Goal: Task Accomplishment & Management: Complete application form

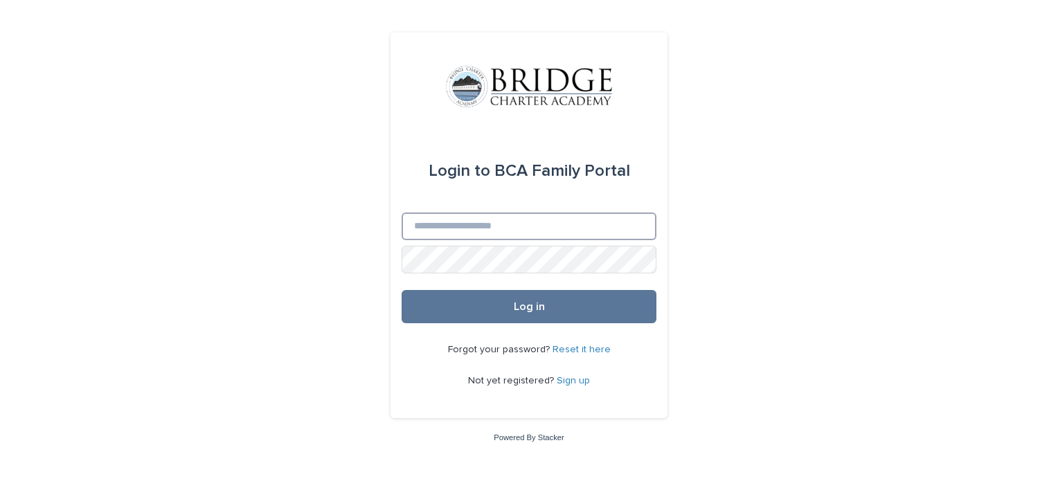
click at [510, 233] on input "Email" at bounding box center [529, 227] width 255 height 28
type input "**********"
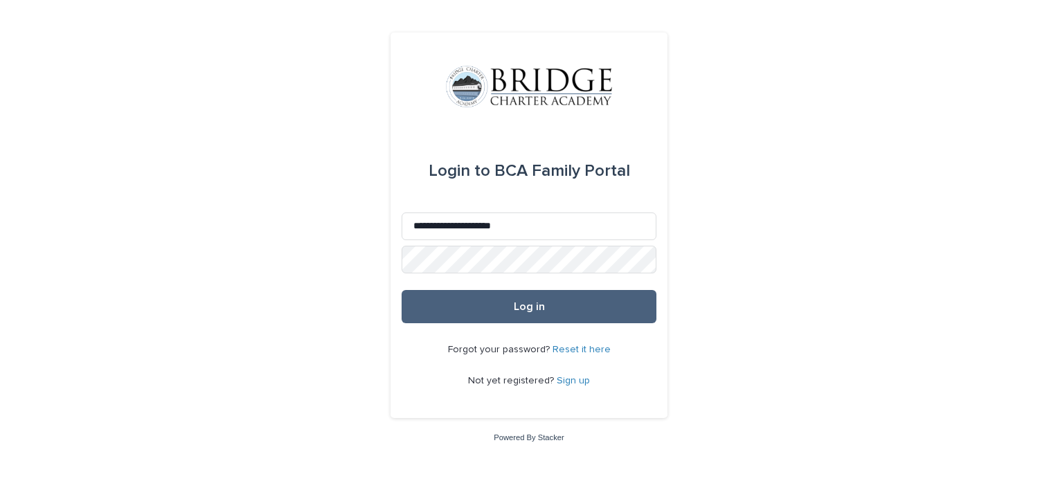
click at [510, 306] on button "Log in" at bounding box center [529, 306] width 255 height 33
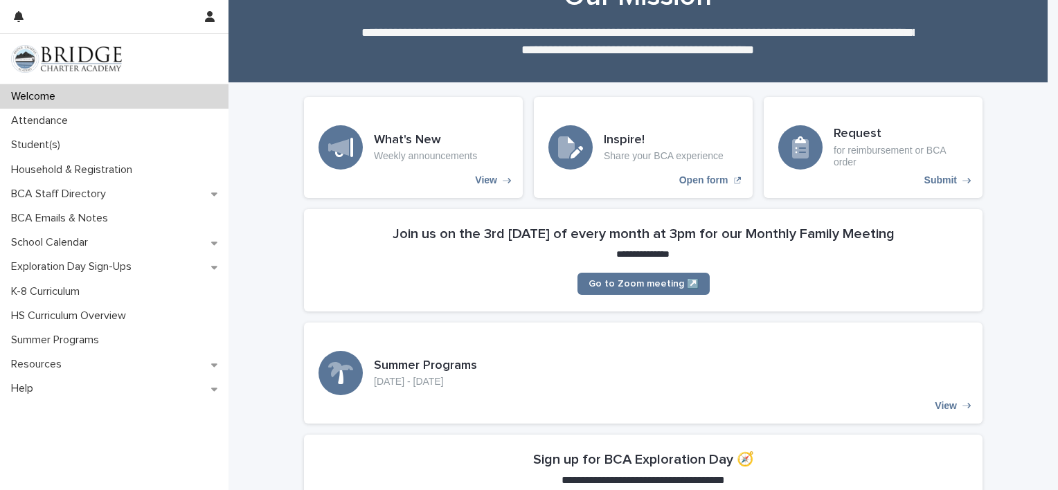
scroll to position [57, 0]
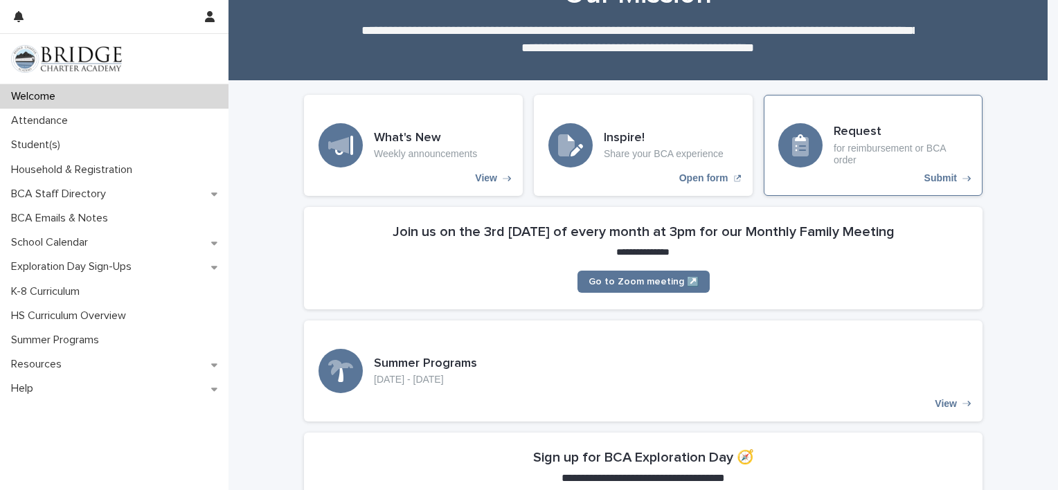
click at [851, 144] on p "for reimbursement or BCA order" at bounding box center [901, 155] width 134 height 24
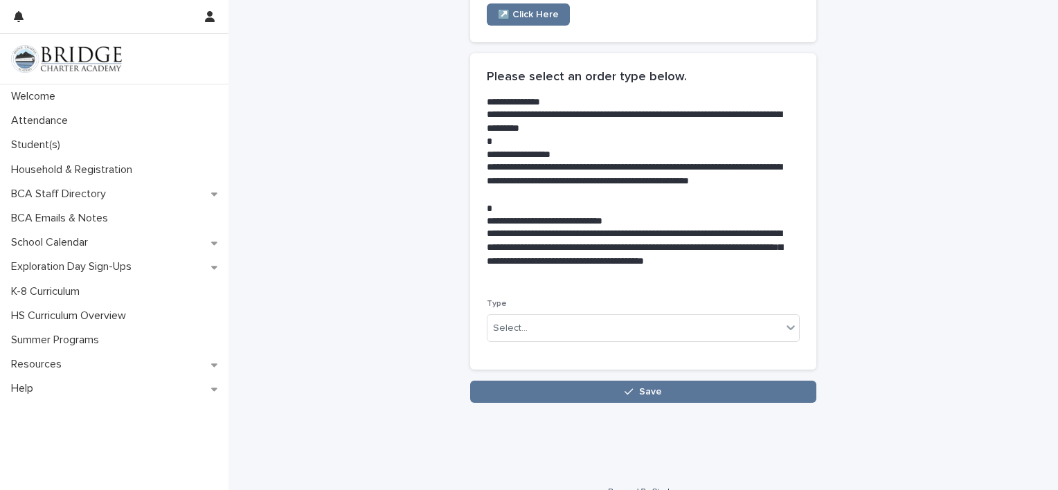
scroll to position [262, 0]
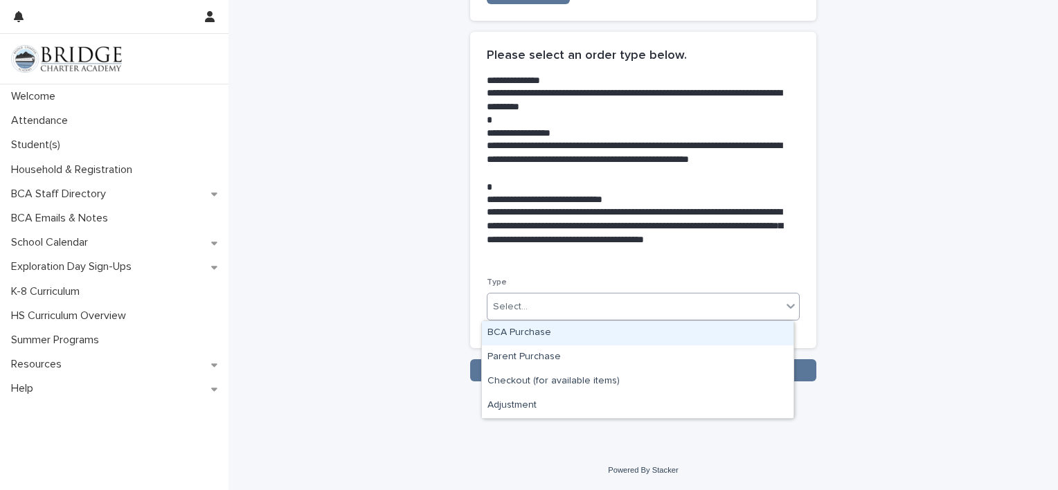
click at [606, 310] on div "Select..." at bounding box center [635, 307] width 294 height 23
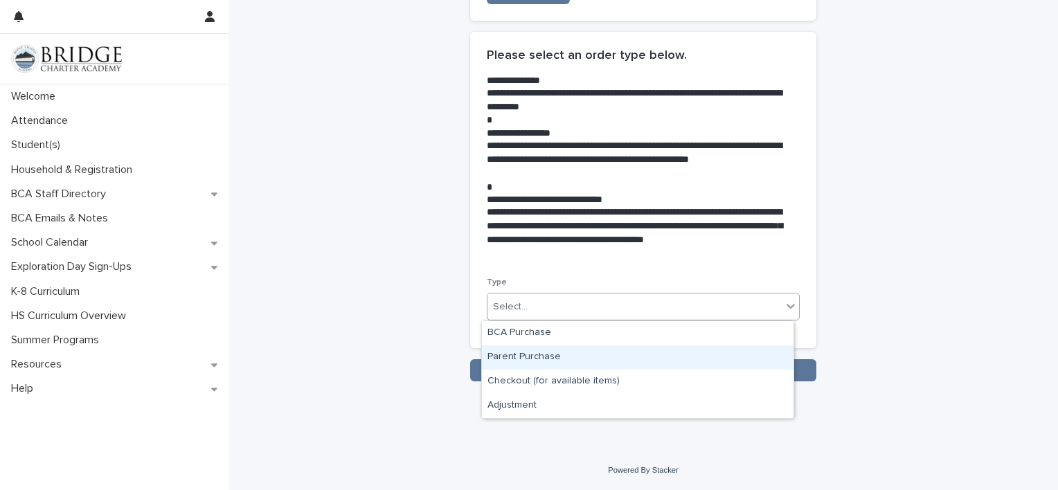
click at [519, 356] on div "Parent Purchase" at bounding box center [638, 358] width 312 height 24
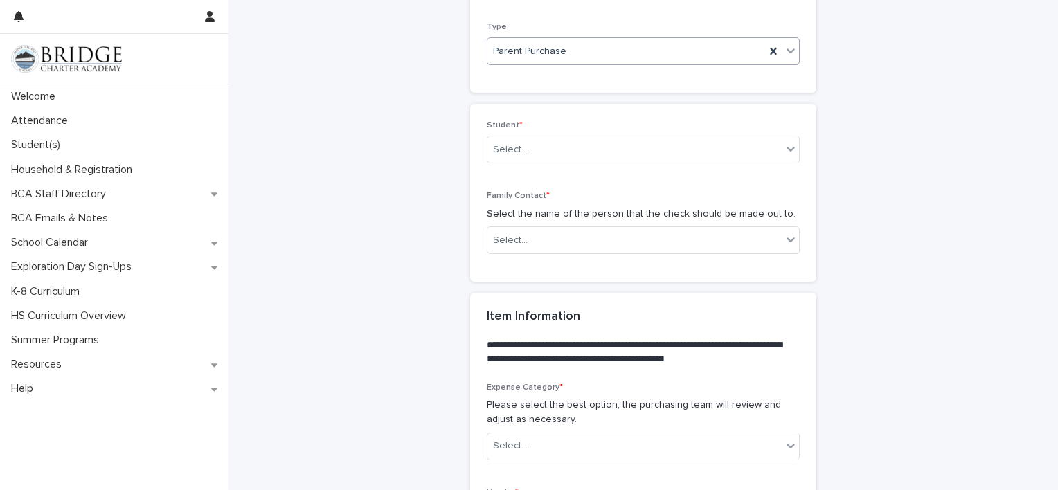
scroll to position [530, 0]
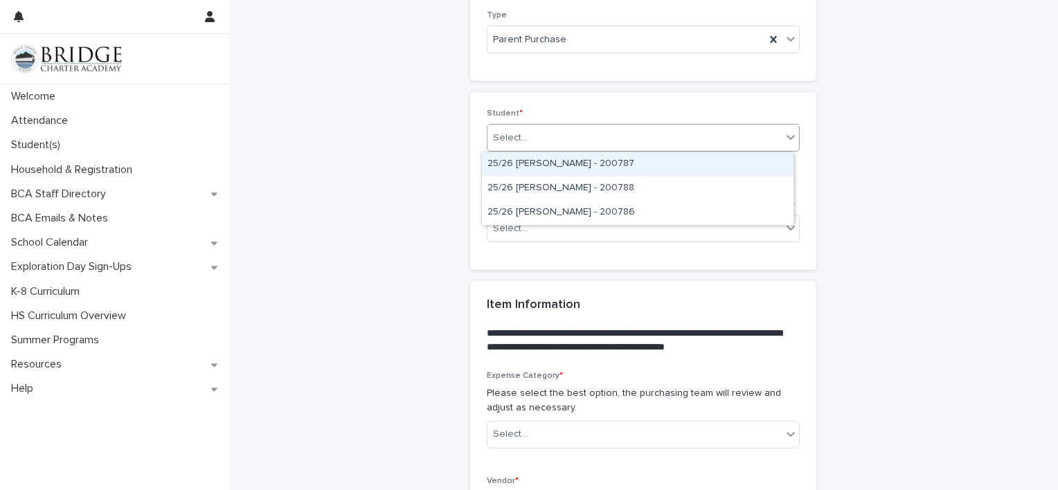
click at [549, 141] on div "Select..." at bounding box center [635, 138] width 294 height 23
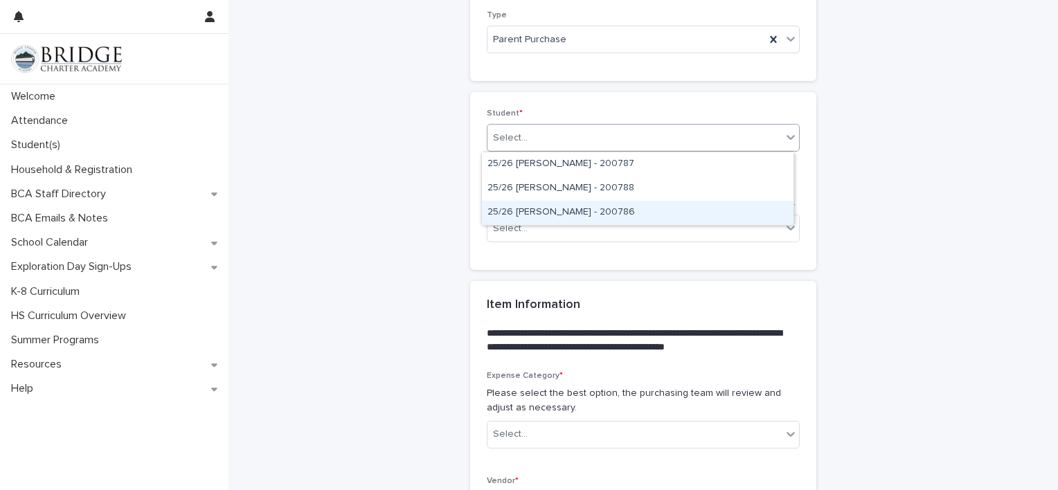
click at [542, 208] on div "25/26 [PERSON_NAME] - 200786" at bounding box center [638, 213] width 312 height 24
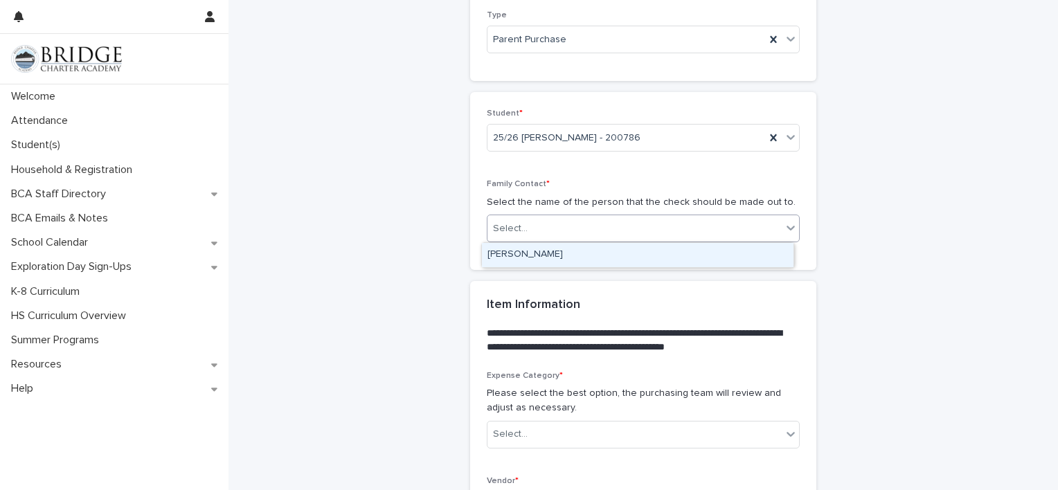
click at [615, 227] on div "Select..." at bounding box center [635, 228] width 294 height 23
click at [580, 255] on div "[PERSON_NAME]" at bounding box center [638, 255] width 312 height 24
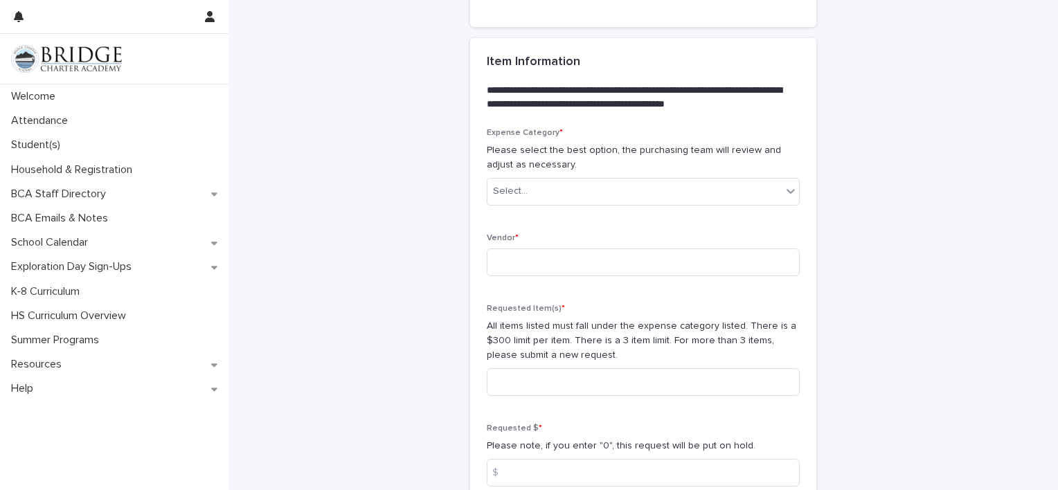
scroll to position [778, 0]
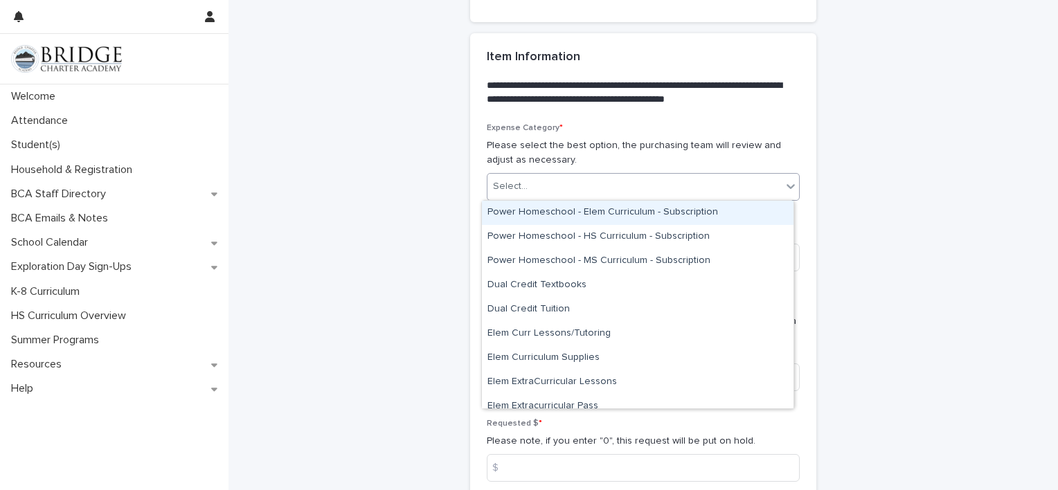
click at [784, 188] on icon at bounding box center [791, 186] width 14 height 14
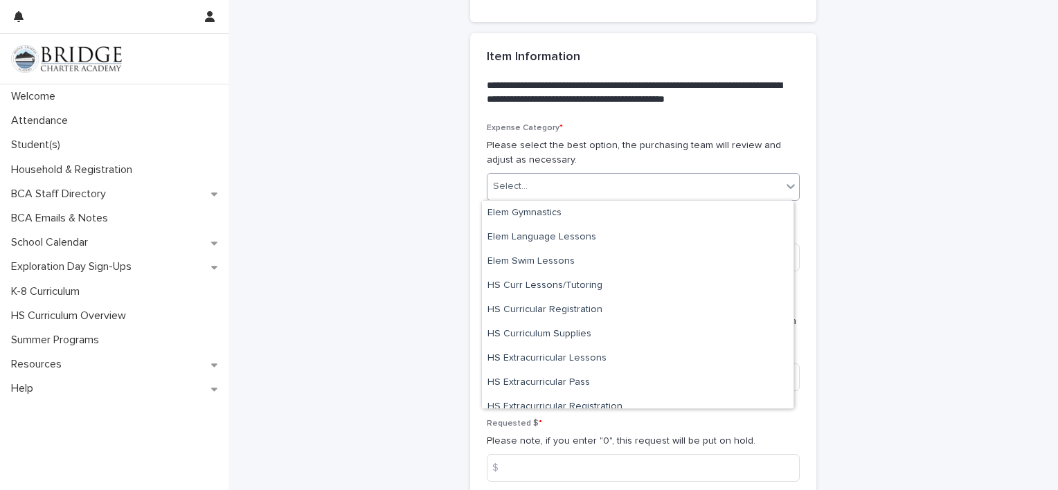
scroll to position [285, 0]
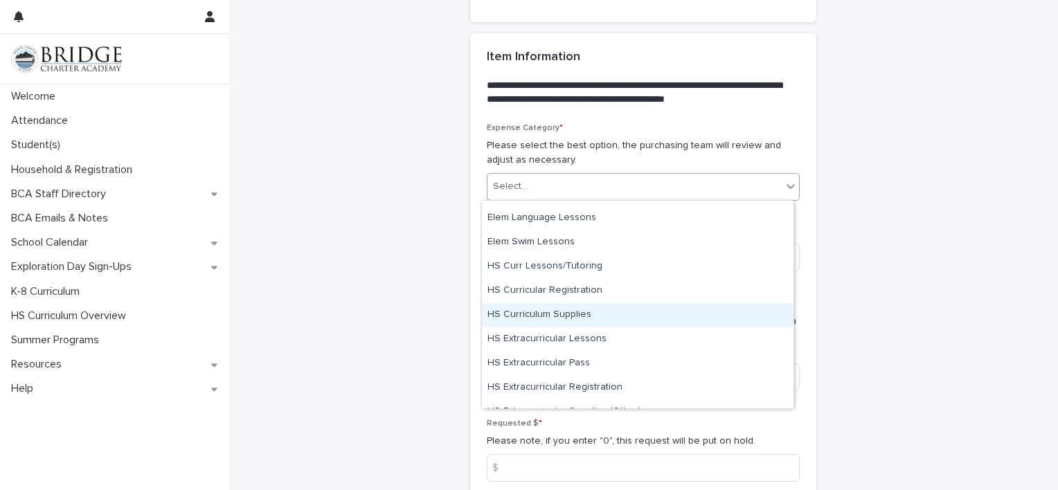
click at [578, 313] on div "HS Curriculum Supplies" at bounding box center [638, 315] width 312 height 24
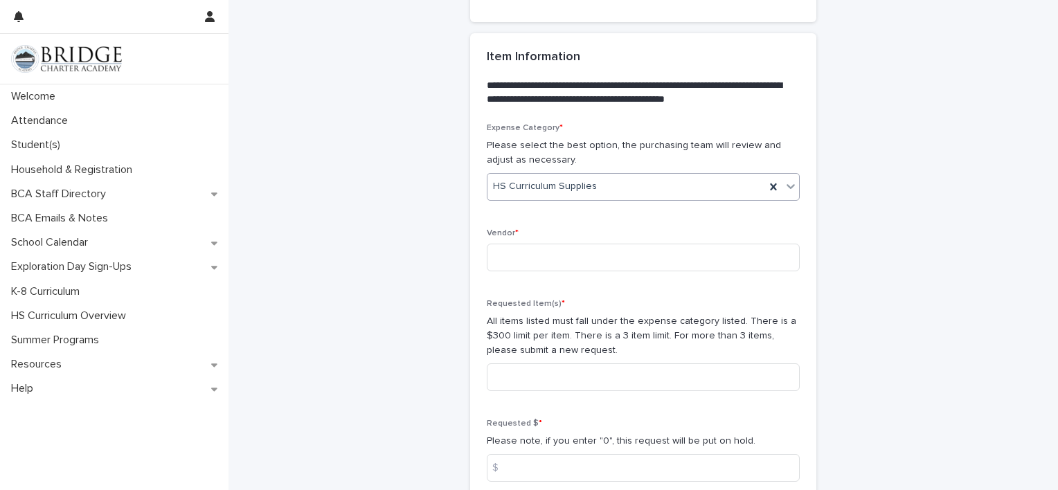
click at [787, 184] on icon at bounding box center [791, 186] width 14 height 14
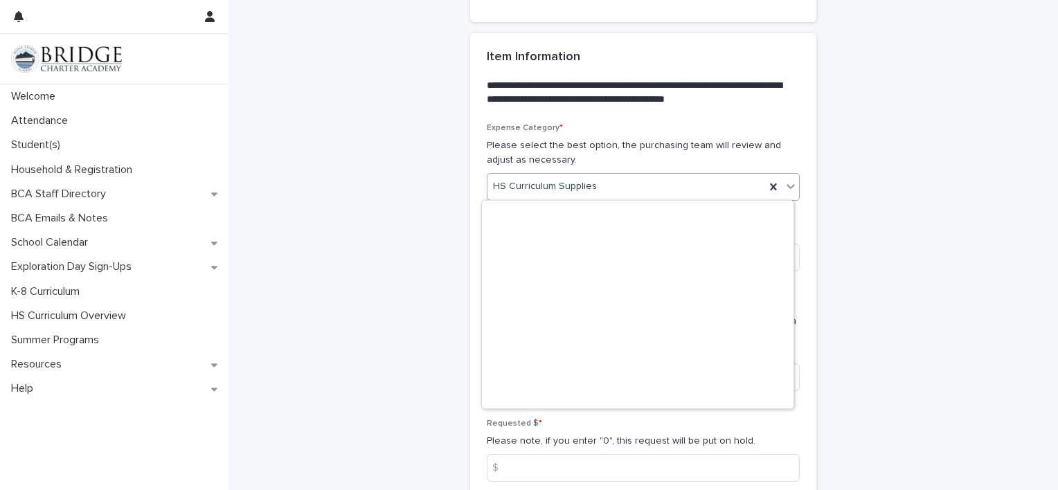
scroll to position [0, 0]
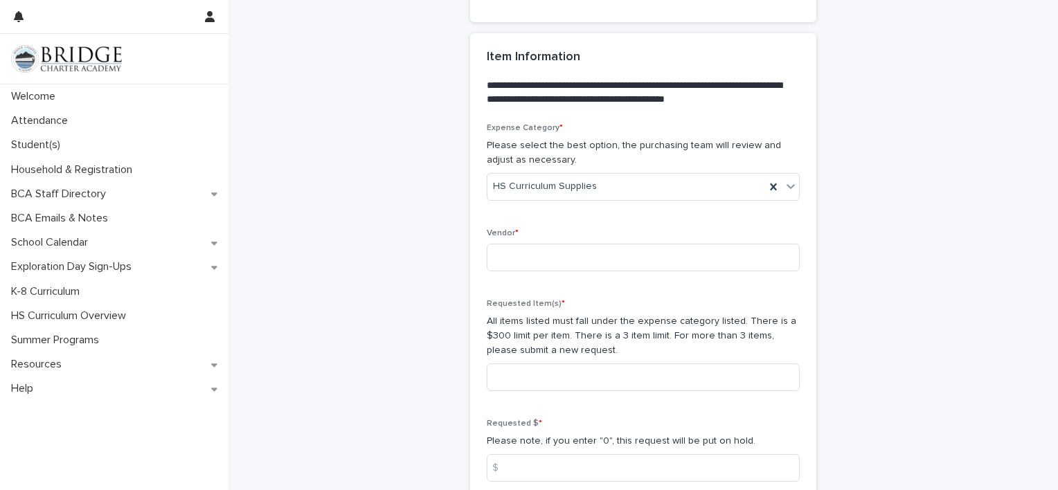
click at [839, 171] on div "**********" at bounding box center [643, 192] width 679 height 1936
click at [553, 255] on input at bounding box center [643, 258] width 313 height 28
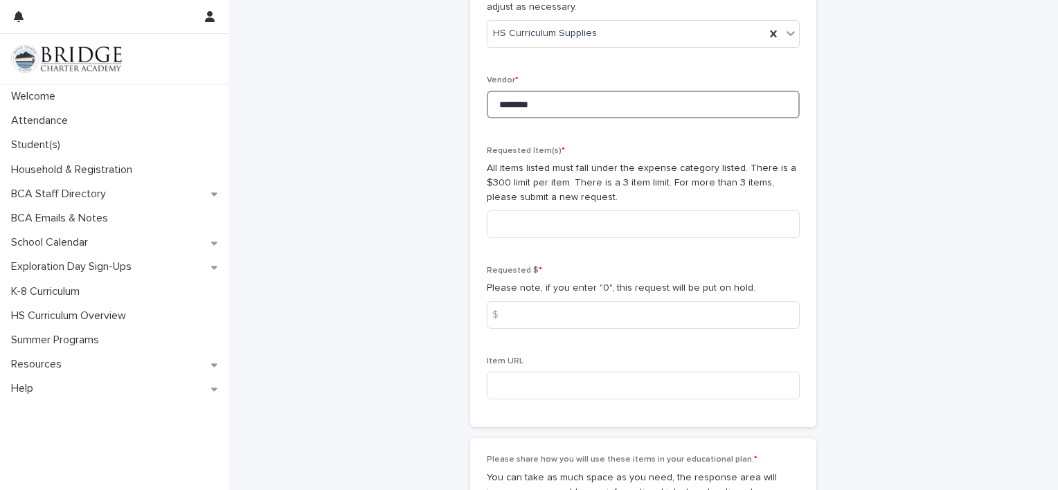
scroll to position [938, 0]
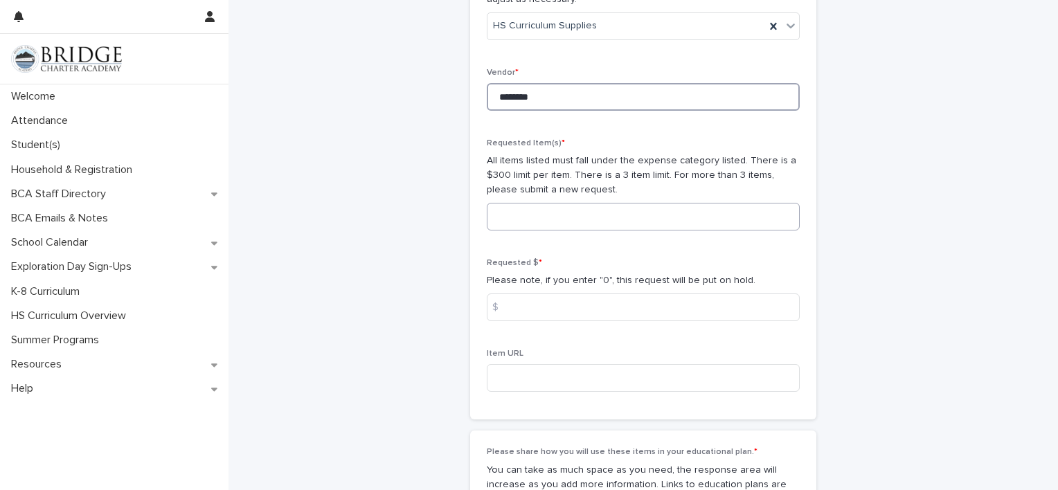
type input "********"
click at [528, 222] on input at bounding box center [643, 217] width 313 height 28
type input "**********"
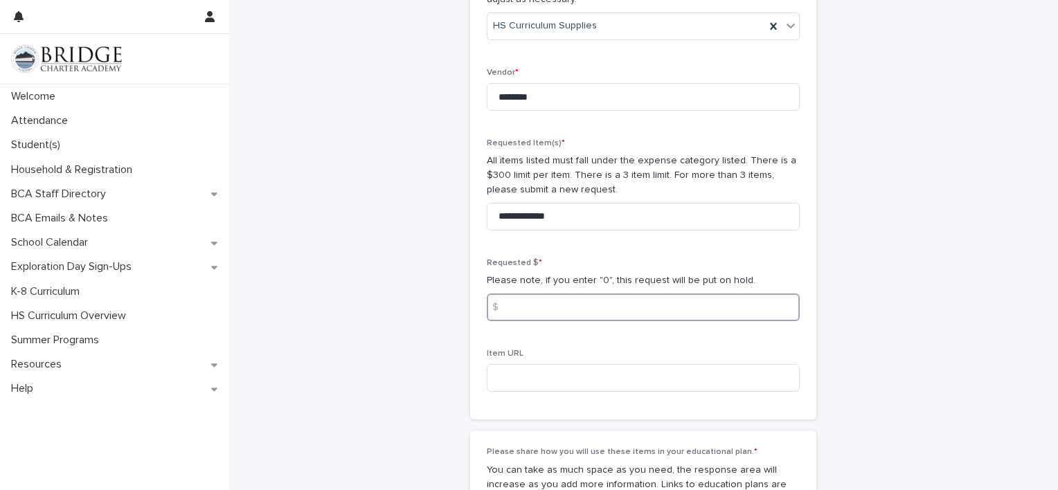
click at [564, 316] on input at bounding box center [643, 308] width 313 height 28
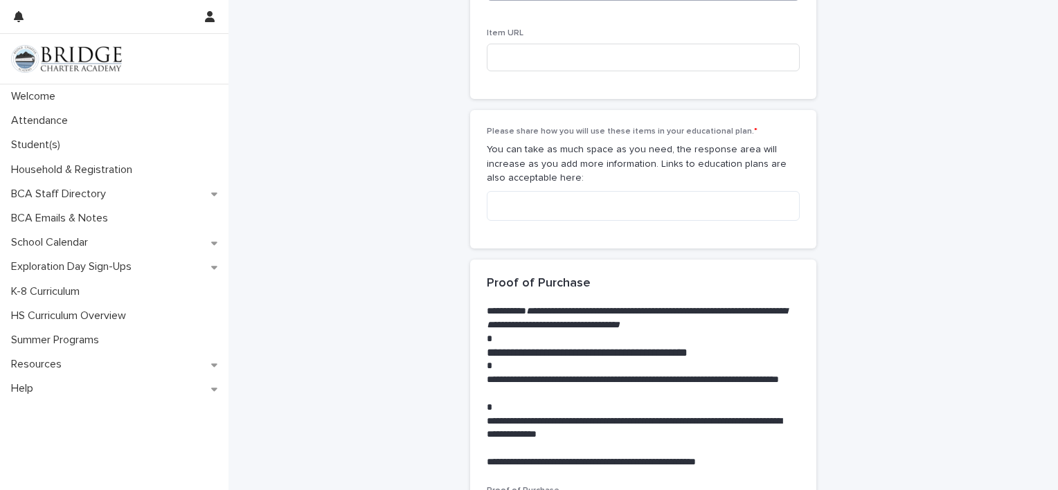
scroll to position [1262, 0]
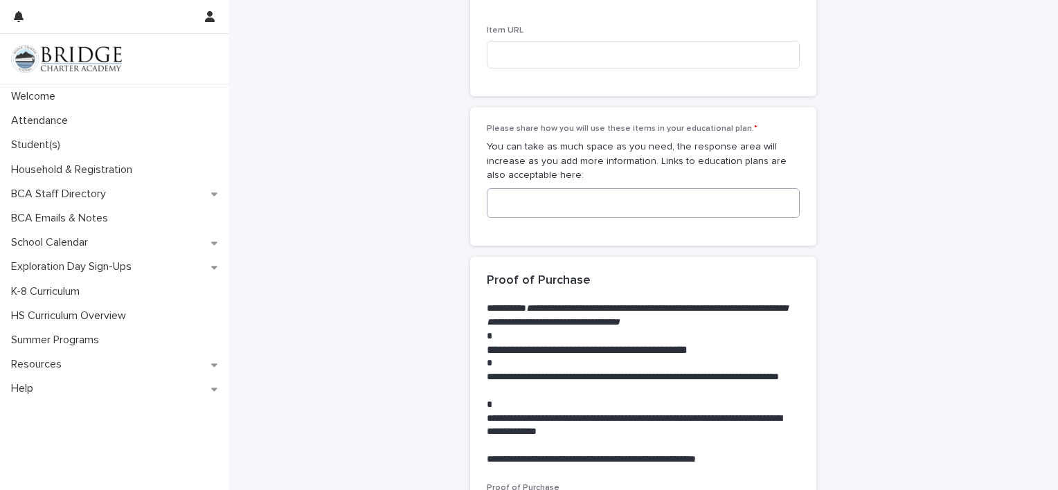
type input "******"
click at [546, 204] on textarea at bounding box center [643, 203] width 313 height 30
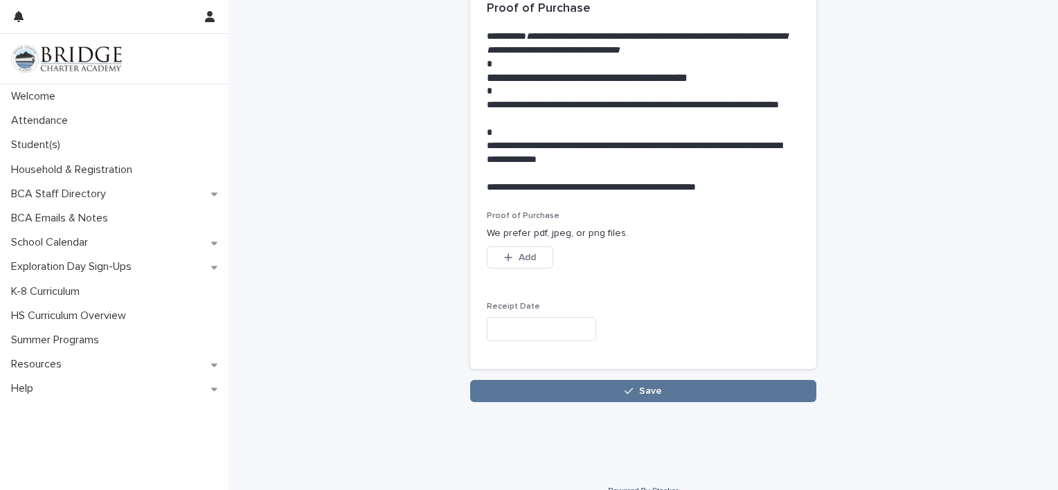
scroll to position [1569, 0]
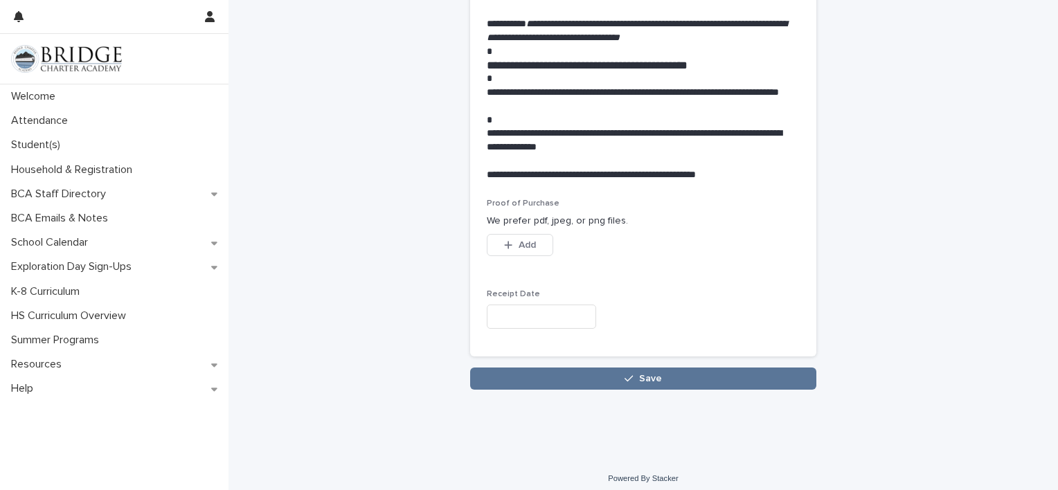
type textarea "**********"
click at [520, 242] on span "Add" at bounding box center [527, 245] width 17 height 10
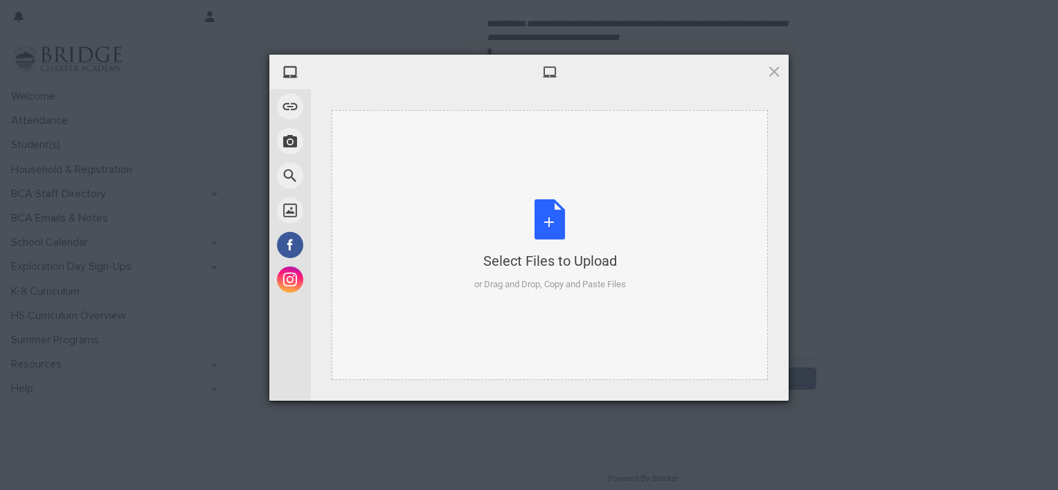
click at [546, 230] on div "Select Files to Upload or Drag and Drop, Copy and Paste Files" at bounding box center [550, 245] width 152 height 92
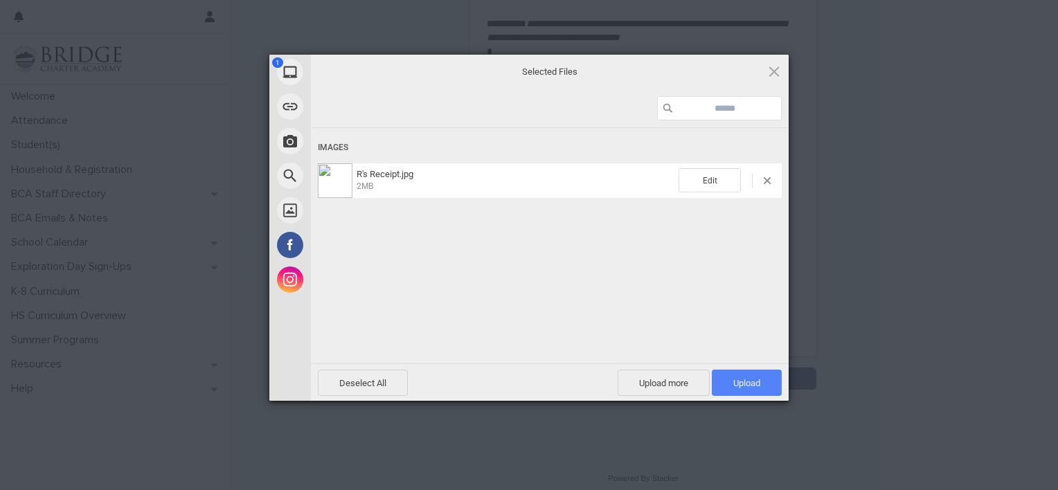
click at [750, 381] on span "Upload 1" at bounding box center [746, 383] width 27 height 10
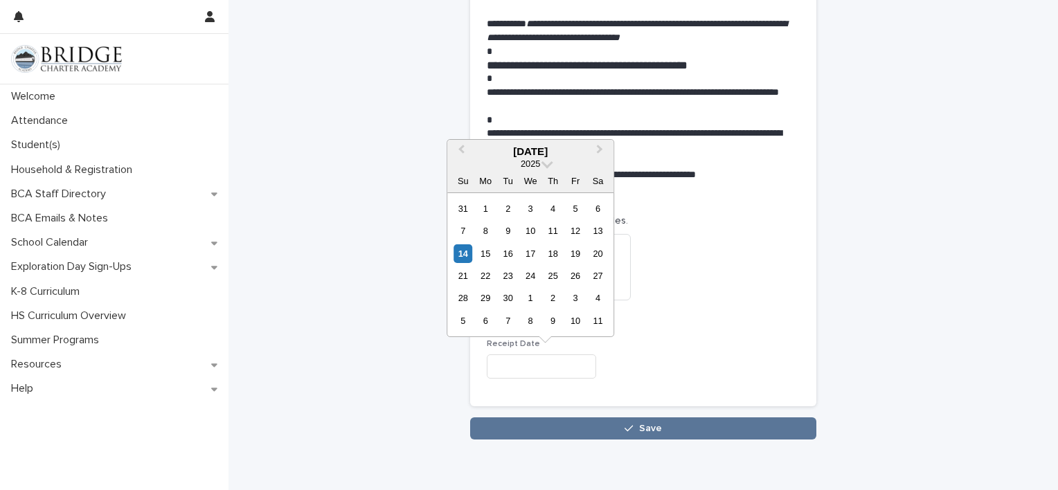
click at [532, 368] on input "text" at bounding box center [541, 367] width 109 height 24
click at [461, 148] on span "Previous Month" at bounding box center [461, 151] width 0 height 19
click at [463, 294] on div "24" at bounding box center [463, 298] width 19 height 19
type input "**********"
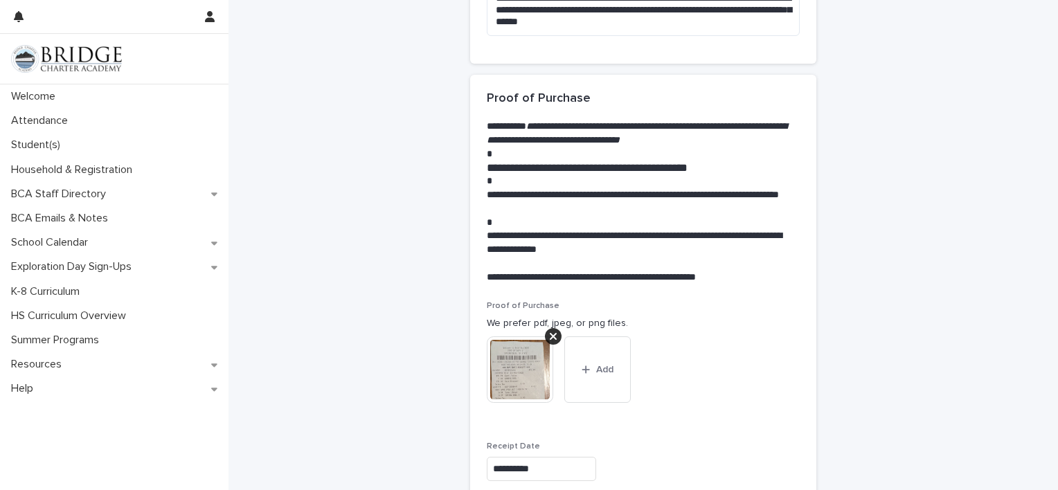
scroll to position [1574, 0]
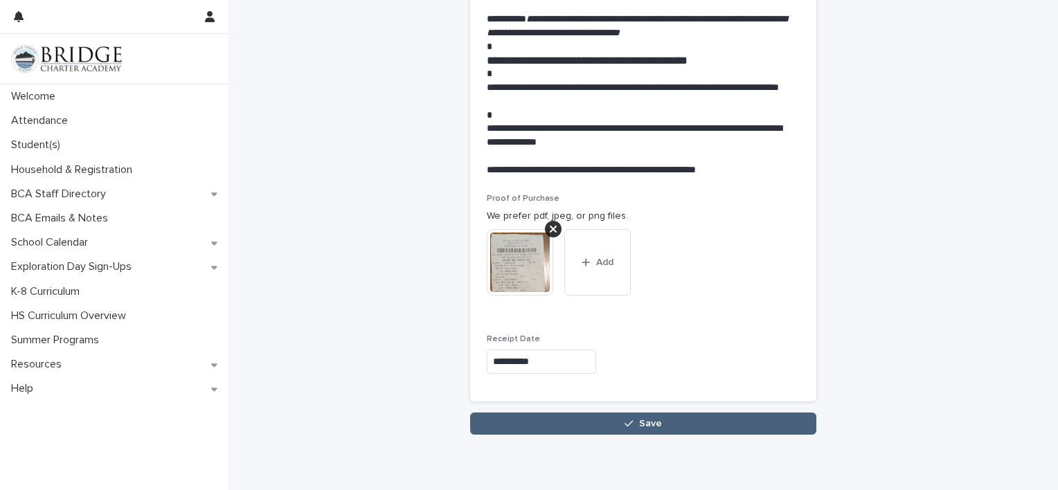
click at [630, 424] on div "button" at bounding box center [632, 424] width 14 height 10
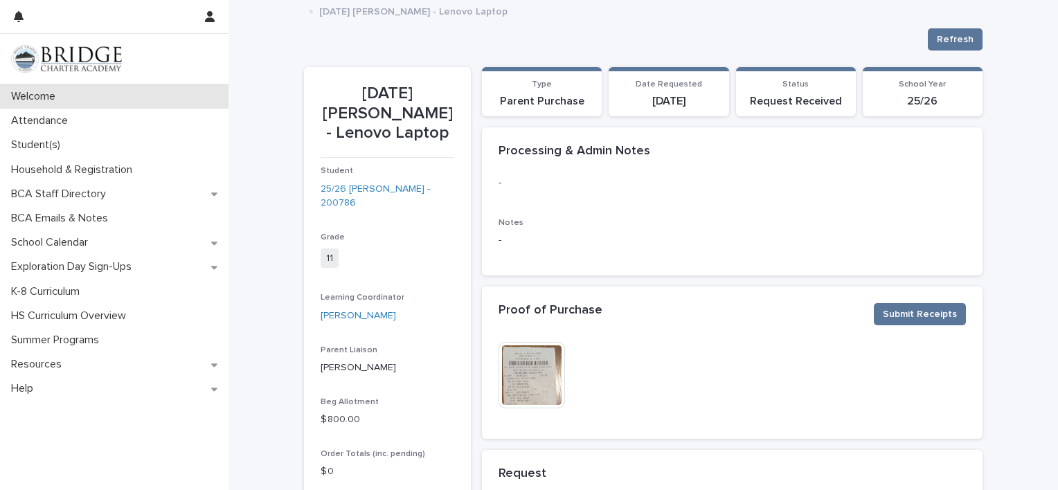
click at [100, 102] on div "Welcome" at bounding box center [114, 96] width 229 height 24
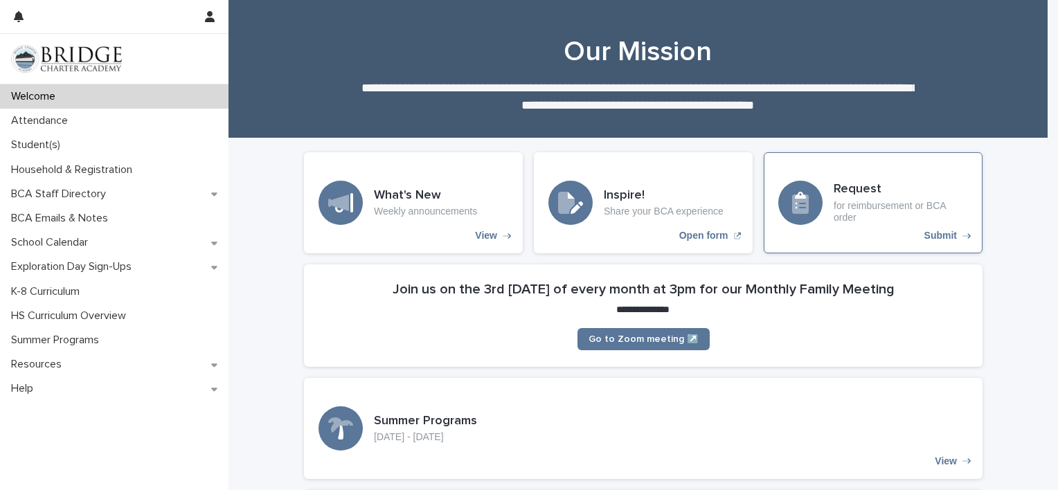
click at [853, 188] on h3 "Request" at bounding box center [901, 189] width 134 height 15
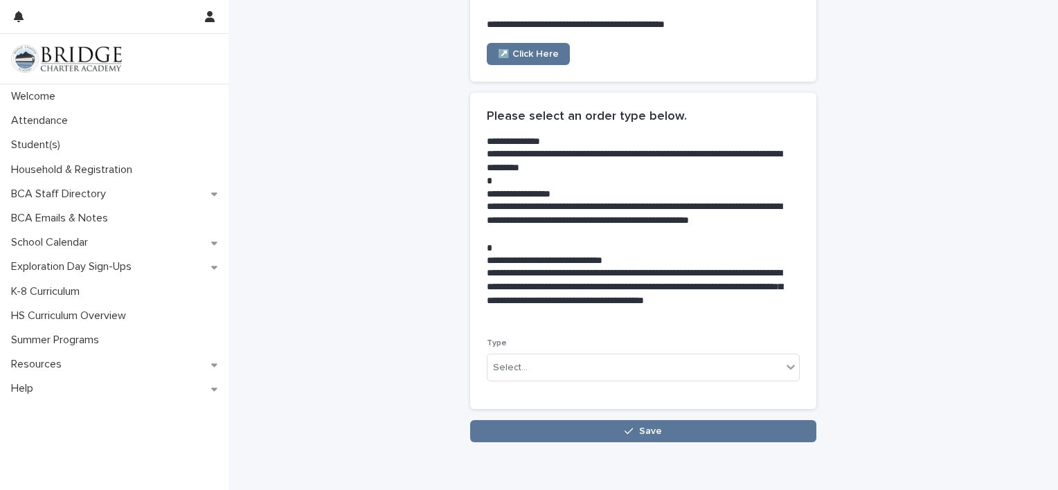
scroll to position [262, 0]
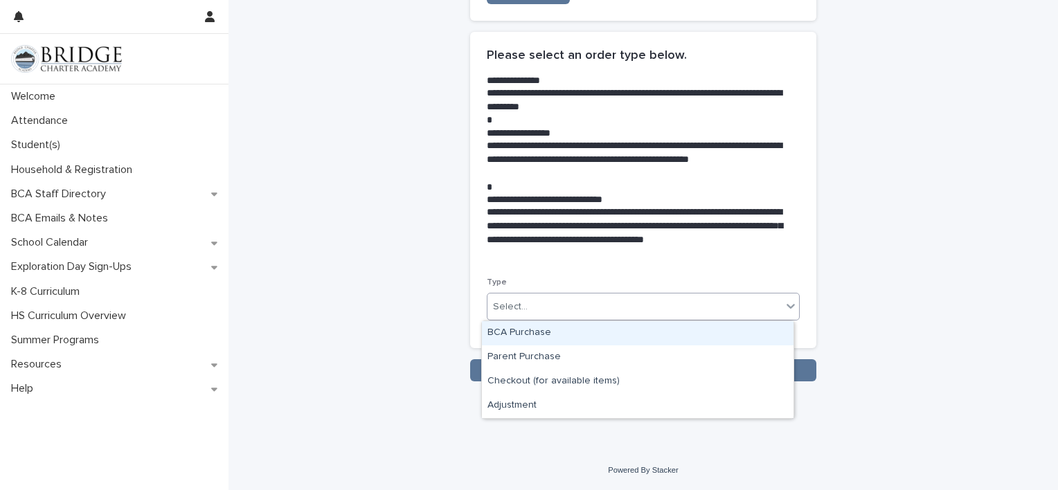
click at [632, 308] on div "Select..." at bounding box center [635, 307] width 294 height 23
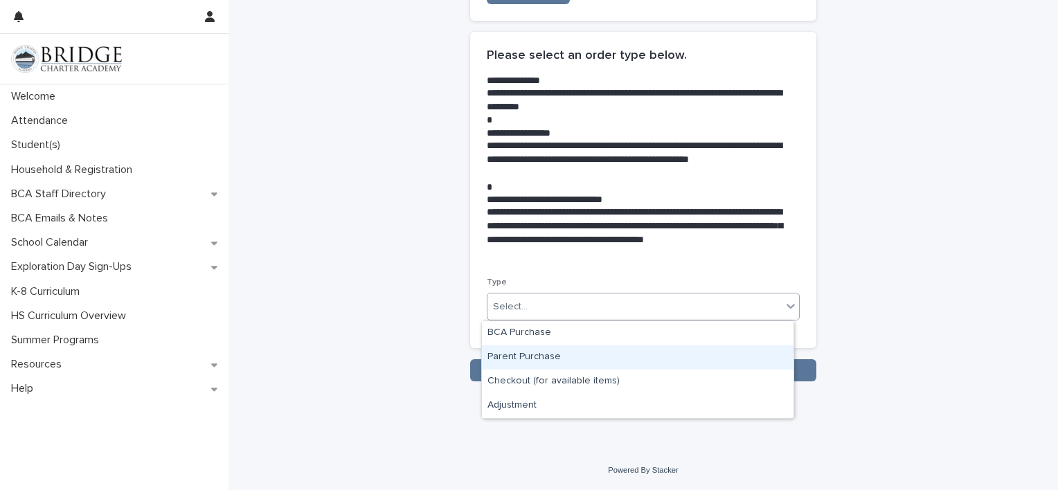
click at [560, 355] on div "Parent Purchase" at bounding box center [638, 358] width 312 height 24
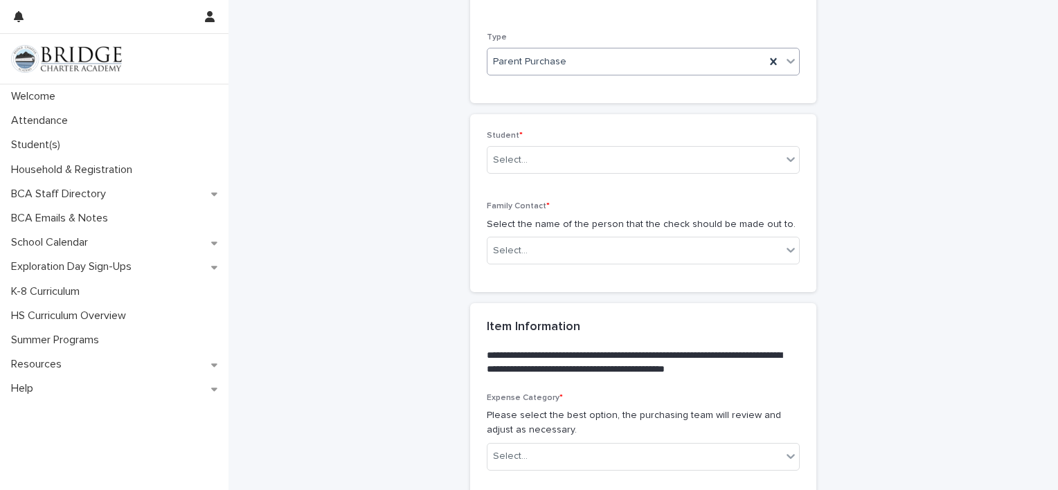
scroll to position [521, 0]
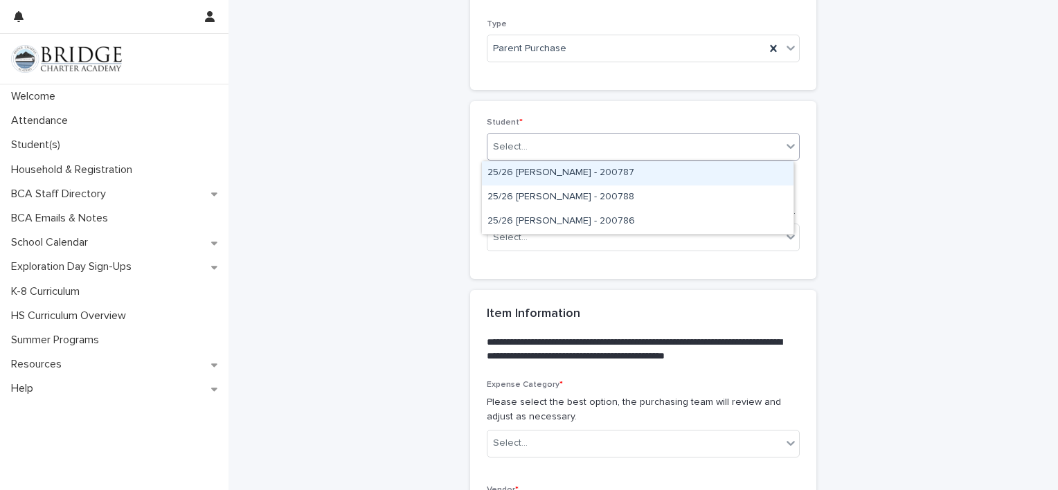
click at [754, 152] on div "Select..." at bounding box center [635, 147] width 294 height 23
click at [580, 171] on div "25/26 [PERSON_NAME] - 200787" at bounding box center [638, 173] width 312 height 24
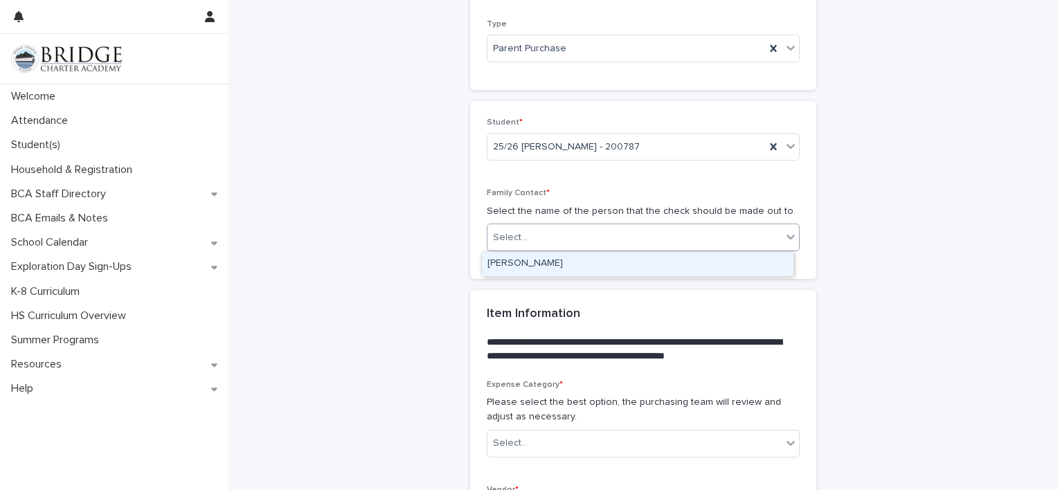
click at [560, 241] on div "Select..." at bounding box center [635, 237] width 294 height 23
click at [548, 263] on div "[PERSON_NAME]" at bounding box center [638, 264] width 312 height 24
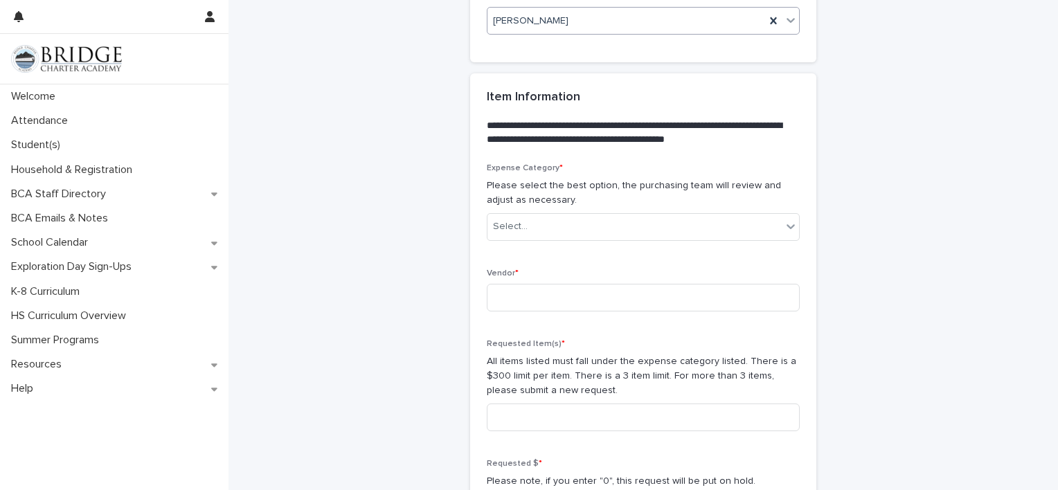
scroll to position [745, 0]
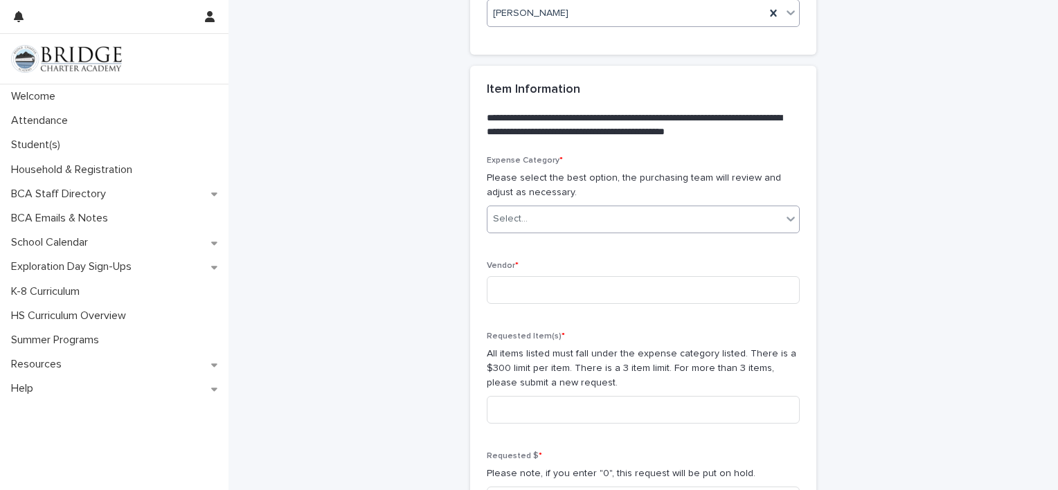
click at [722, 219] on div "Select..." at bounding box center [635, 219] width 294 height 23
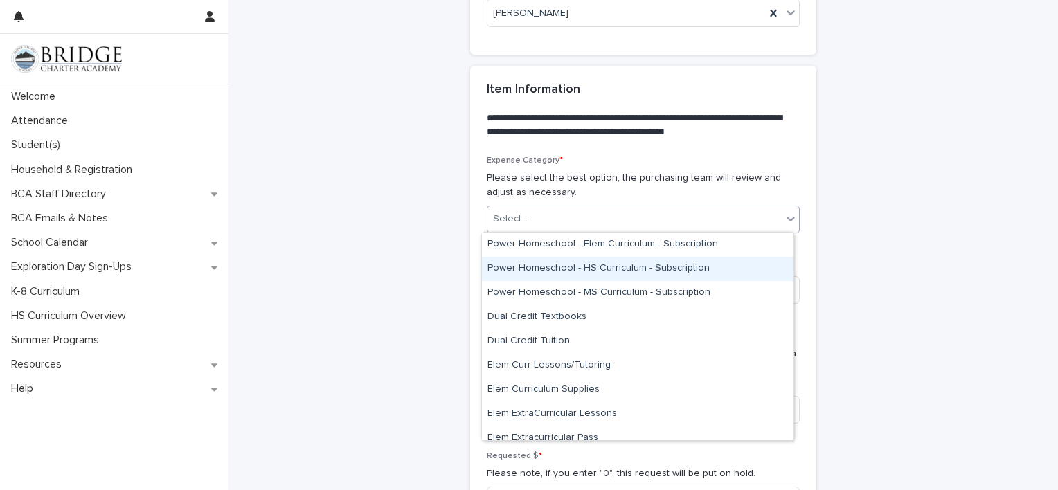
click at [630, 270] on div "Power Homeschool - HS Curriculum - Subscription" at bounding box center [638, 269] width 312 height 24
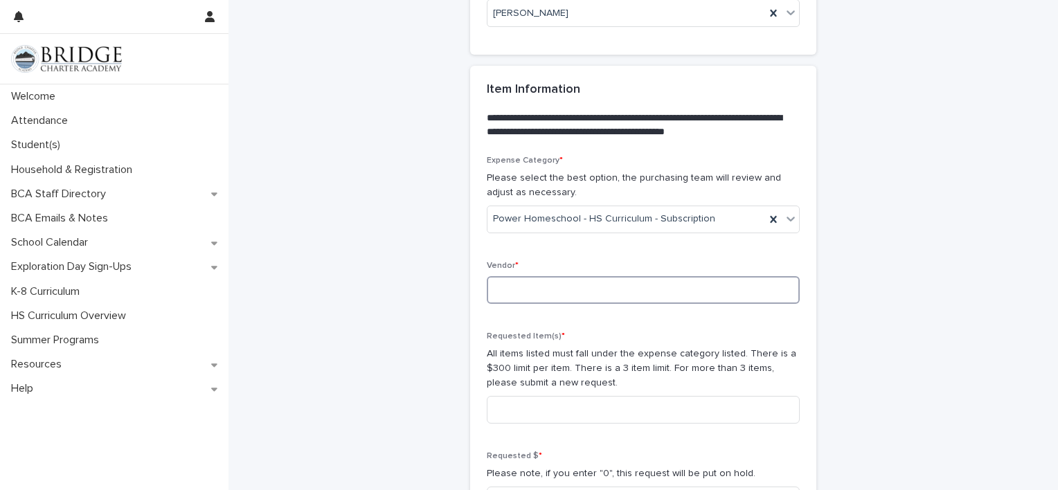
click at [596, 291] on input at bounding box center [643, 290] width 313 height 28
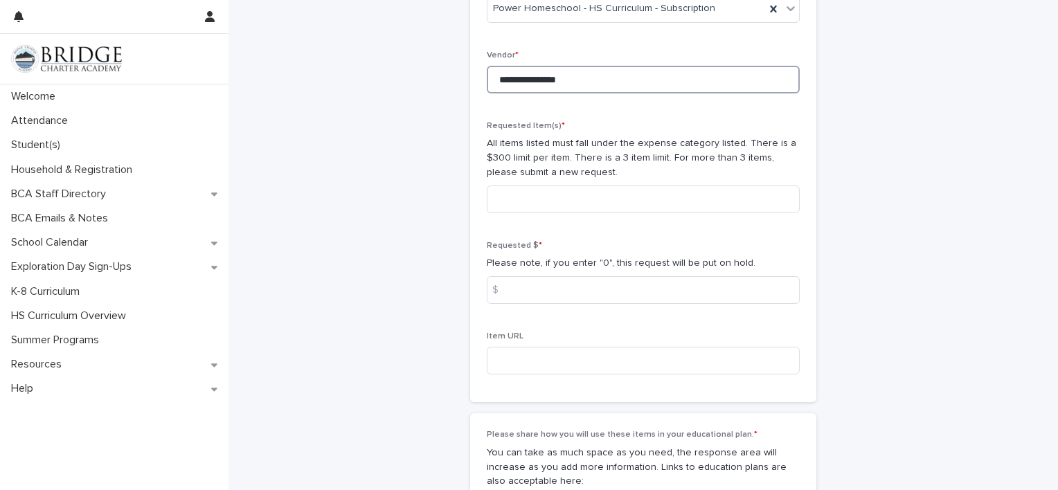
scroll to position [961, 0]
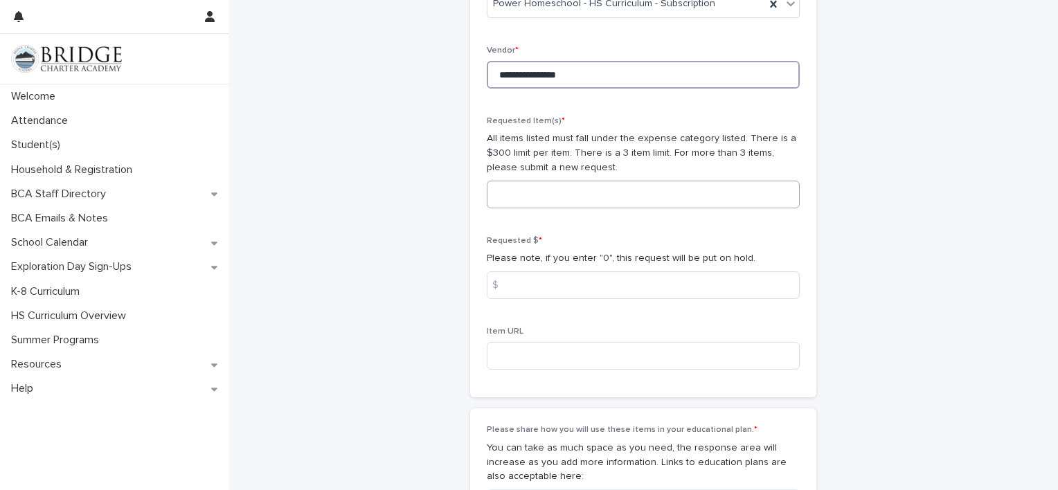
type input "**********"
click at [545, 202] on input at bounding box center [643, 195] width 313 height 28
type input "*"
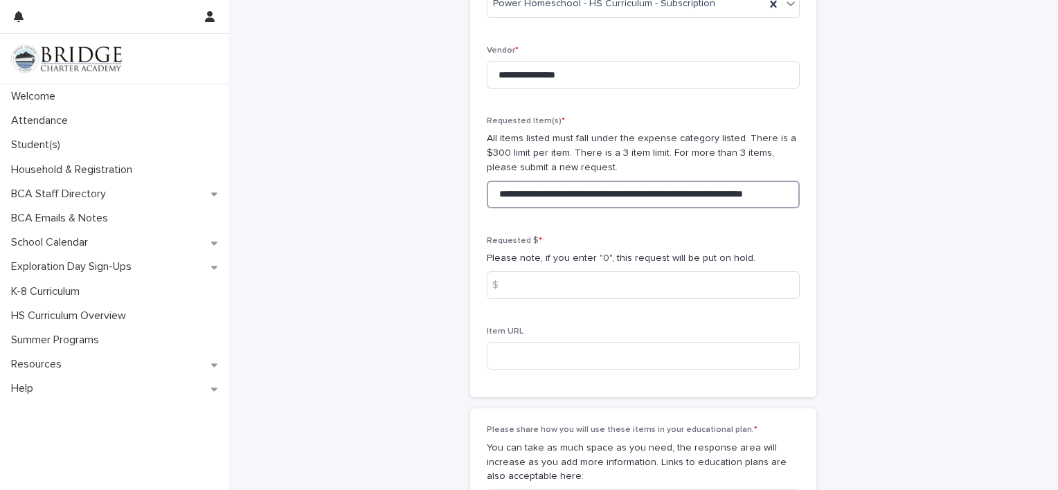
scroll to position [0, 0]
drag, startPoint x: 784, startPoint y: 194, endPoint x: 473, endPoint y: 190, distance: 311.0
click at [473, 190] on div "**********" at bounding box center [643, 169] width 346 height 458
click at [518, 205] on input "**********" at bounding box center [643, 195] width 313 height 28
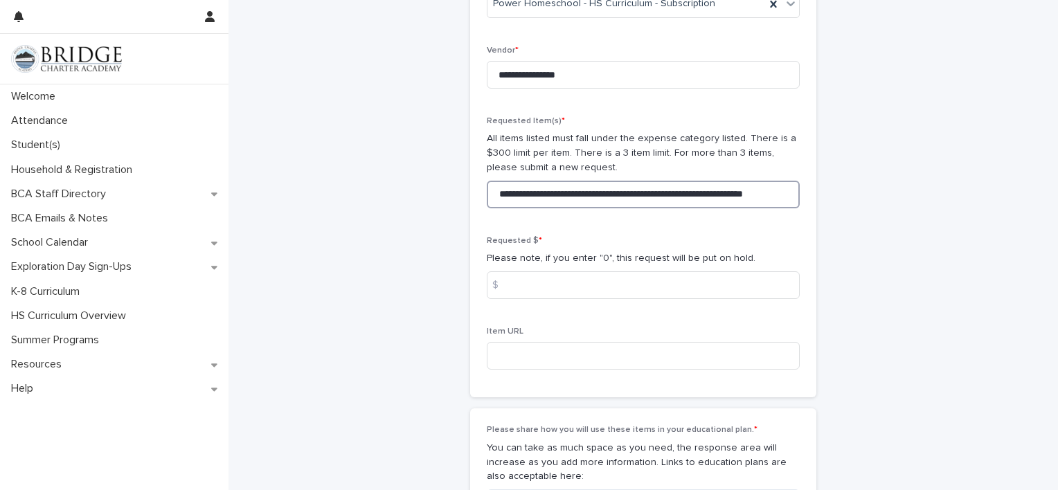
drag, startPoint x: 491, startPoint y: 192, endPoint x: 812, endPoint y: 188, distance: 321.4
click at [812, 188] on div "**********" at bounding box center [643, 9] width 679 height 1936
click at [494, 193] on input "**********" at bounding box center [643, 195] width 313 height 28
drag, startPoint x: 489, startPoint y: 196, endPoint x: 809, endPoint y: 202, distance: 320.0
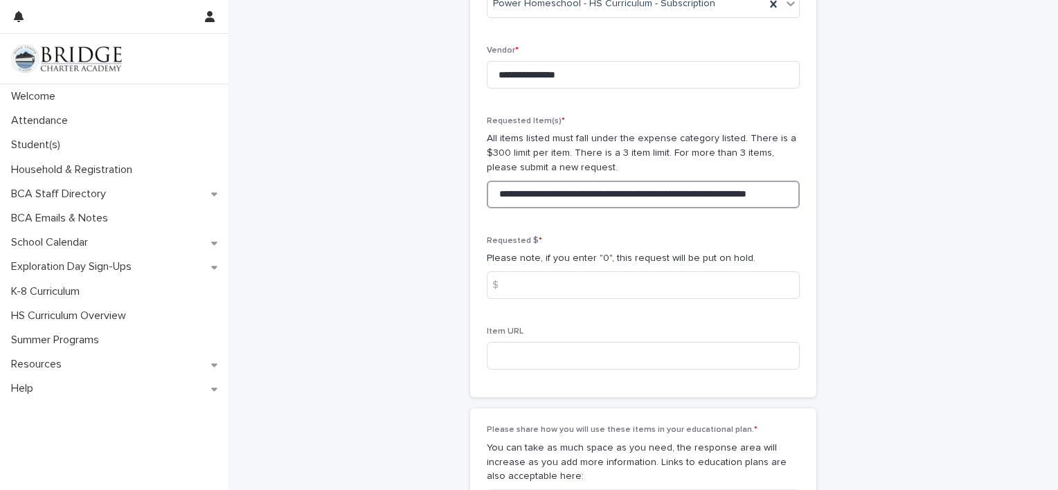
click at [809, 202] on div "**********" at bounding box center [643, 169] width 346 height 458
type input "**********"
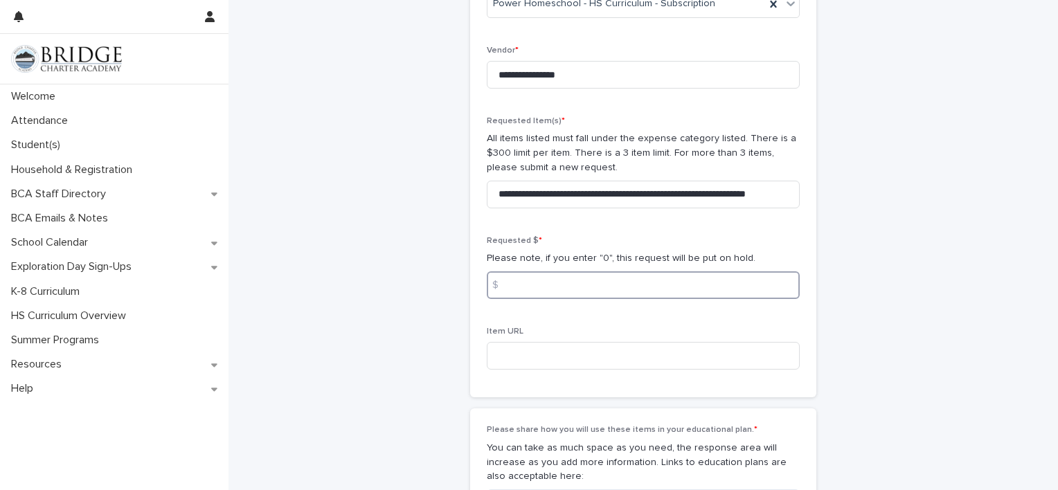
scroll to position [0, 0]
click at [526, 281] on input at bounding box center [643, 286] width 313 height 28
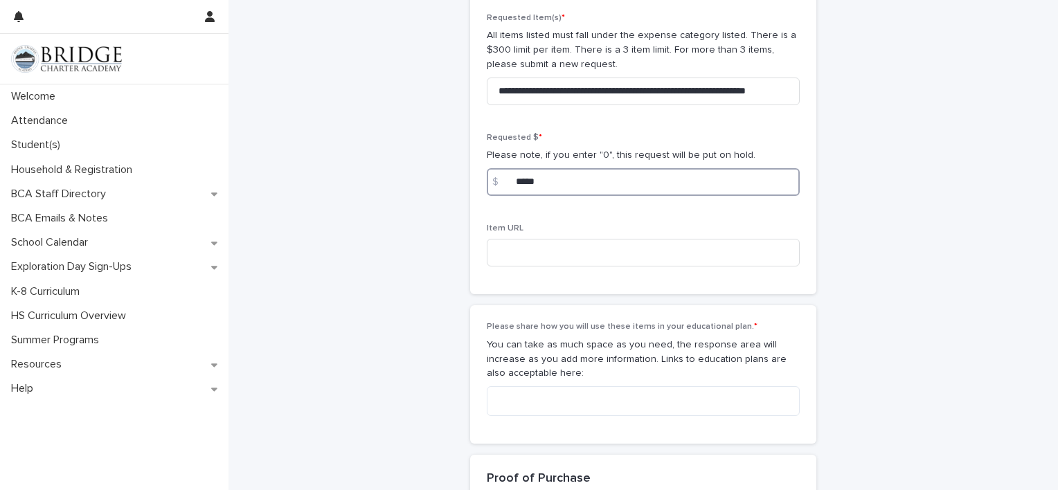
scroll to position [1062, 0]
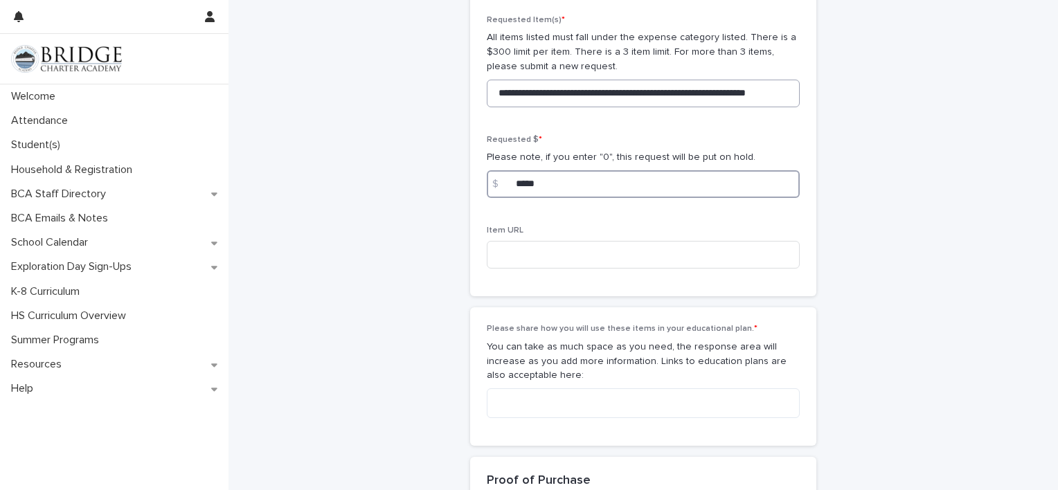
type input "*****"
drag, startPoint x: 494, startPoint y: 89, endPoint x: 814, endPoint y: 102, distance: 320.2
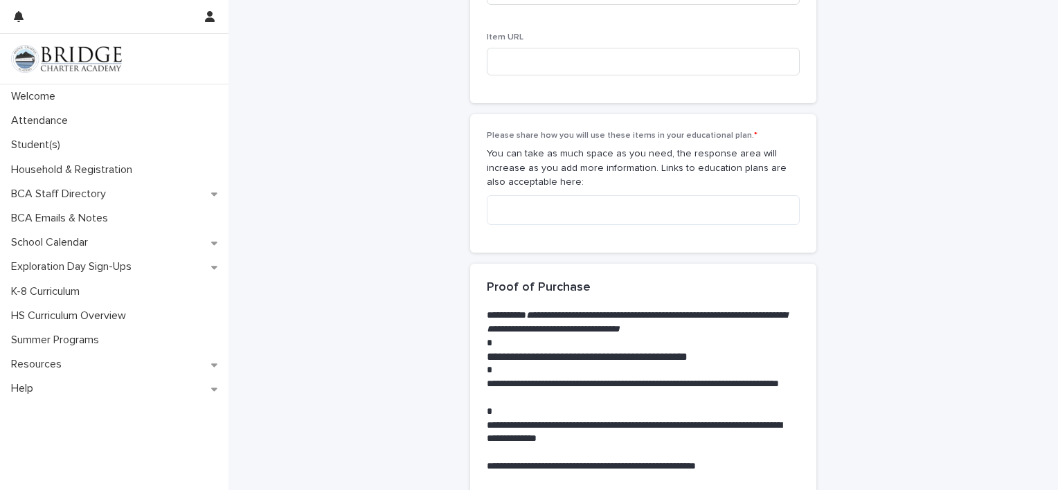
scroll to position [1264, 0]
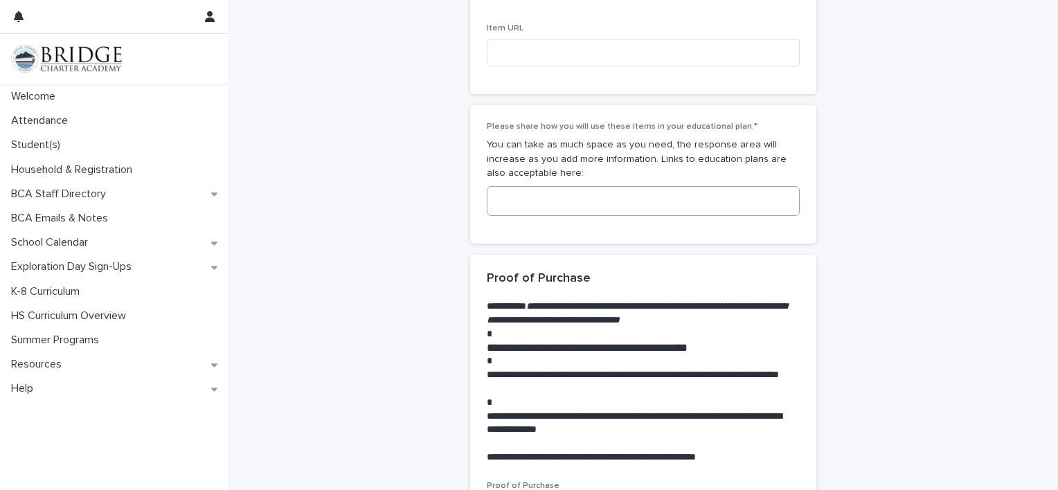
type input "**********"
click at [590, 199] on textarea at bounding box center [643, 201] width 313 height 30
paste textarea "**********"
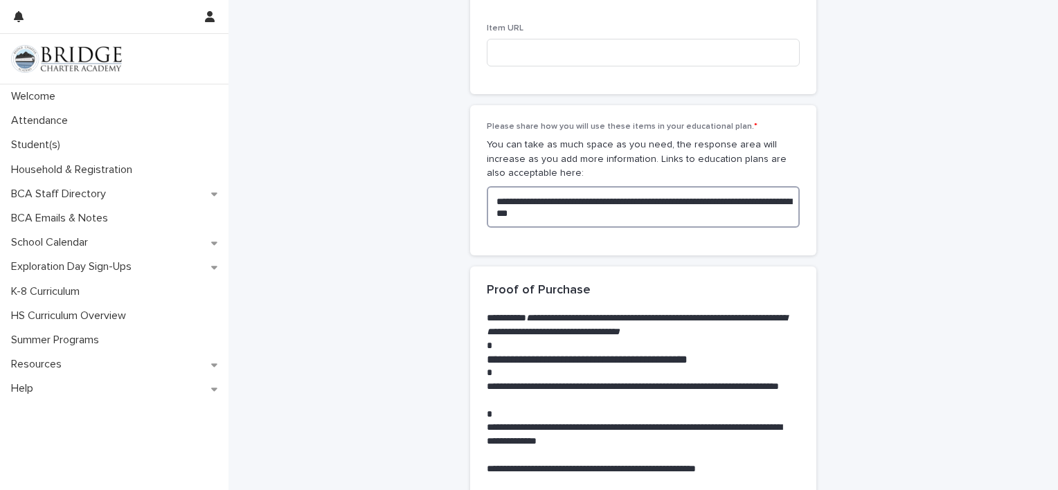
drag, startPoint x: 490, startPoint y: 202, endPoint x: 616, endPoint y: 227, distance: 128.5
click at [616, 227] on div "**********" at bounding box center [643, 180] width 313 height 116
type textarea "**********"
click at [616, 227] on div "**********" at bounding box center [643, 180] width 313 height 116
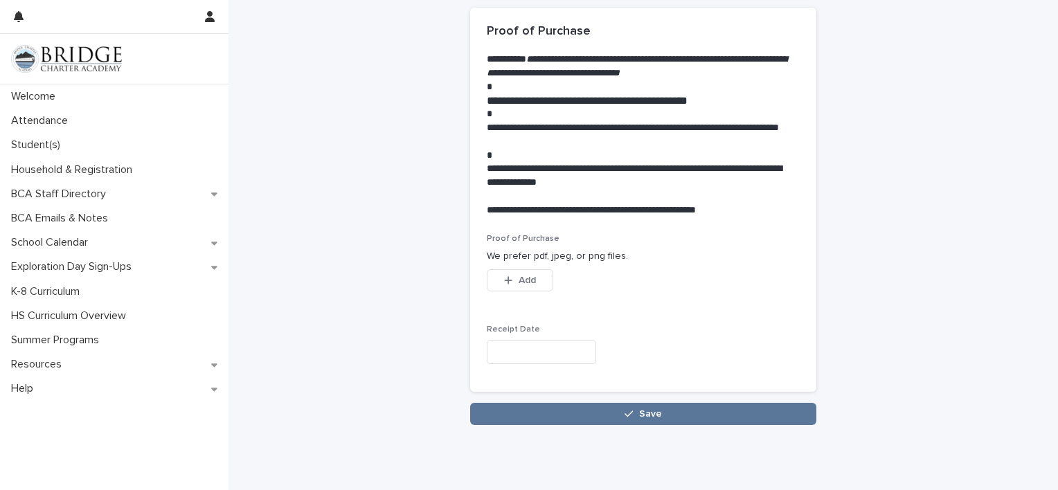
scroll to position [1531, 0]
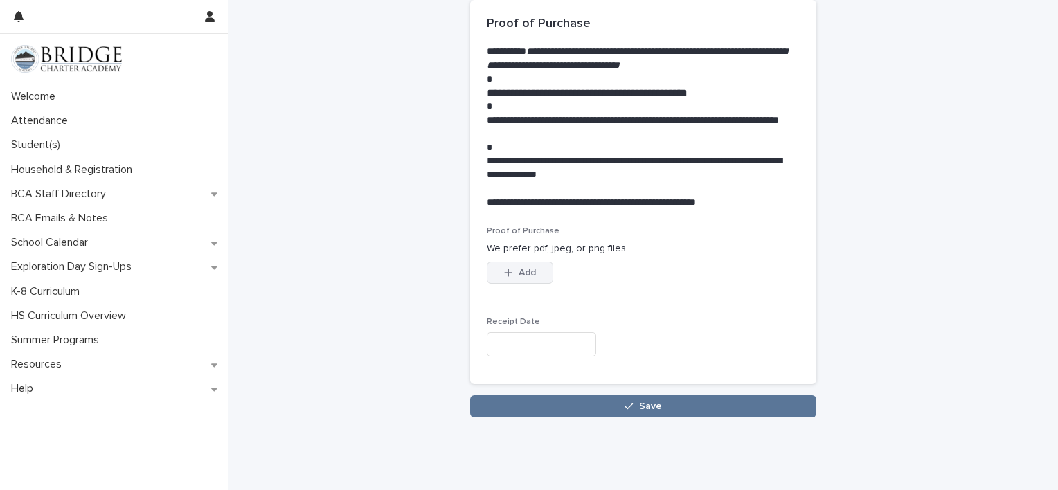
click at [526, 266] on button "Add" at bounding box center [520, 273] width 66 height 22
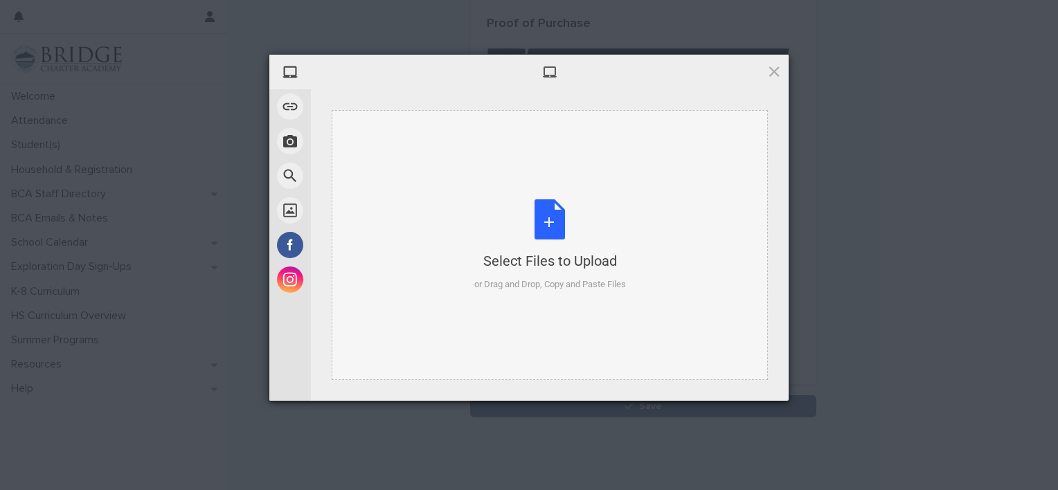
click at [549, 220] on div "Select Files to Upload or Drag and Drop, Copy and Paste Files" at bounding box center [550, 245] width 152 height 92
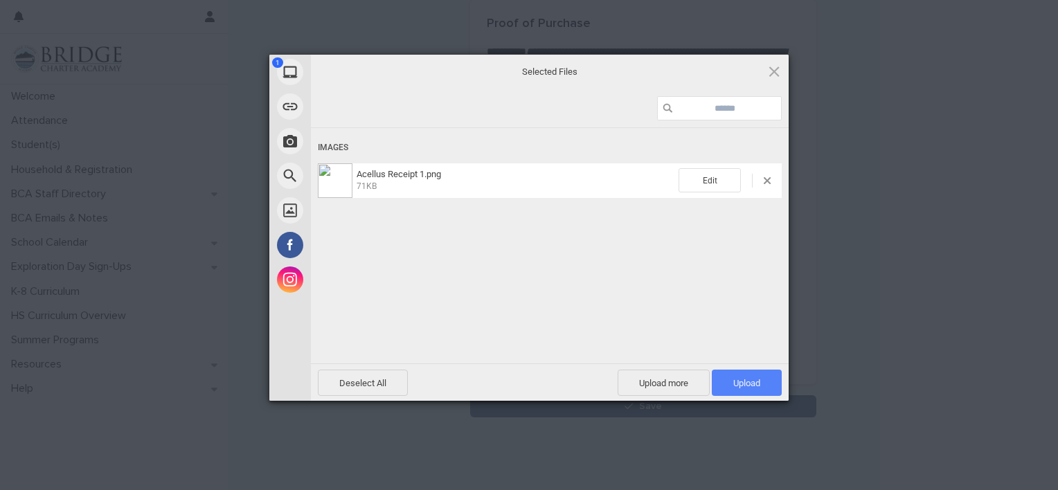
click at [737, 375] on span "Upload 1" at bounding box center [747, 383] width 70 height 26
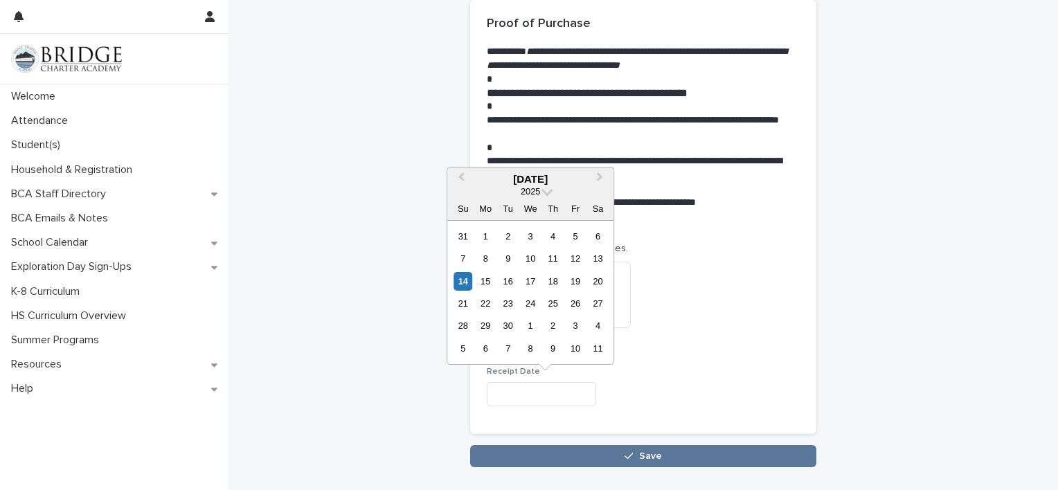
click at [517, 402] on input "text" at bounding box center [541, 394] width 109 height 24
click at [461, 180] on span "Previous Month" at bounding box center [461, 179] width 0 height 19
click at [510, 299] on div "19" at bounding box center [508, 303] width 19 height 19
type input "**********"
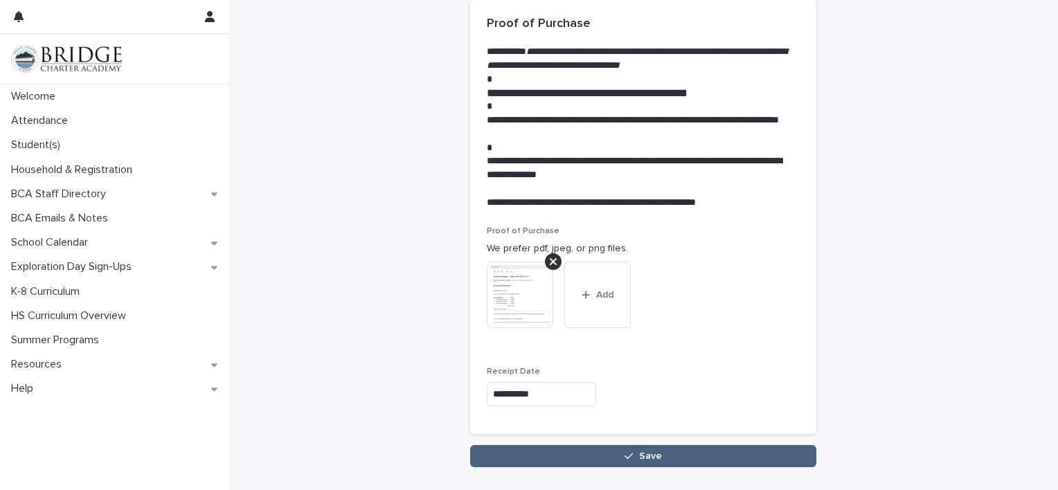
click at [632, 452] on div "button" at bounding box center [632, 457] width 14 height 10
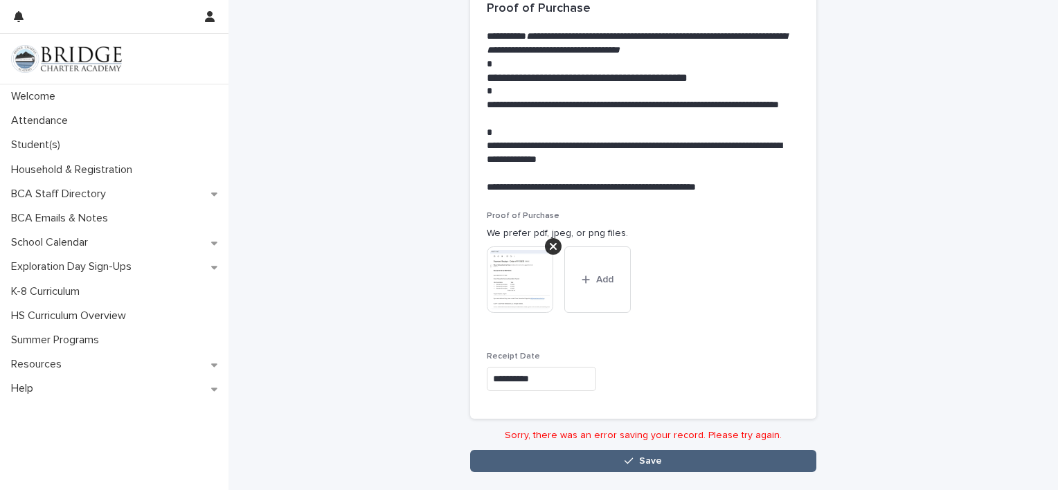
scroll to position [1636, 0]
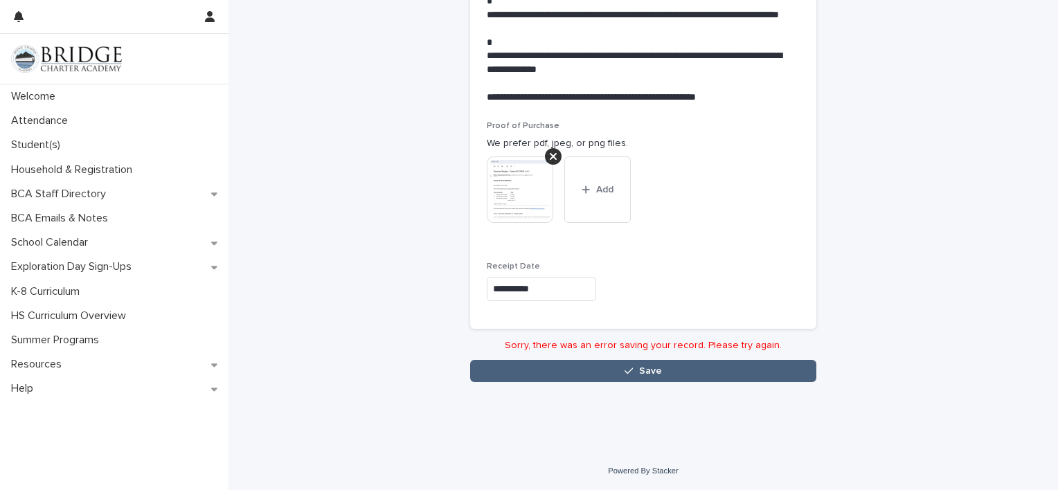
click at [655, 370] on span "Save" at bounding box center [650, 371] width 23 height 10
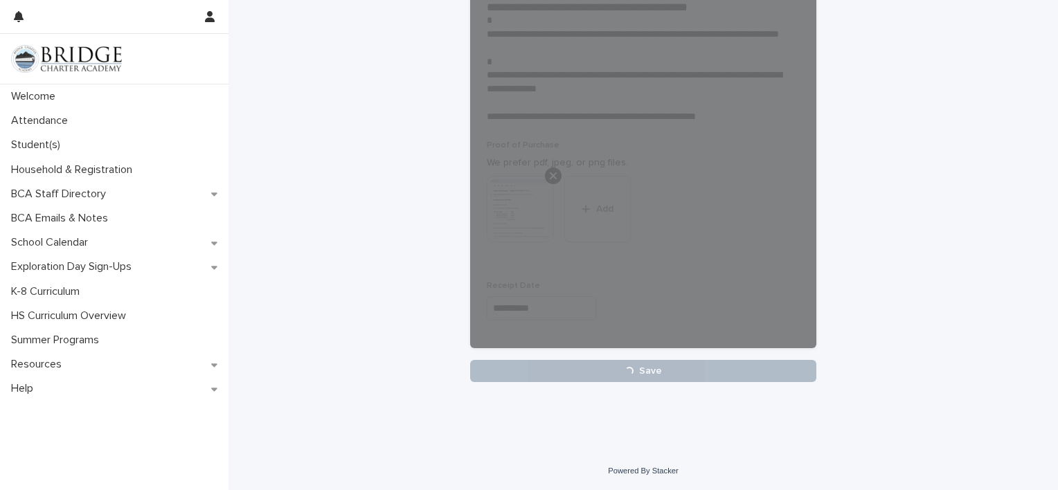
scroll to position [1616, 0]
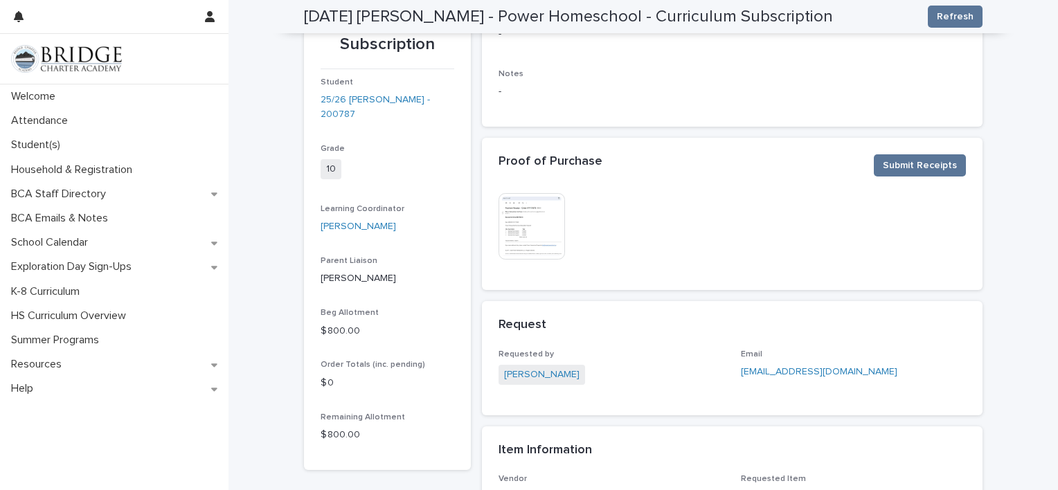
scroll to position [157, 0]
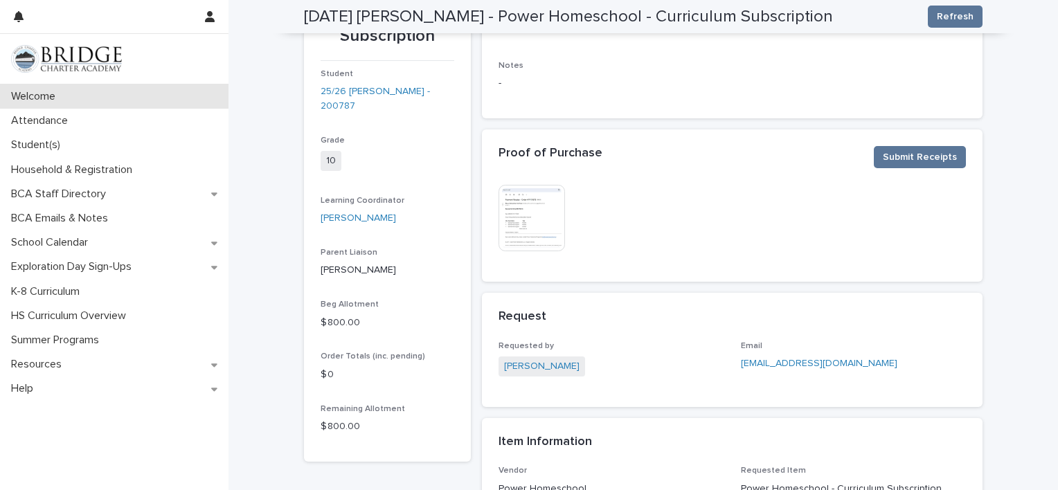
click at [51, 92] on p "Welcome" at bounding box center [36, 96] width 61 height 13
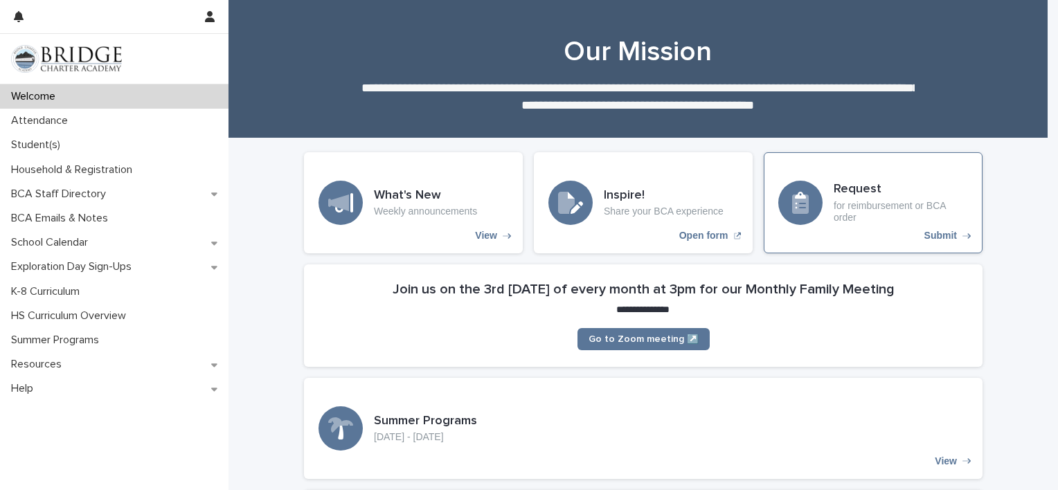
click at [841, 200] on p "for reimbursement or BCA order" at bounding box center [901, 212] width 134 height 24
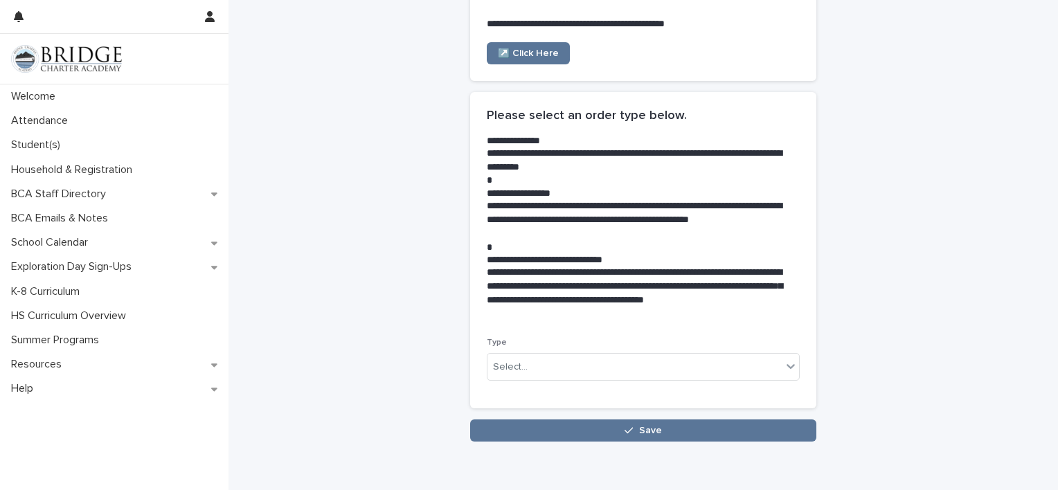
scroll to position [204, 0]
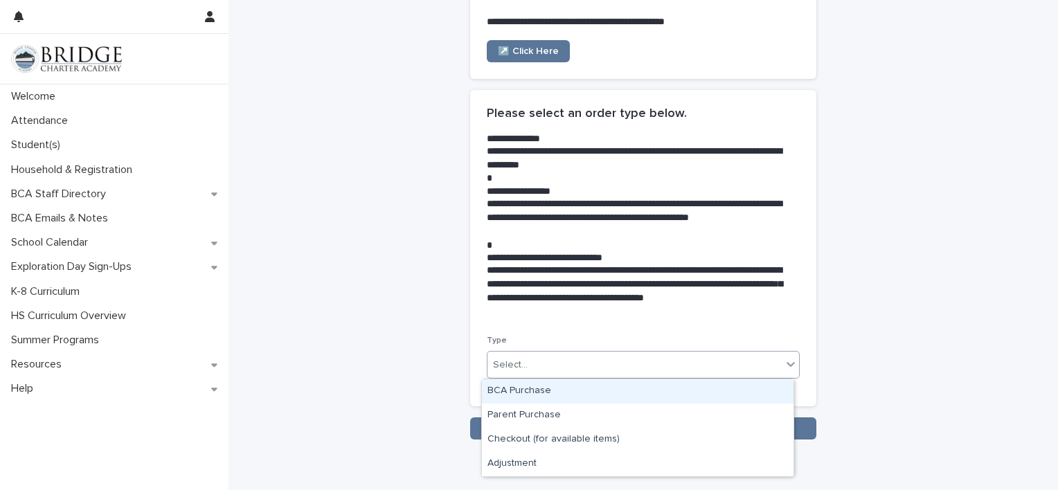
click at [586, 361] on div "Select..." at bounding box center [635, 365] width 294 height 23
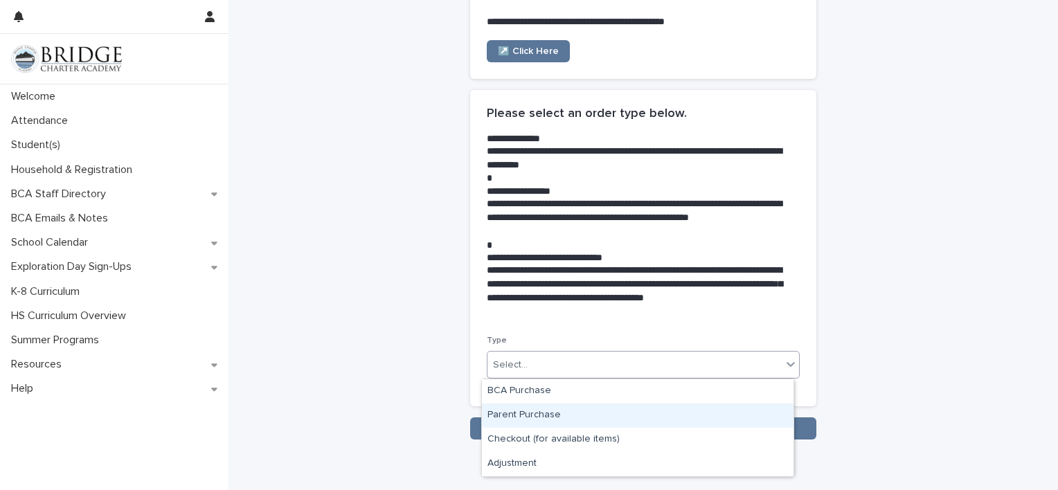
click at [551, 413] on div "Parent Purchase" at bounding box center [638, 416] width 312 height 24
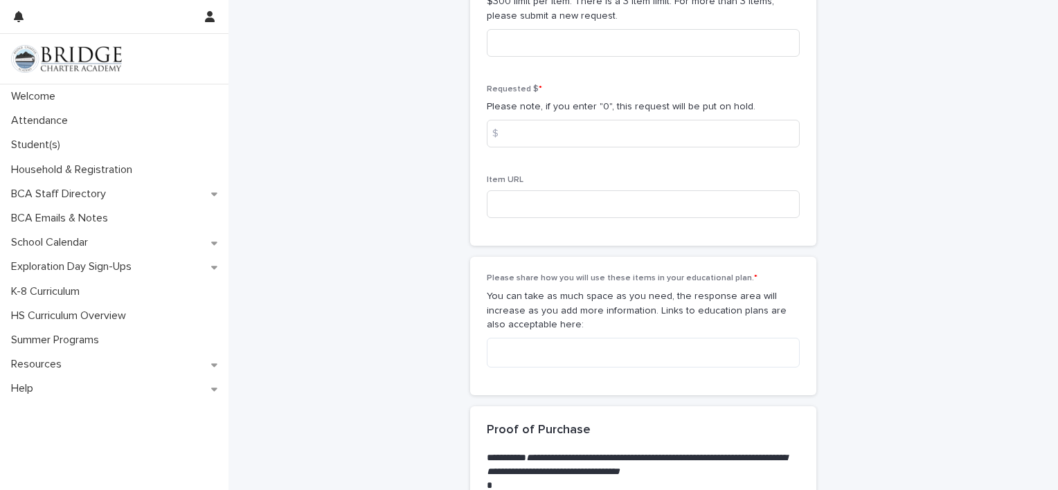
scroll to position [1119, 0]
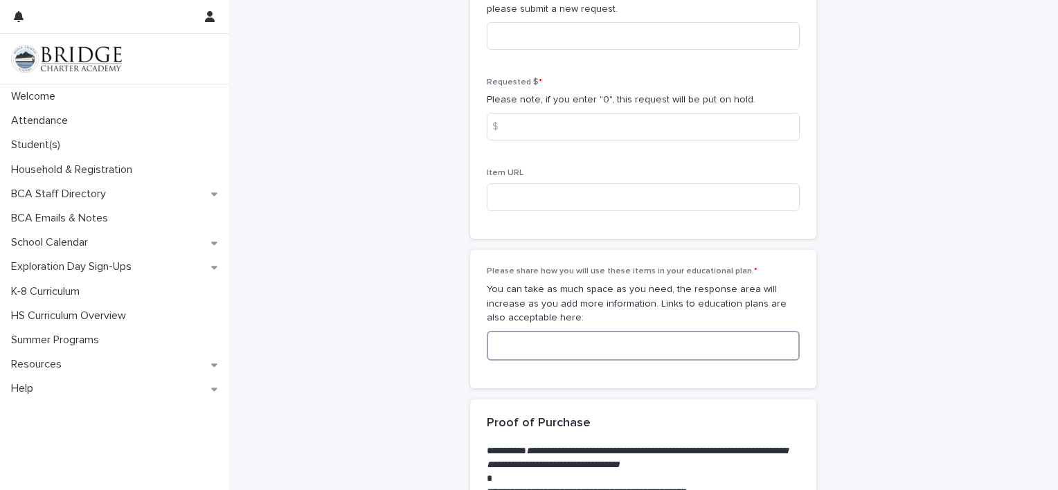
click at [524, 352] on textarea at bounding box center [643, 346] width 313 height 30
paste textarea "**********"
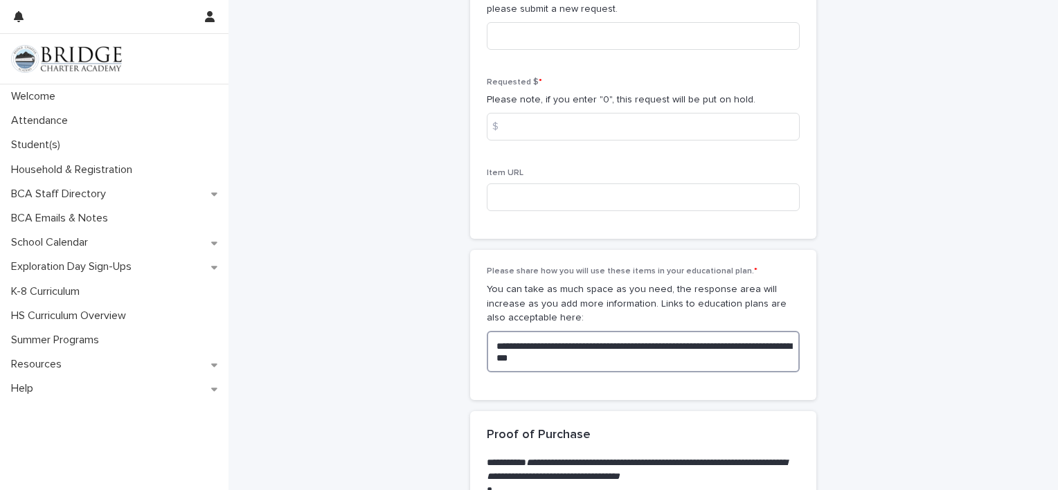
click at [632, 345] on textarea "**********" at bounding box center [643, 352] width 313 height 42
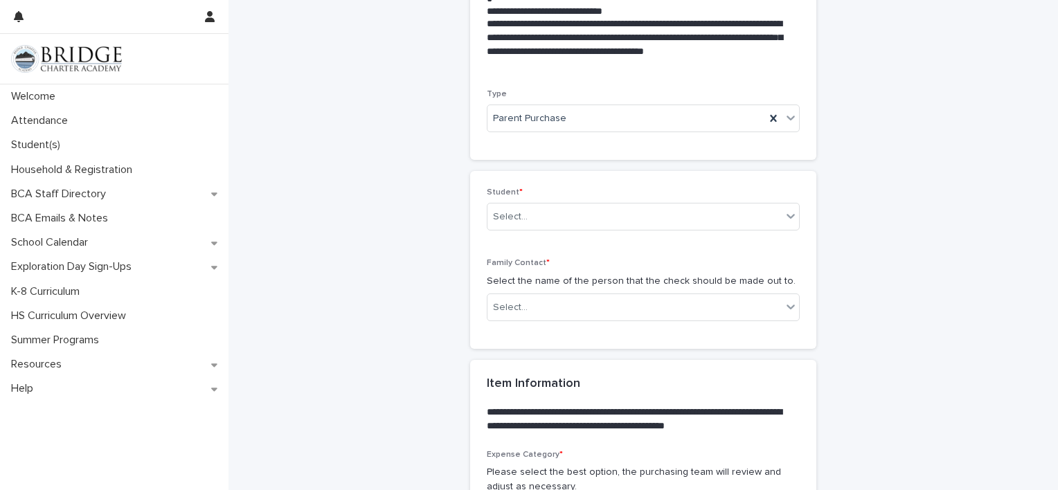
scroll to position [453, 0]
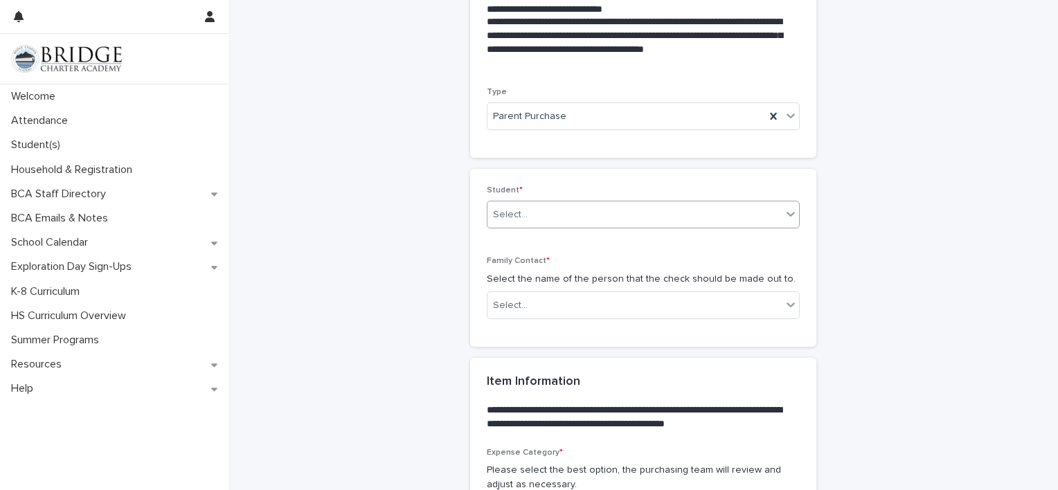
type textarea "**********"
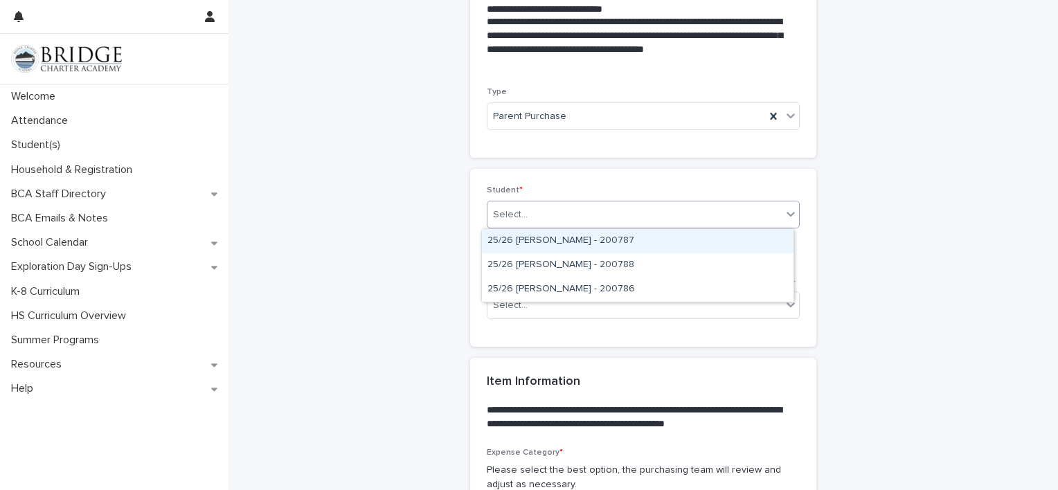
click at [787, 206] on div at bounding box center [791, 214] width 17 height 25
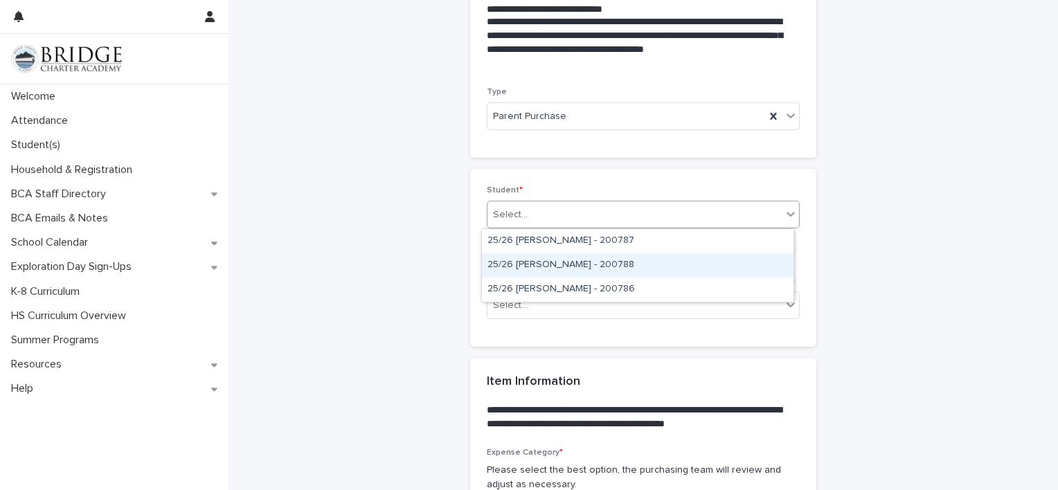
click at [575, 269] on div "25/26 [PERSON_NAME] - 200788" at bounding box center [638, 265] width 312 height 24
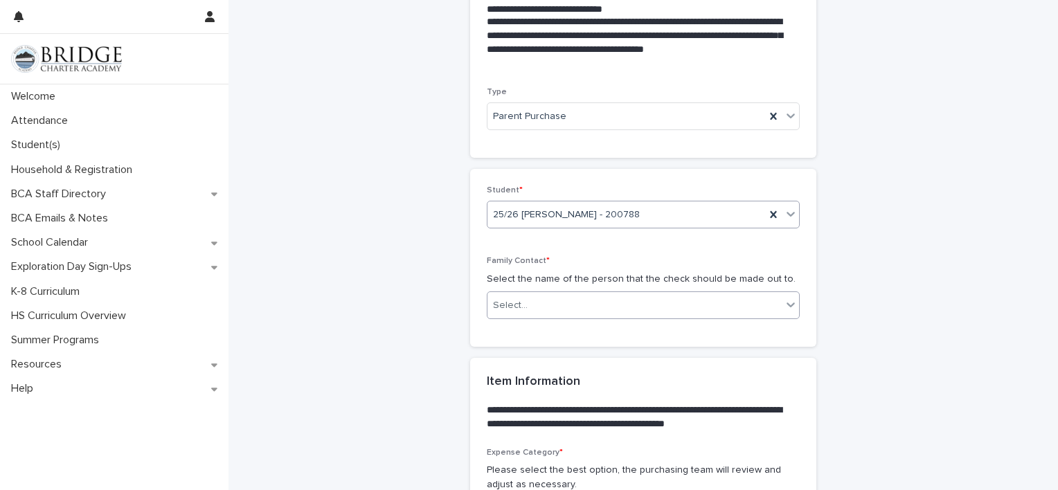
click at [560, 301] on div "Select..." at bounding box center [635, 305] width 294 height 23
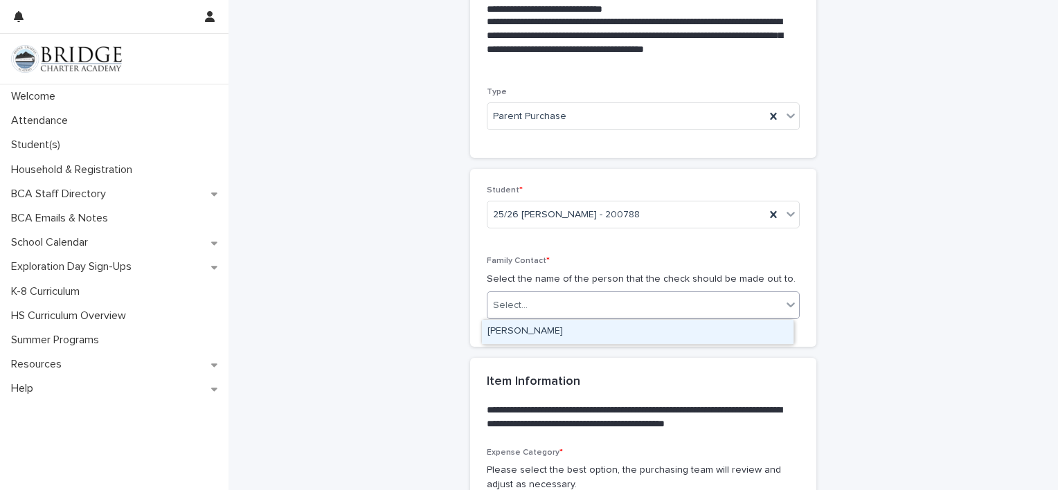
click at [549, 325] on div "[PERSON_NAME]" at bounding box center [638, 332] width 312 height 24
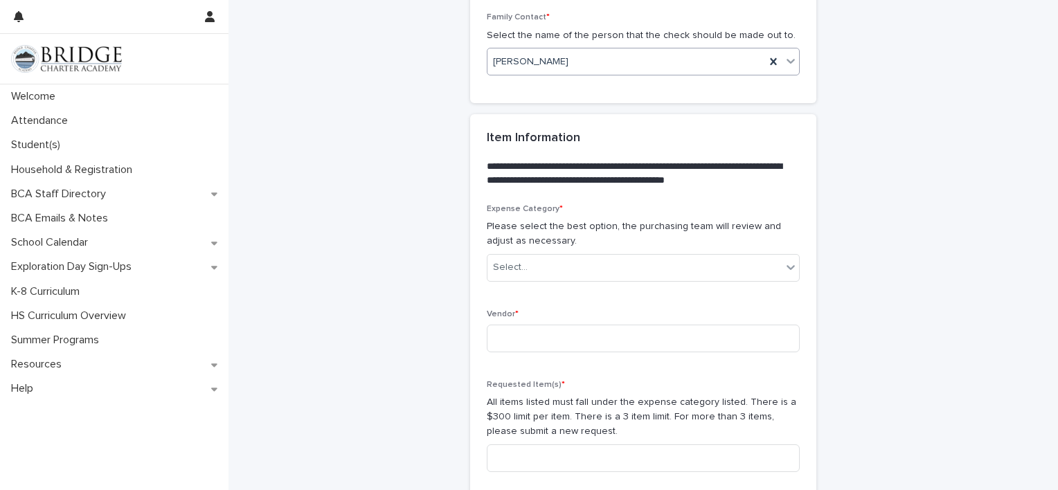
scroll to position [727, 0]
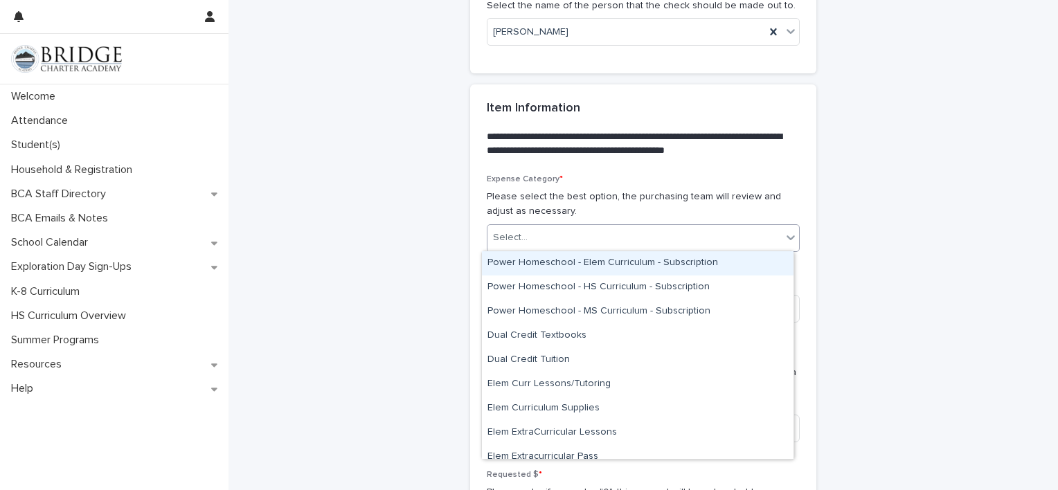
click at [659, 235] on div "Select..." at bounding box center [635, 237] width 294 height 23
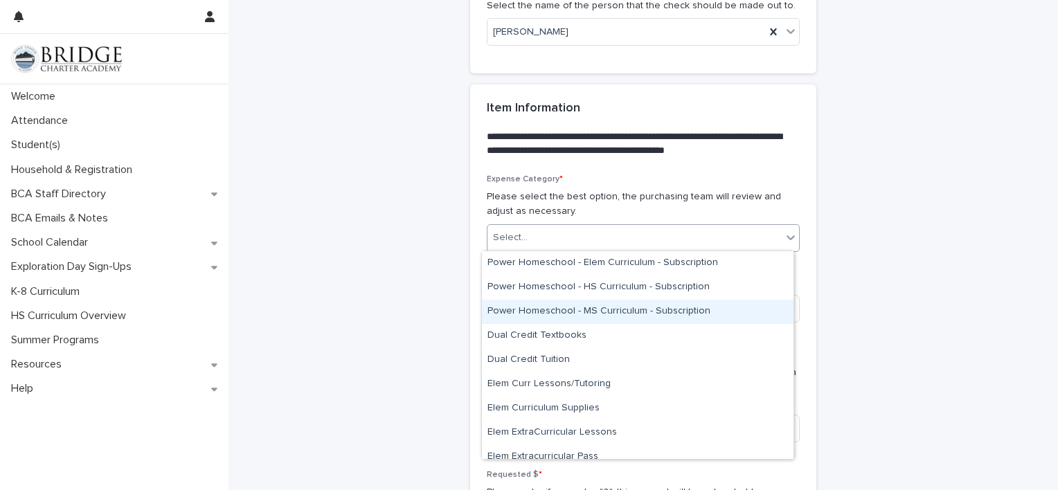
click at [606, 310] on div "Power Homeschool - MS Curriculum - Subscription" at bounding box center [638, 312] width 312 height 24
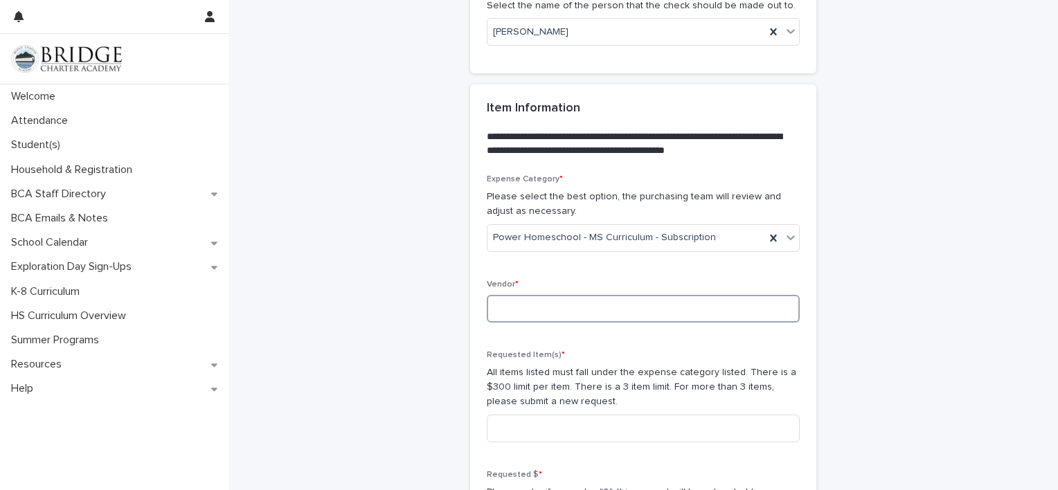
click at [606, 310] on input at bounding box center [643, 309] width 313 height 28
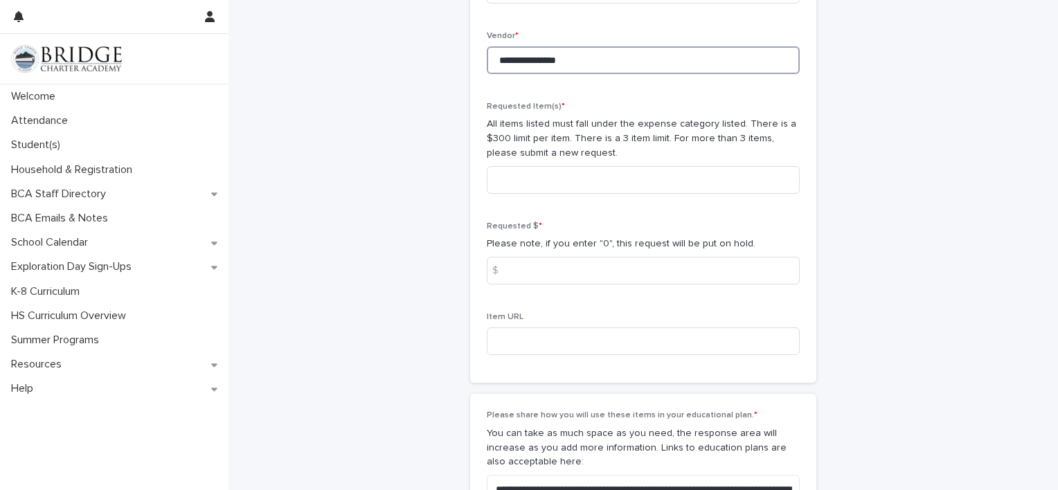
scroll to position [978, 0]
type input "**********"
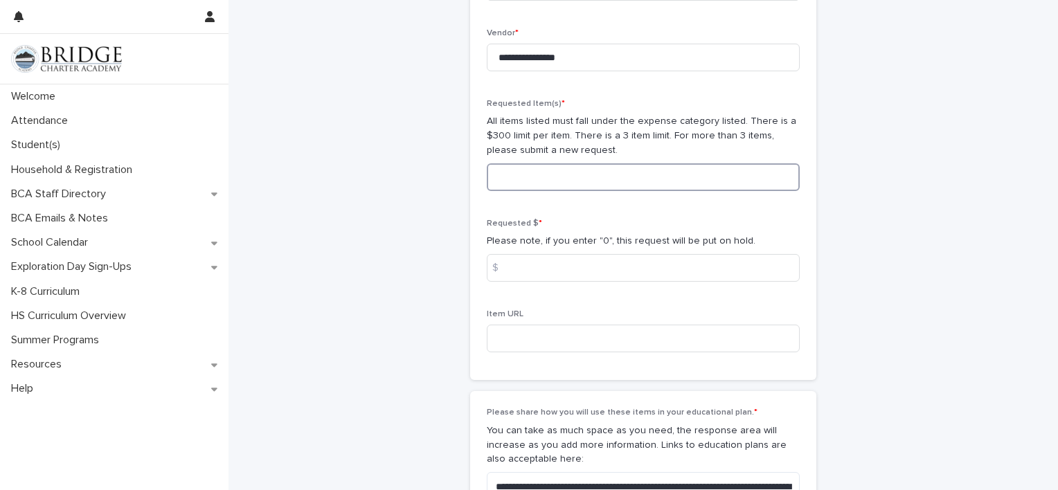
click at [533, 184] on input at bounding box center [643, 177] width 313 height 28
type input "**********"
click at [622, 278] on input at bounding box center [643, 268] width 313 height 28
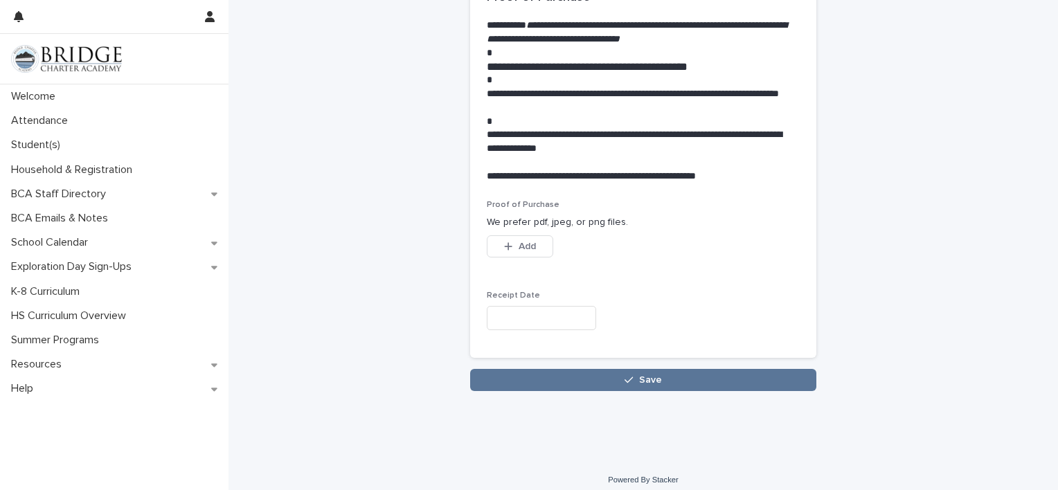
scroll to position [1566, 0]
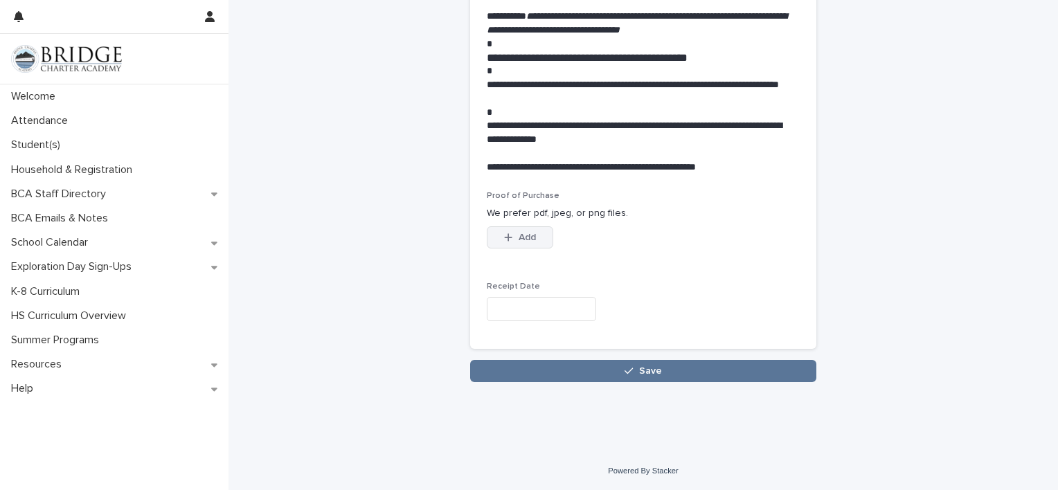
type input "*****"
click at [524, 236] on span "Add" at bounding box center [527, 238] width 17 height 10
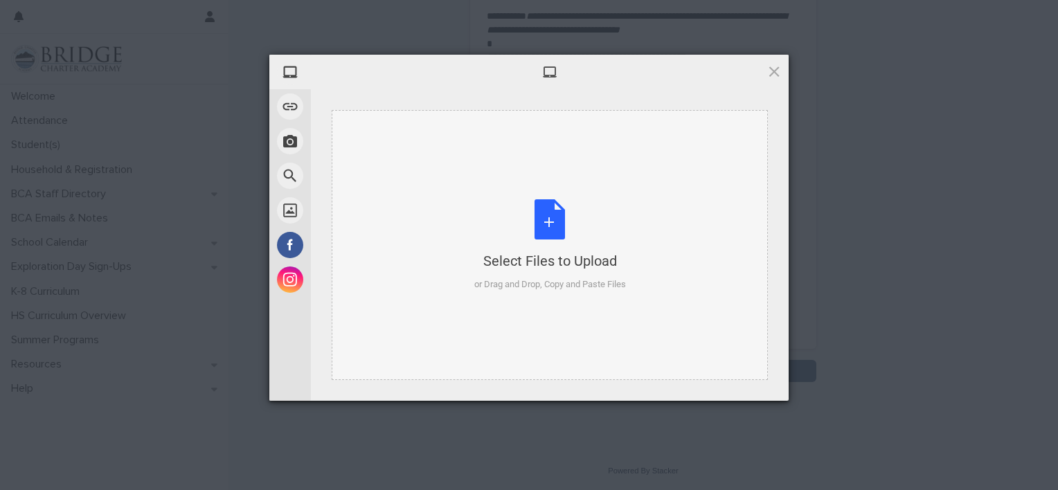
click at [554, 227] on div "Select Files to Upload or Drag and Drop, Copy and Paste Files" at bounding box center [550, 245] width 152 height 92
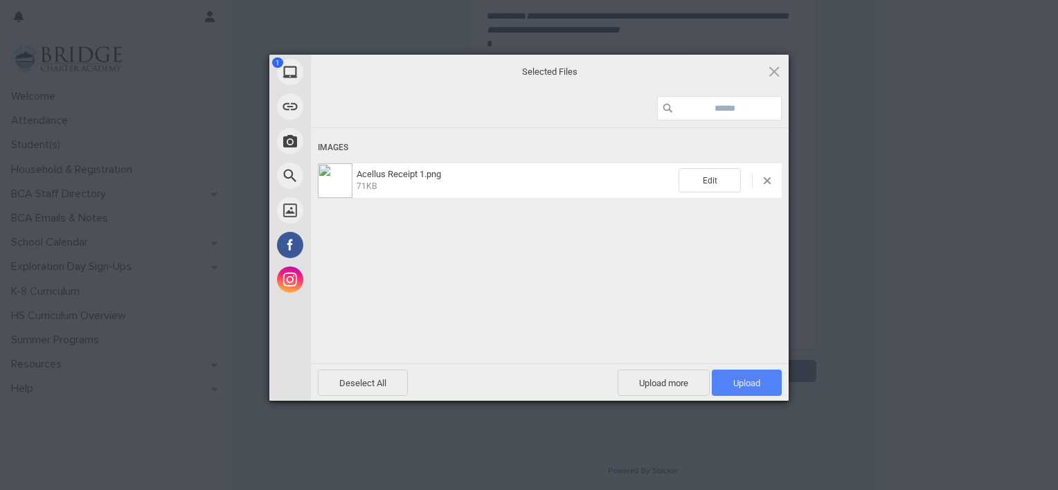
click at [736, 377] on span "Upload 1" at bounding box center [747, 383] width 70 height 26
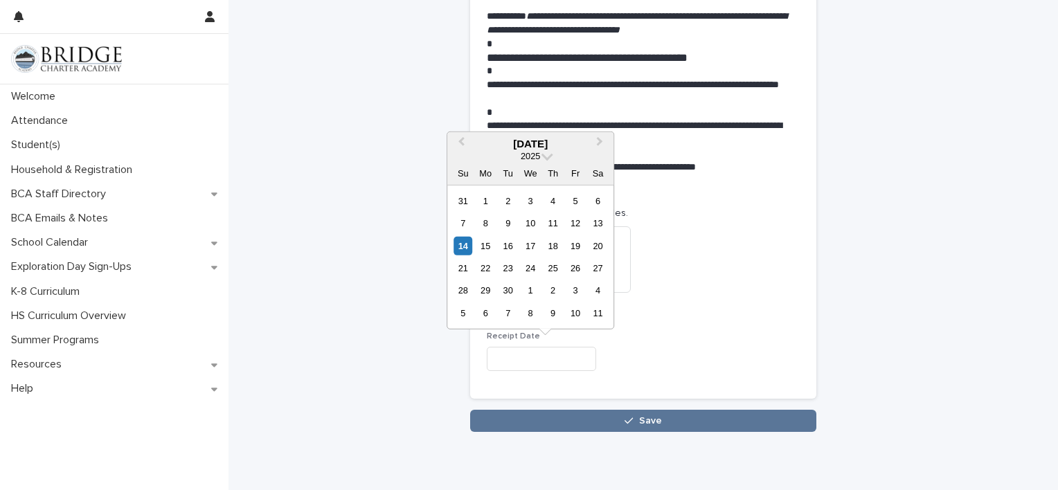
click at [531, 359] on input "text" at bounding box center [541, 359] width 109 height 24
click at [461, 141] on span "Previous Month" at bounding box center [461, 143] width 0 height 19
click at [508, 267] on div "19" at bounding box center [508, 268] width 19 height 19
type input "**********"
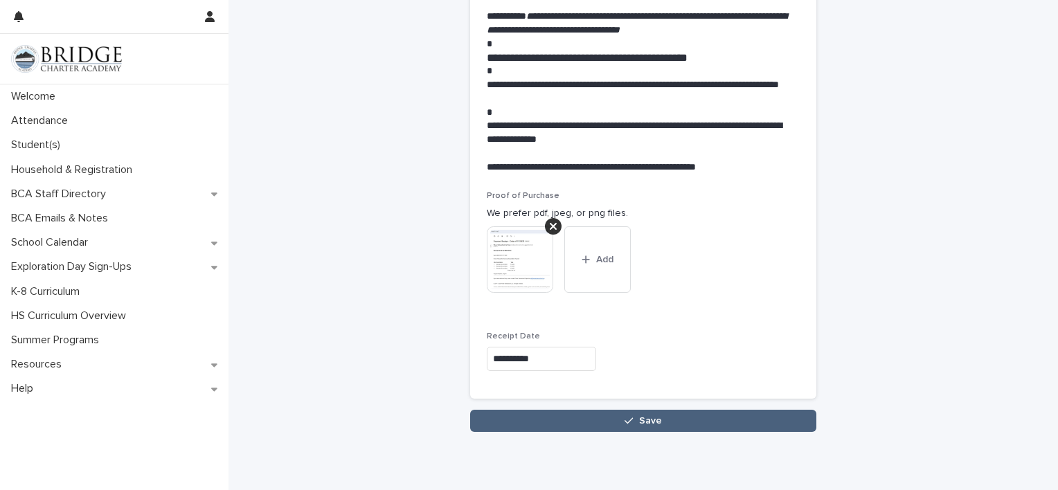
click at [650, 422] on span "Save" at bounding box center [650, 421] width 23 height 10
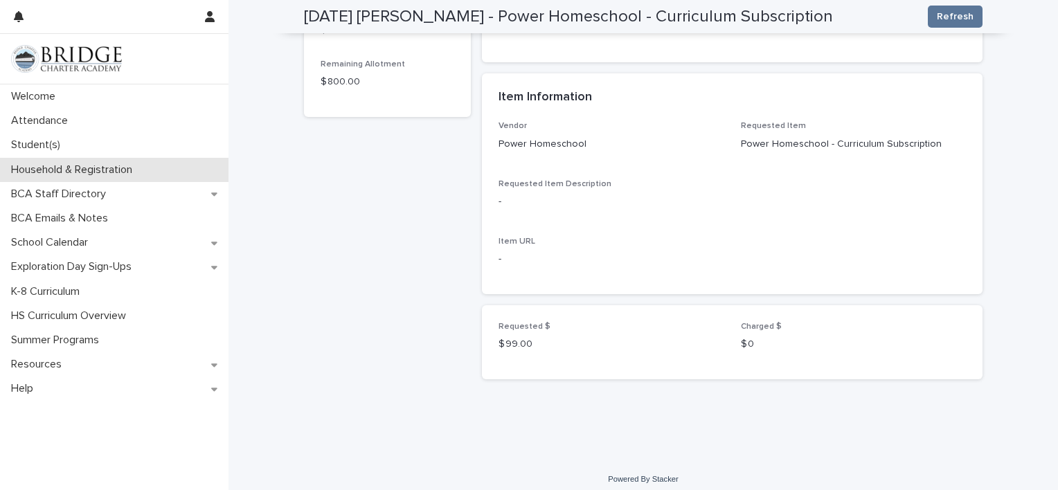
scroll to position [510, 0]
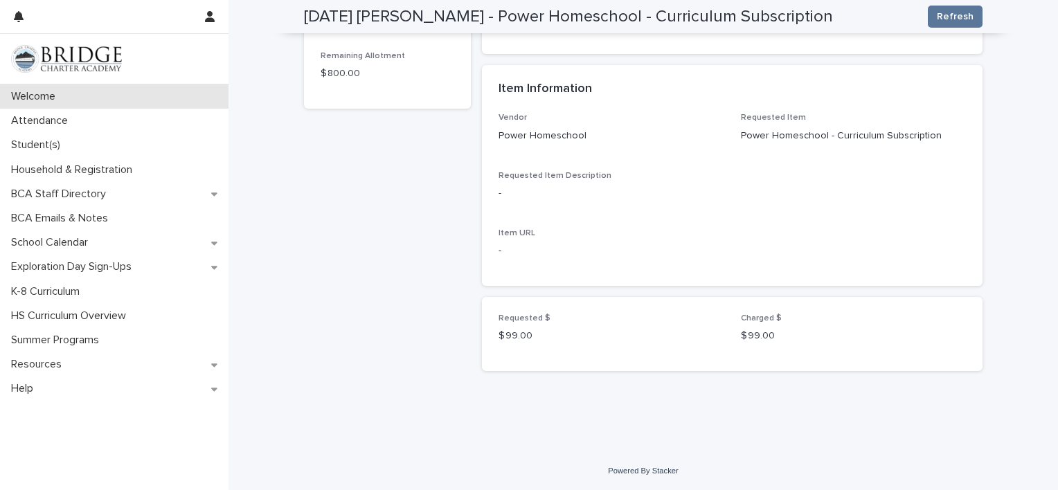
click at [85, 95] on div "Welcome" at bounding box center [114, 96] width 229 height 24
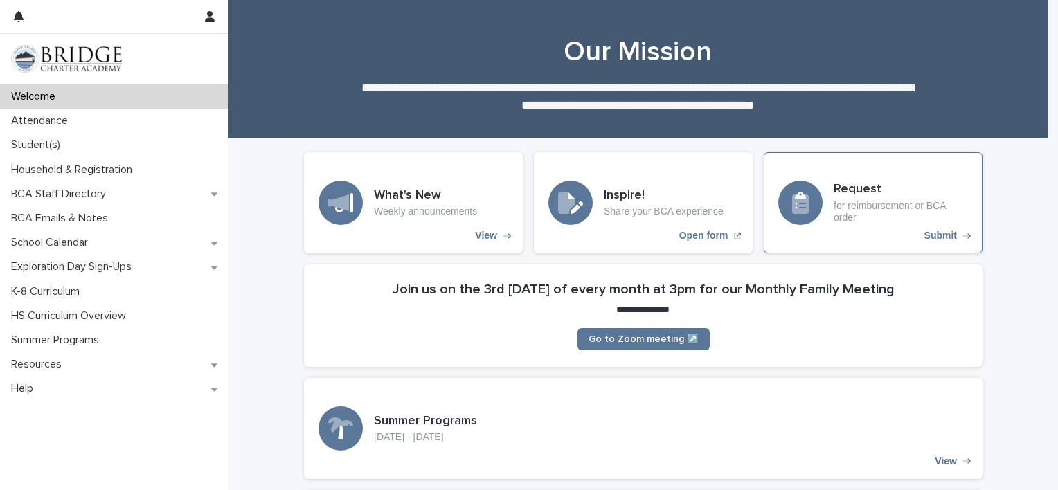
click at [865, 187] on h3 "Request" at bounding box center [901, 189] width 134 height 15
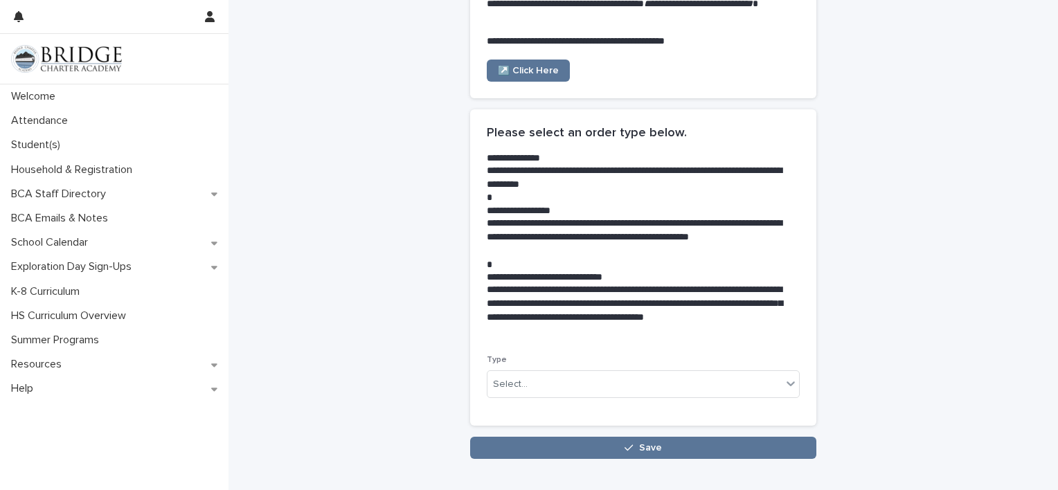
scroll to position [262, 0]
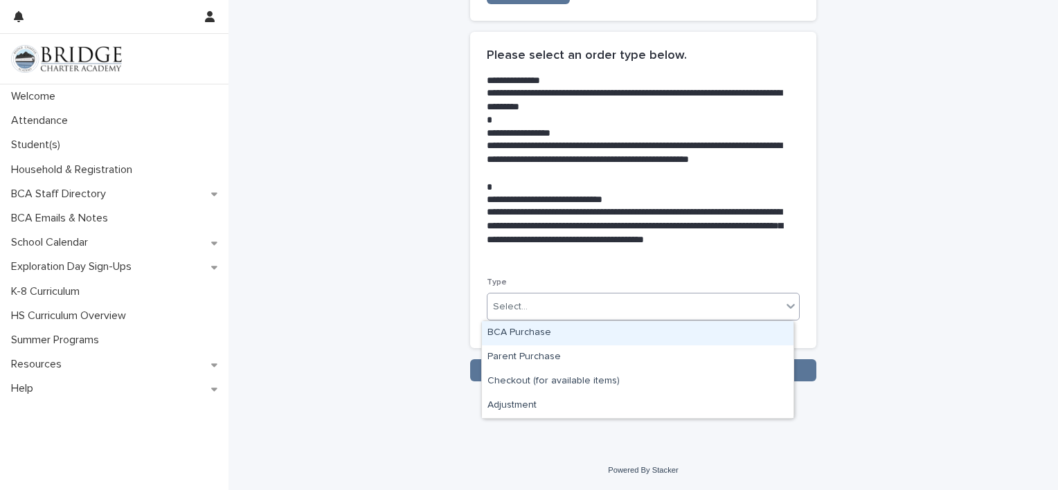
click at [678, 306] on div "Select..." at bounding box center [635, 307] width 294 height 23
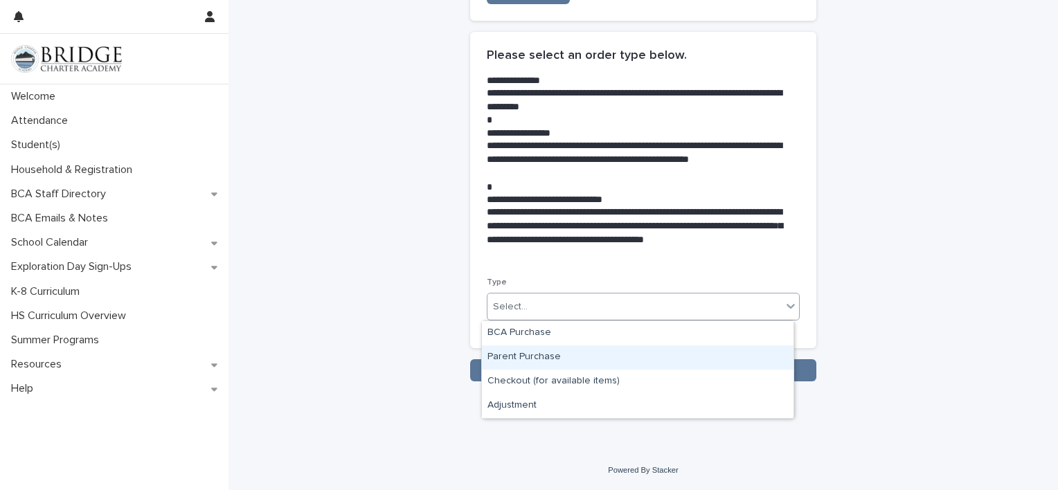
click at [554, 355] on div "Parent Purchase" at bounding box center [638, 358] width 312 height 24
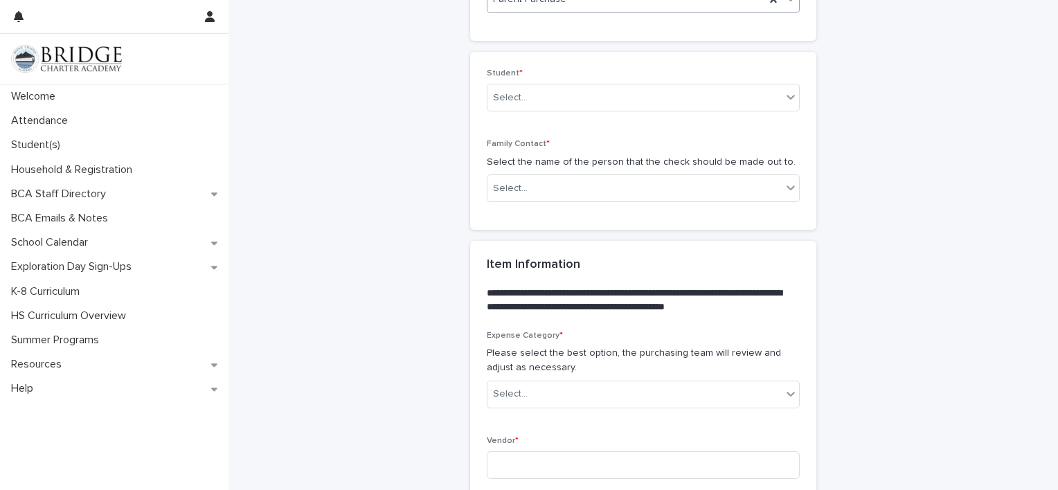
scroll to position [592, 0]
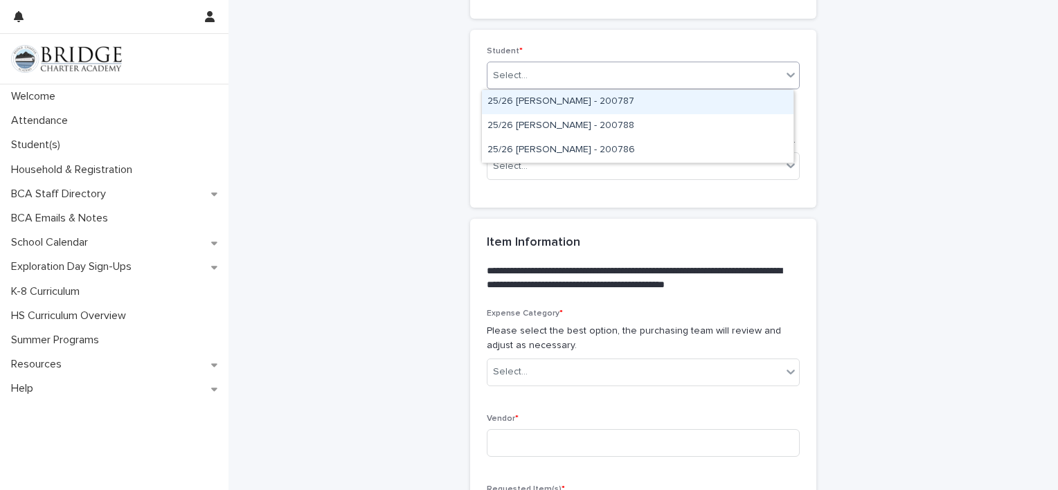
click at [551, 82] on div "Select..." at bounding box center [635, 75] width 294 height 23
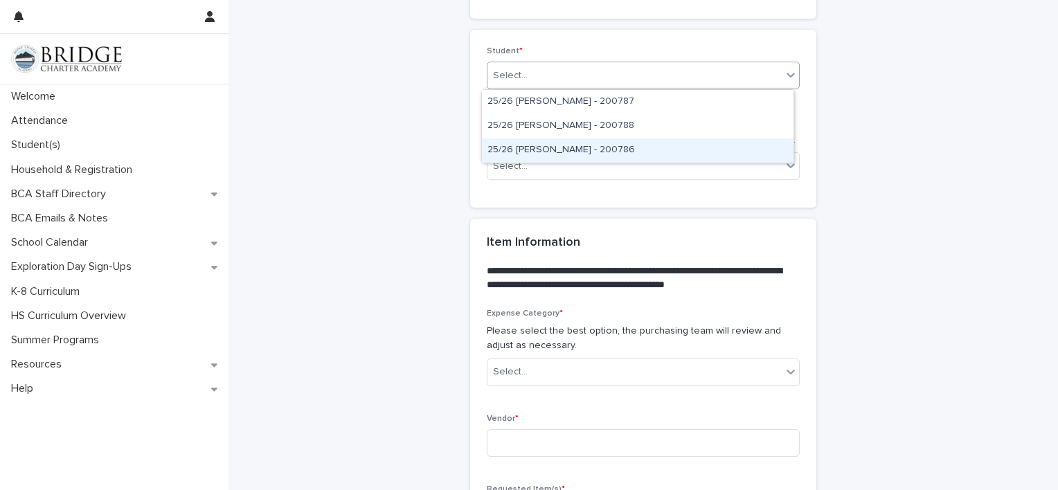
click at [549, 147] on div "25/26 [PERSON_NAME] - 200786" at bounding box center [638, 151] width 312 height 24
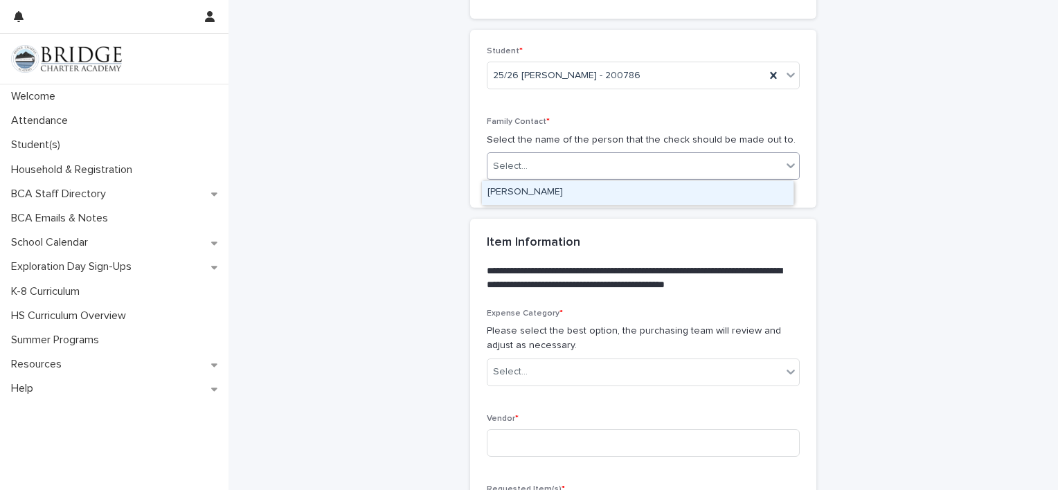
click at [553, 167] on div "Select..." at bounding box center [635, 166] width 294 height 23
click at [549, 191] on div "[PERSON_NAME]" at bounding box center [638, 193] width 312 height 24
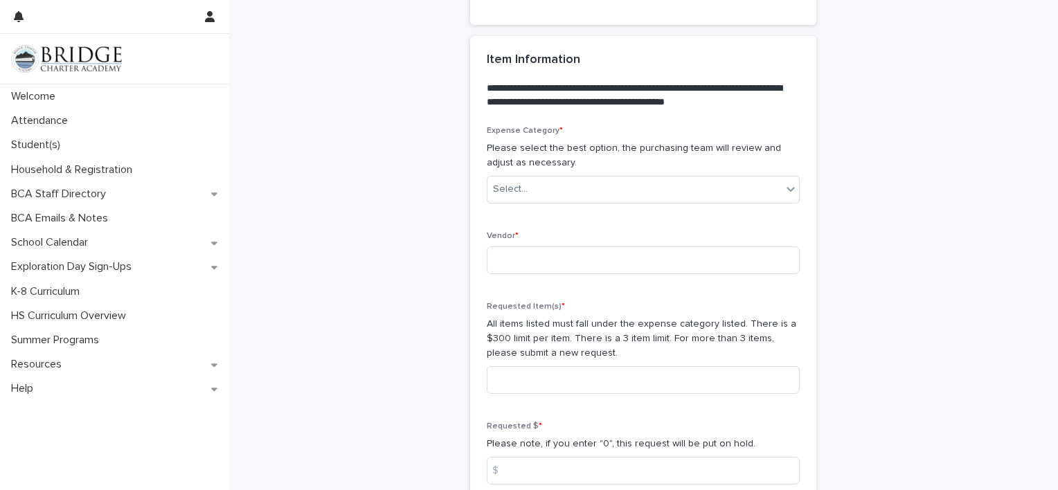
scroll to position [778, 0]
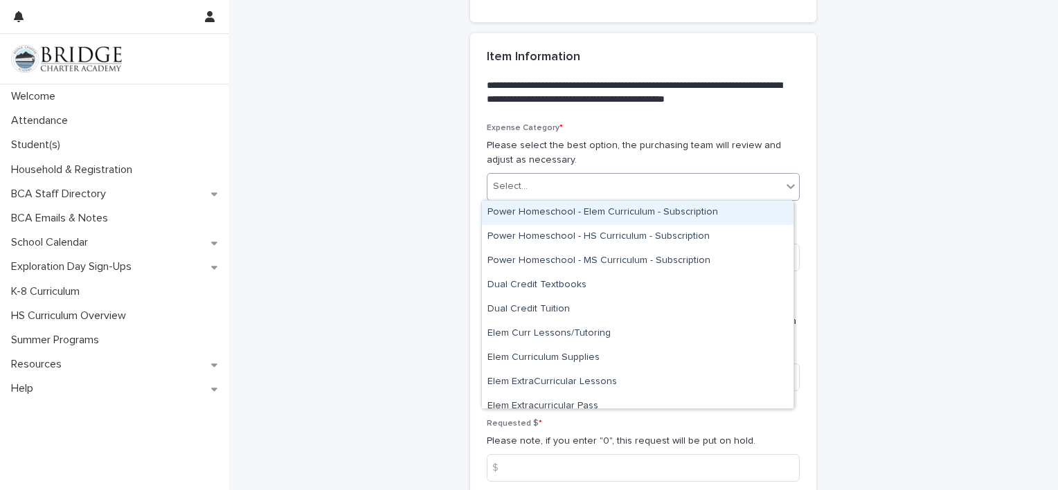
click at [590, 186] on div "Select..." at bounding box center [635, 186] width 294 height 23
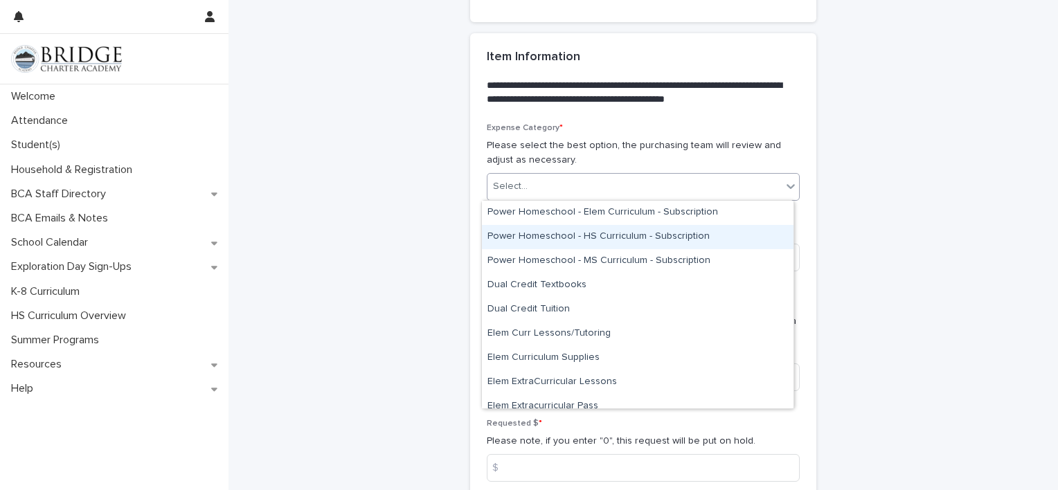
click at [585, 231] on div "Power Homeschool - HS Curriculum - Subscription" at bounding box center [638, 237] width 312 height 24
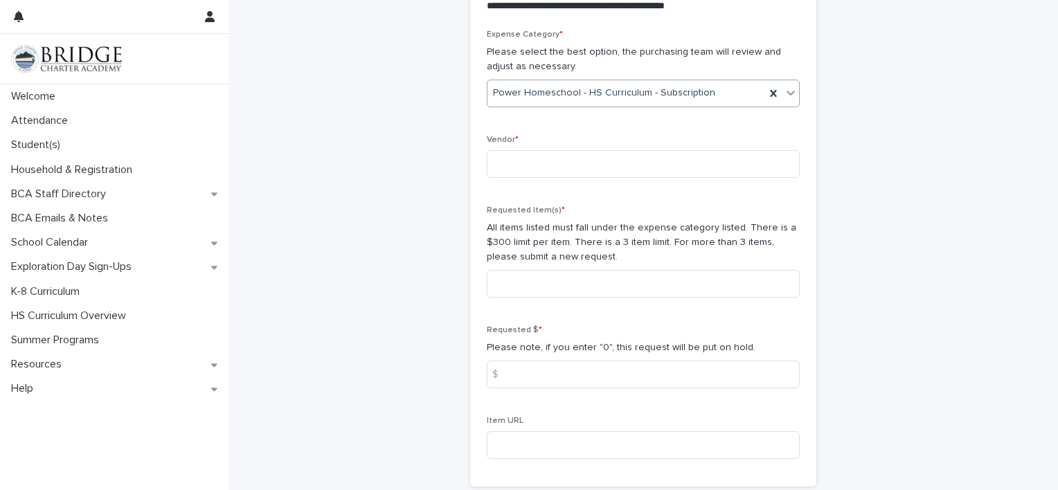
scroll to position [874, 0]
click at [556, 153] on input at bounding box center [643, 162] width 313 height 28
type input "**********"
click at [549, 284] on input at bounding box center [643, 281] width 313 height 28
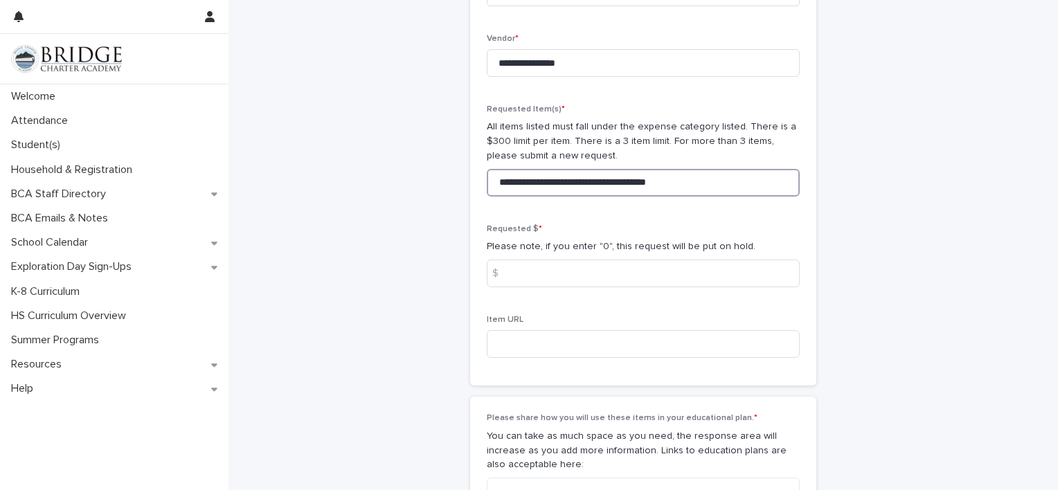
scroll to position [990, 0]
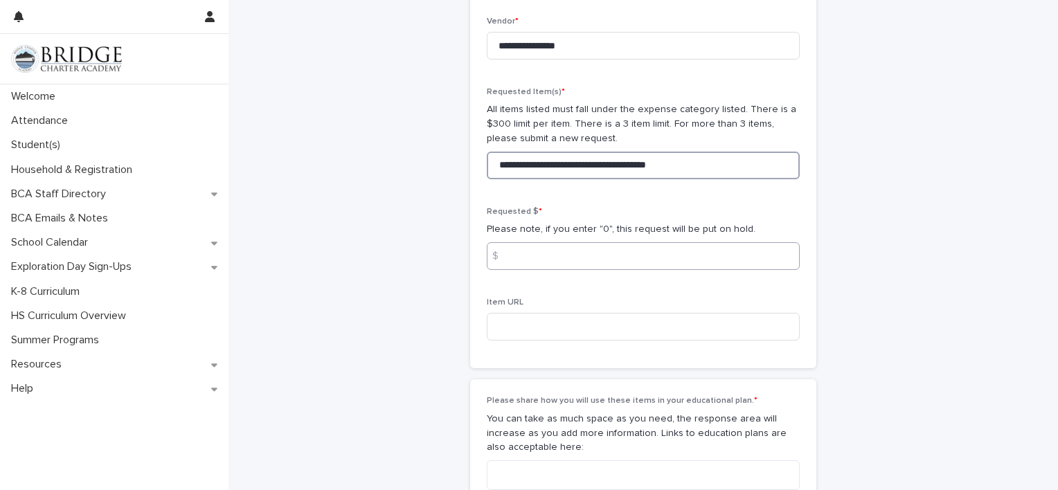
type input "**********"
click at [576, 258] on input at bounding box center [643, 256] width 313 height 28
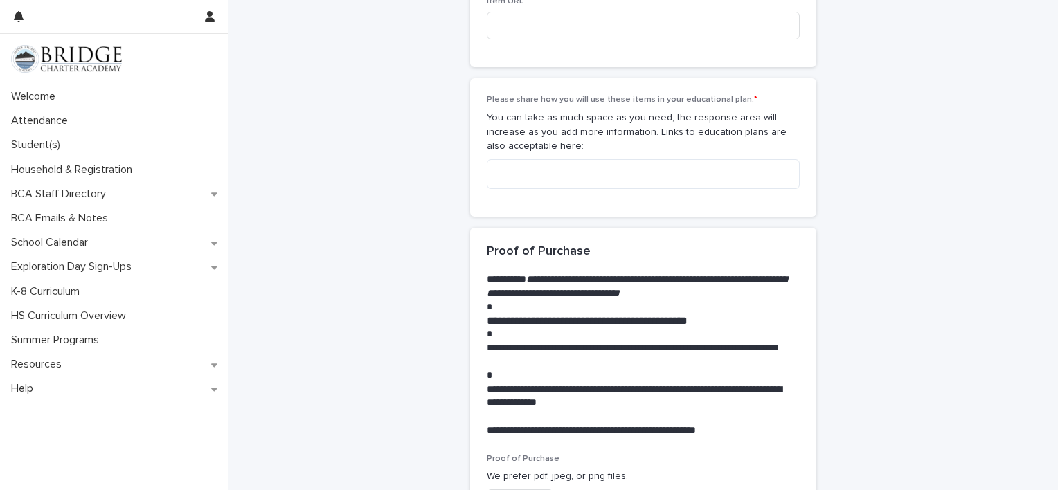
scroll to position [1304, 0]
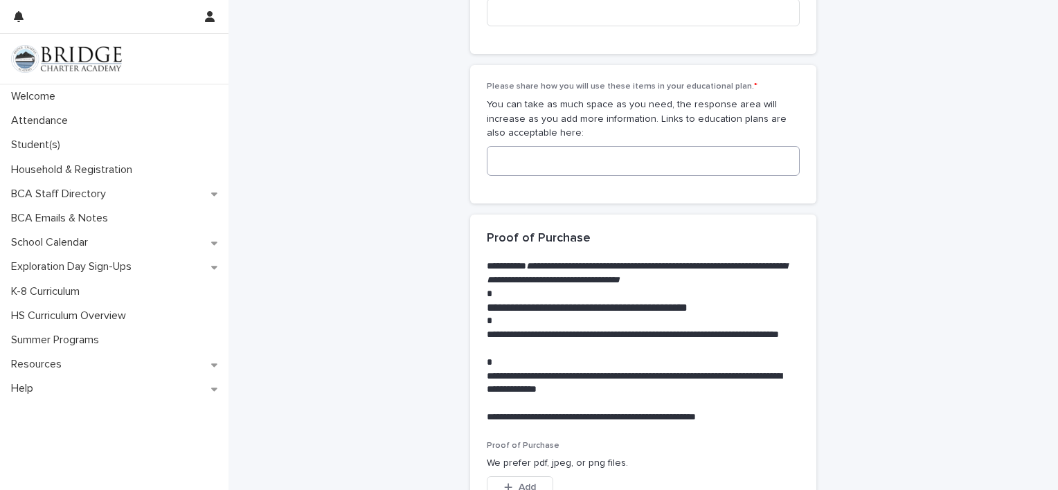
type input "*****"
click at [532, 169] on textarea at bounding box center [643, 161] width 313 height 30
paste textarea "**********"
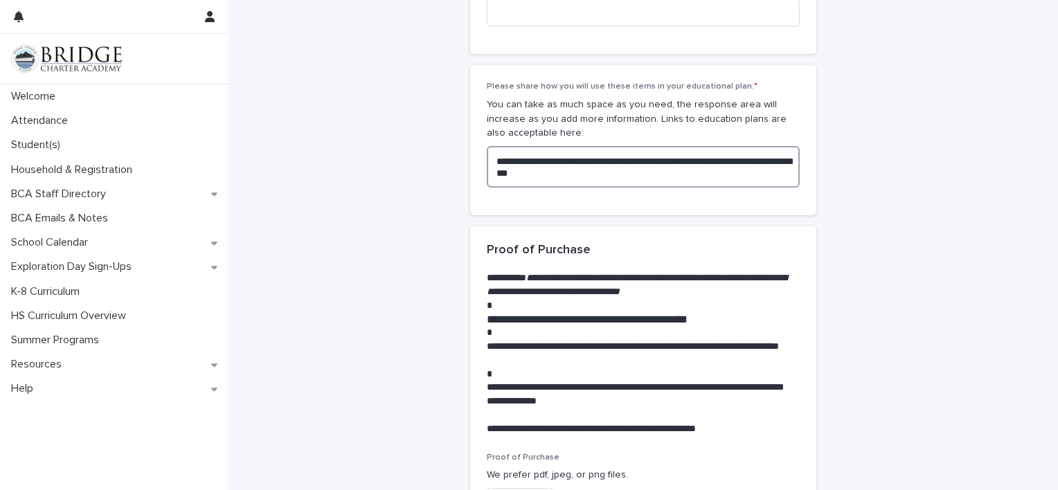
click at [634, 160] on textarea "**********" at bounding box center [643, 167] width 313 height 42
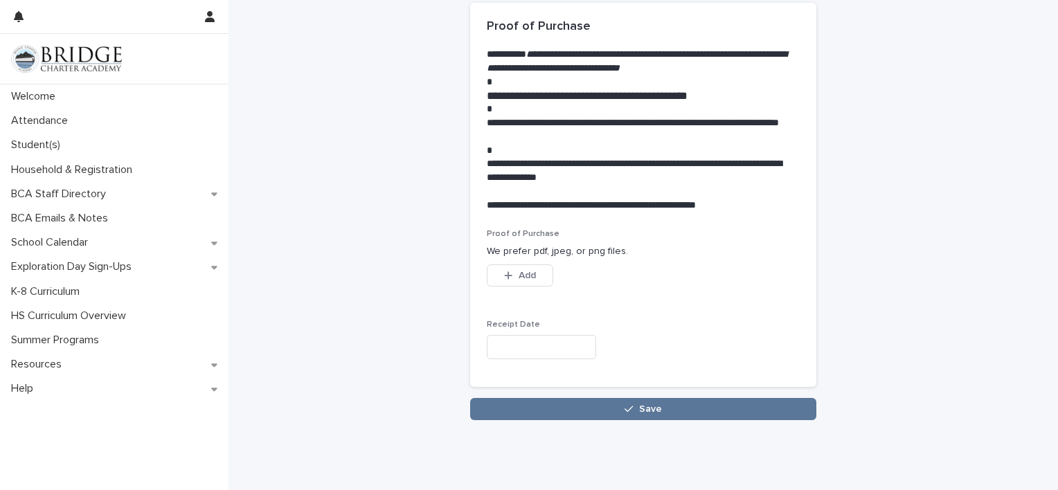
scroll to position [1566, 0]
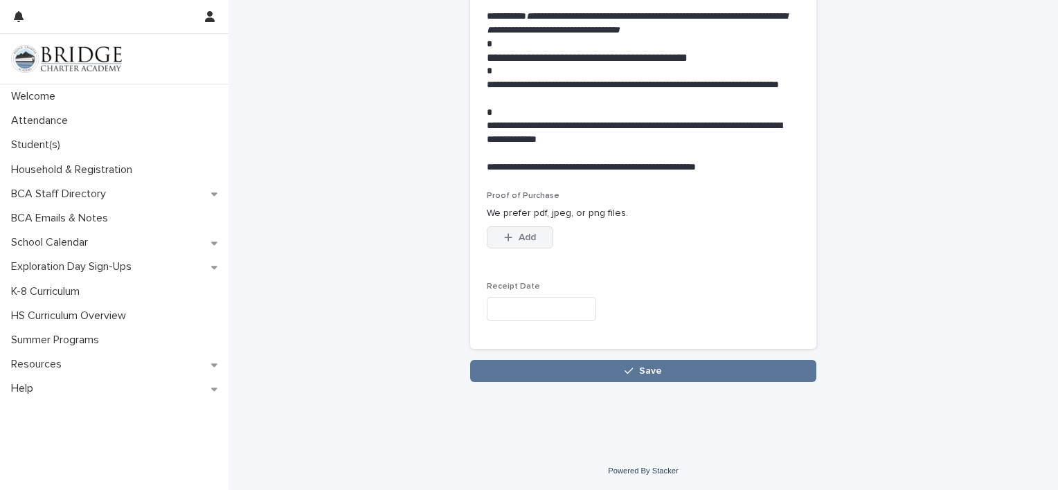
type textarea "**********"
click at [513, 242] on button "Add" at bounding box center [520, 237] width 66 height 22
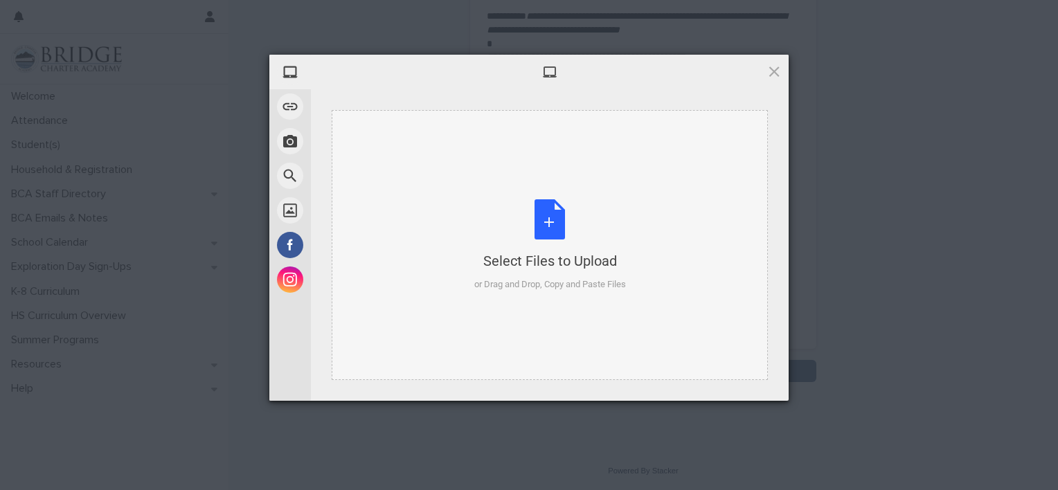
click at [554, 222] on div "Select Files to Upload or Drag and Drop, Copy and Paste Files" at bounding box center [550, 245] width 152 height 92
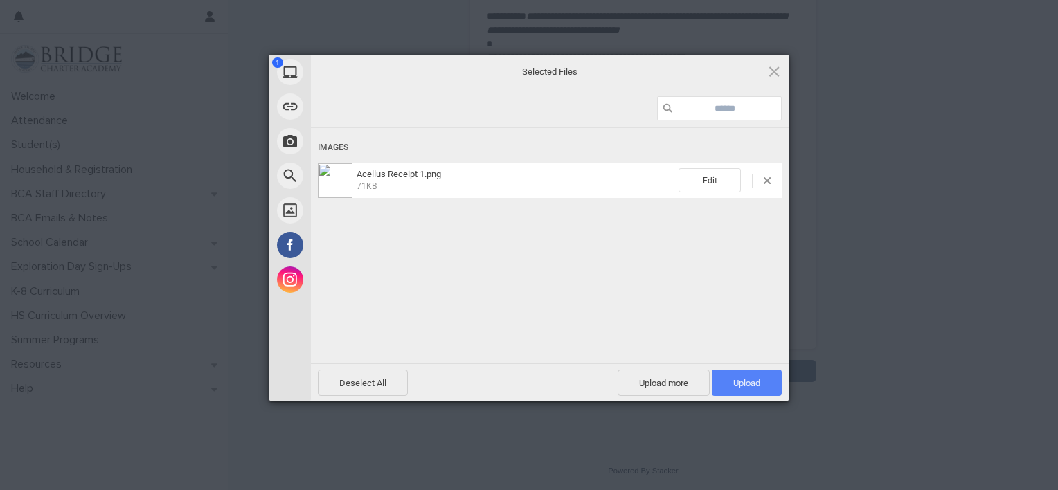
click at [731, 377] on span "Upload 1" at bounding box center [747, 383] width 70 height 26
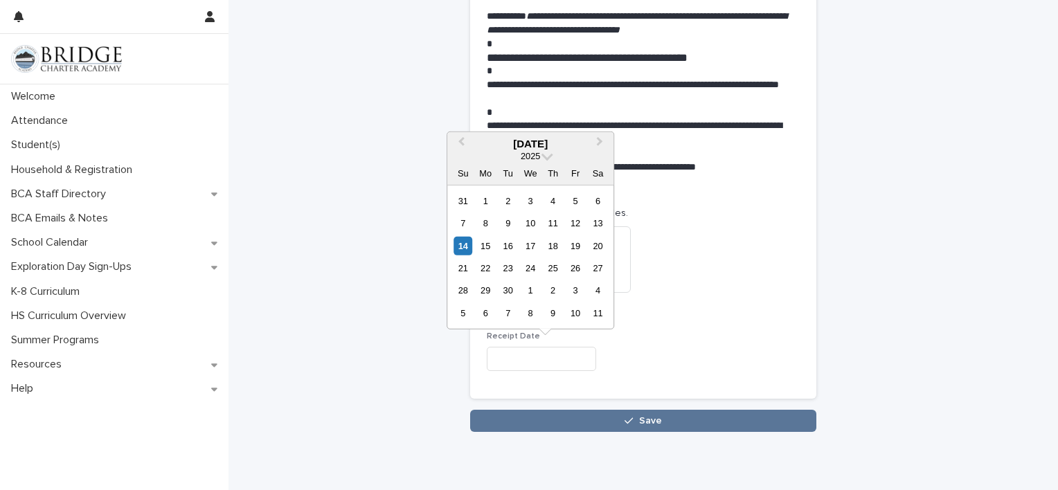
click at [524, 355] on input "text" at bounding box center [541, 359] width 109 height 24
click at [461, 145] on span "Previous Month" at bounding box center [461, 143] width 0 height 19
click at [506, 263] on div "19" at bounding box center [508, 268] width 19 height 19
type input "**********"
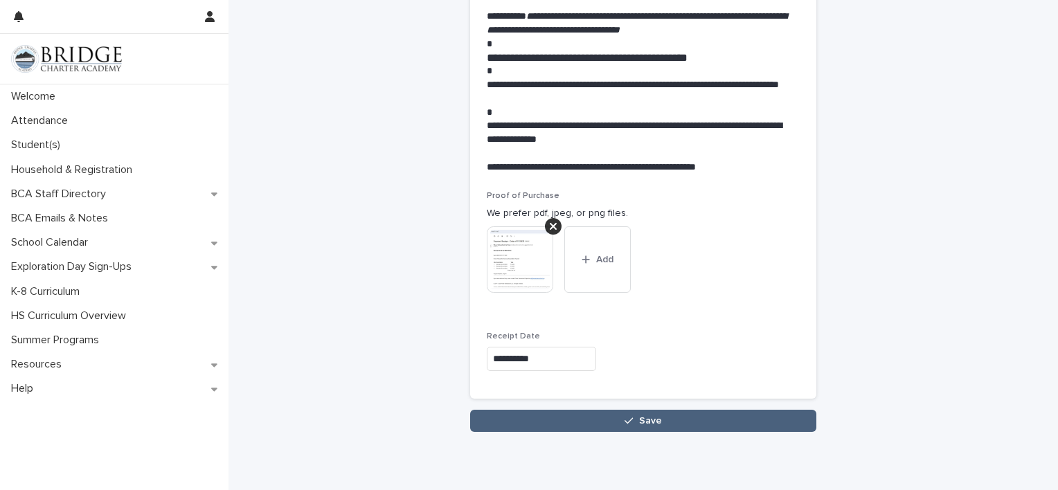
click at [639, 421] on span "Save" at bounding box center [650, 421] width 23 height 10
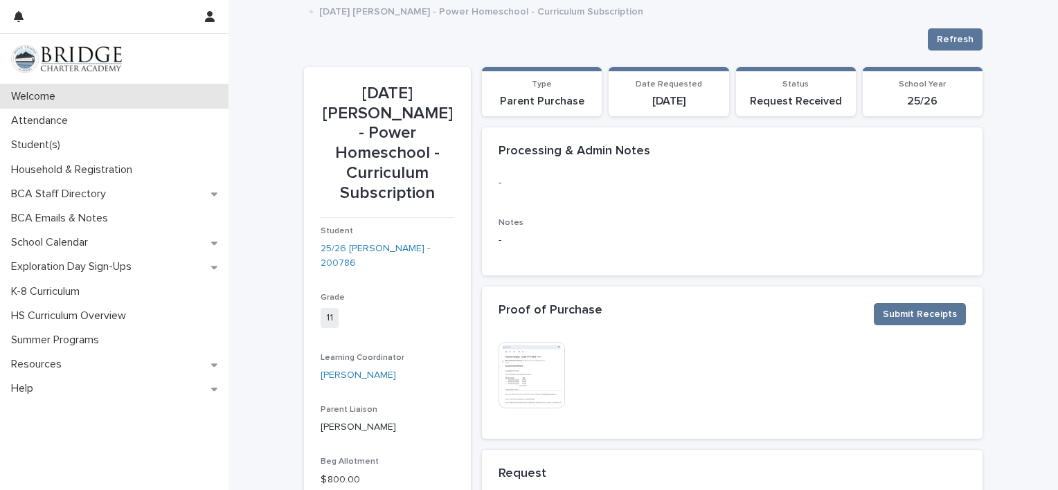
click at [66, 91] on p "Welcome" at bounding box center [36, 96] width 61 height 13
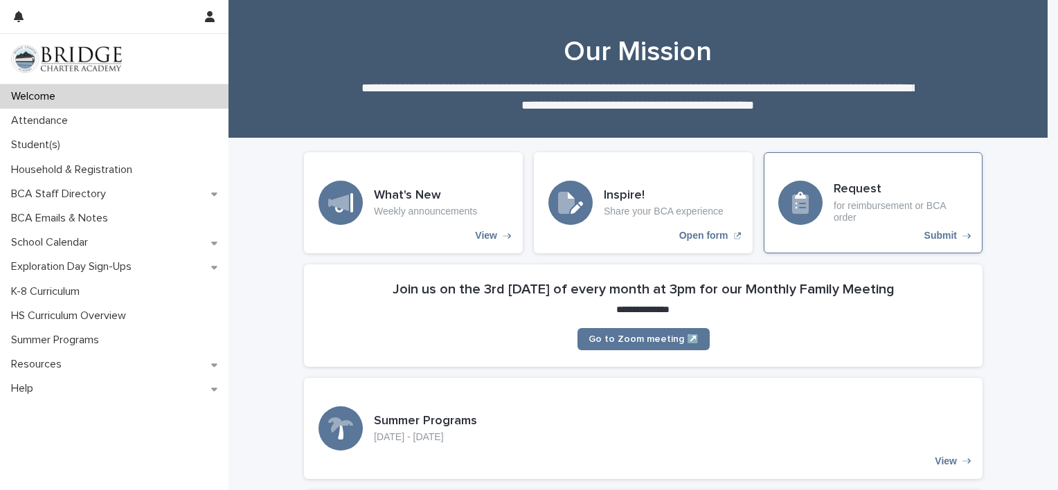
click at [878, 205] on p "for reimbursement or BCA order" at bounding box center [901, 212] width 134 height 24
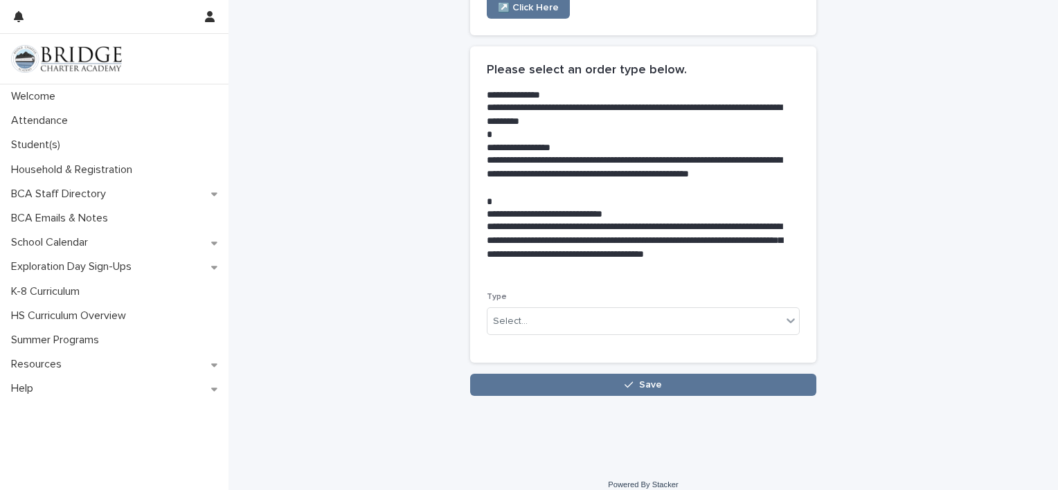
scroll to position [262, 0]
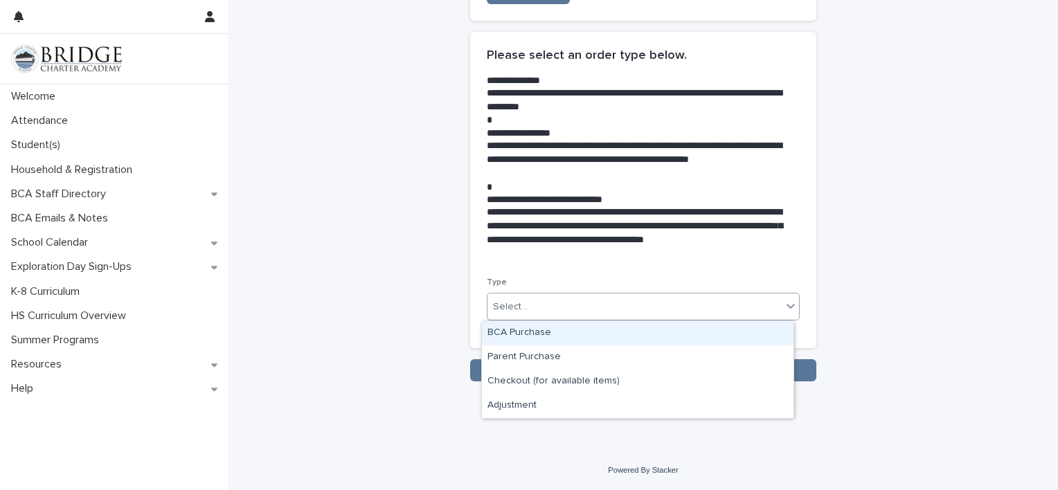
click at [787, 307] on icon at bounding box center [791, 306] width 8 height 5
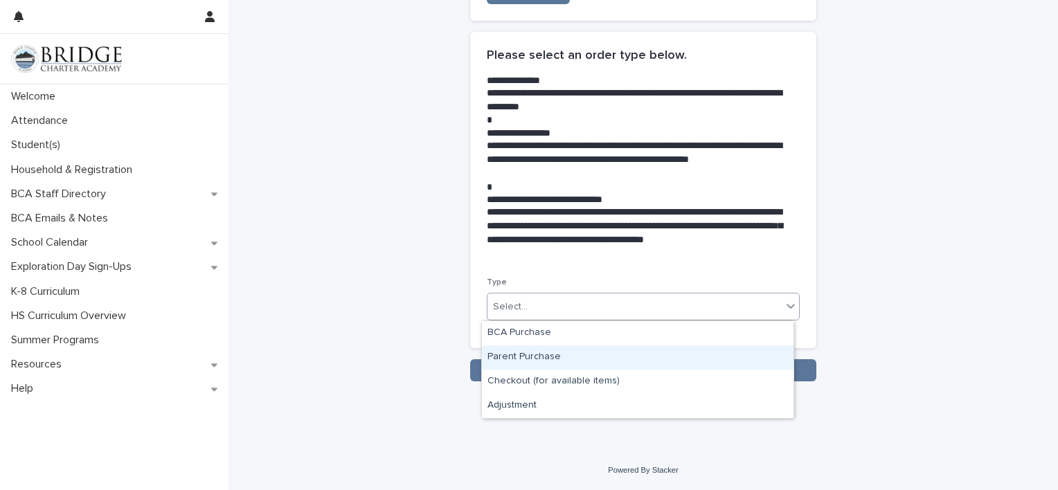
click at [598, 353] on div "Parent Purchase" at bounding box center [638, 358] width 312 height 24
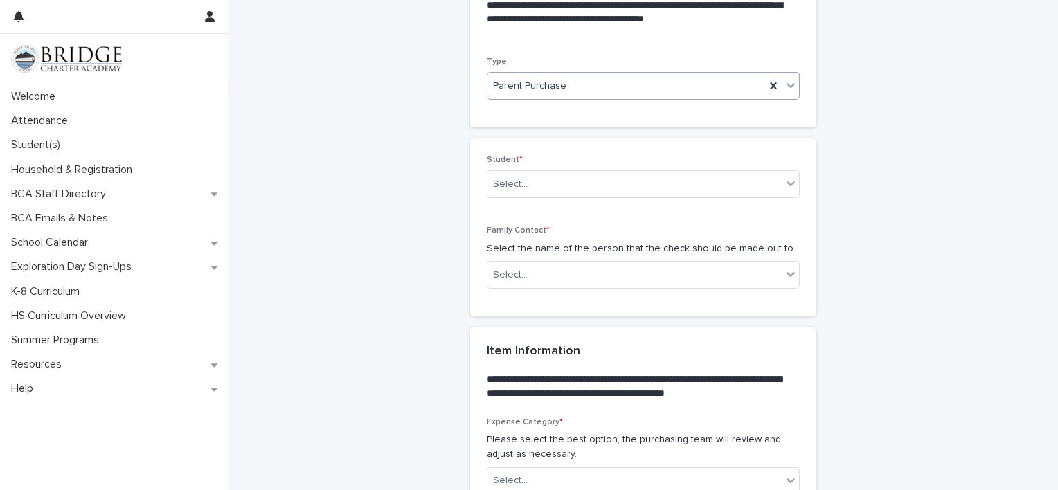
scroll to position [488, 0]
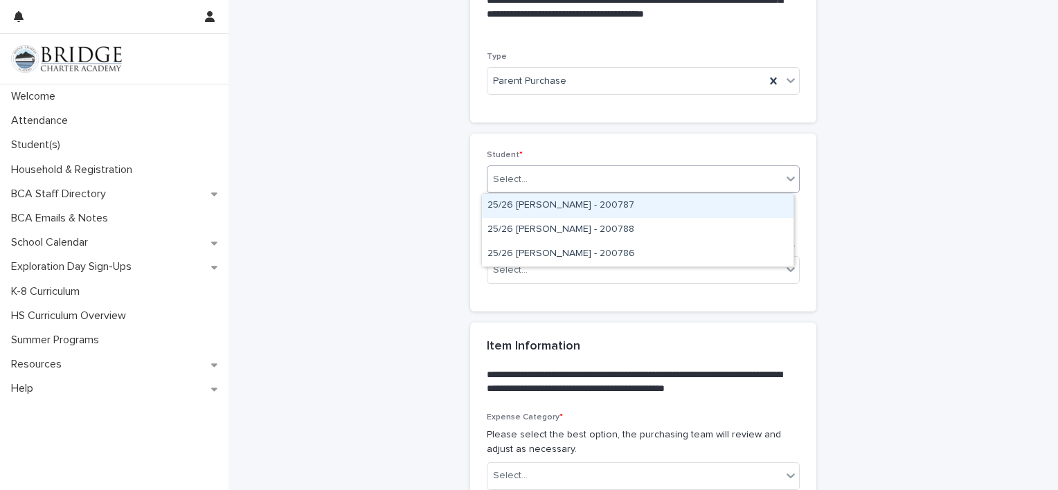
click at [569, 175] on div "Select..." at bounding box center [635, 179] width 294 height 23
click at [551, 204] on div "25/26 [PERSON_NAME] - 200787" at bounding box center [638, 206] width 312 height 24
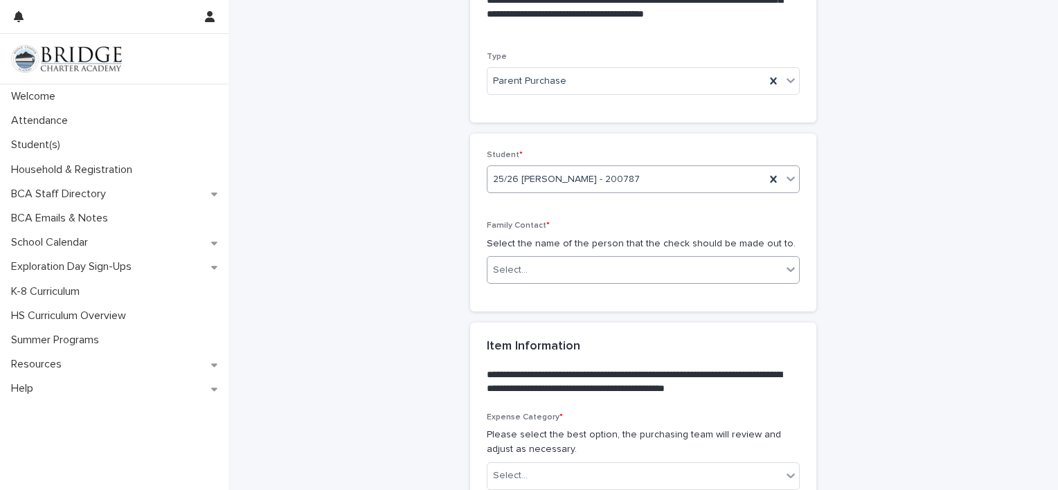
click at [591, 276] on div "Select..." at bounding box center [635, 270] width 294 height 23
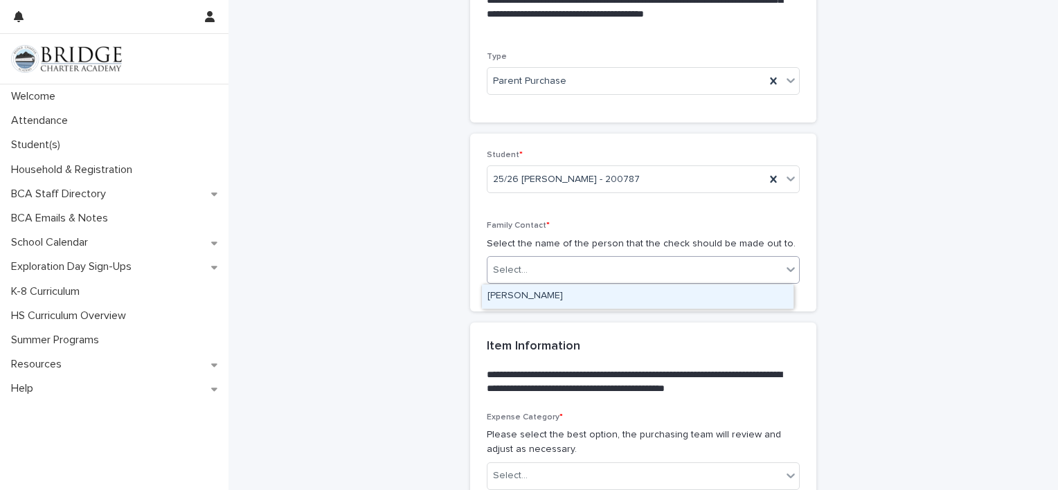
click at [572, 294] on div "[PERSON_NAME]" at bounding box center [638, 297] width 312 height 24
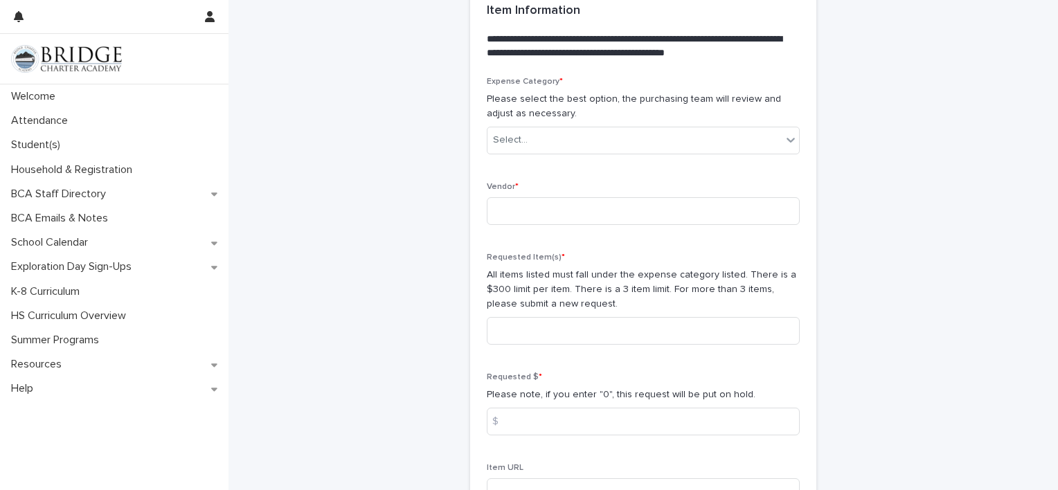
scroll to position [827, 0]
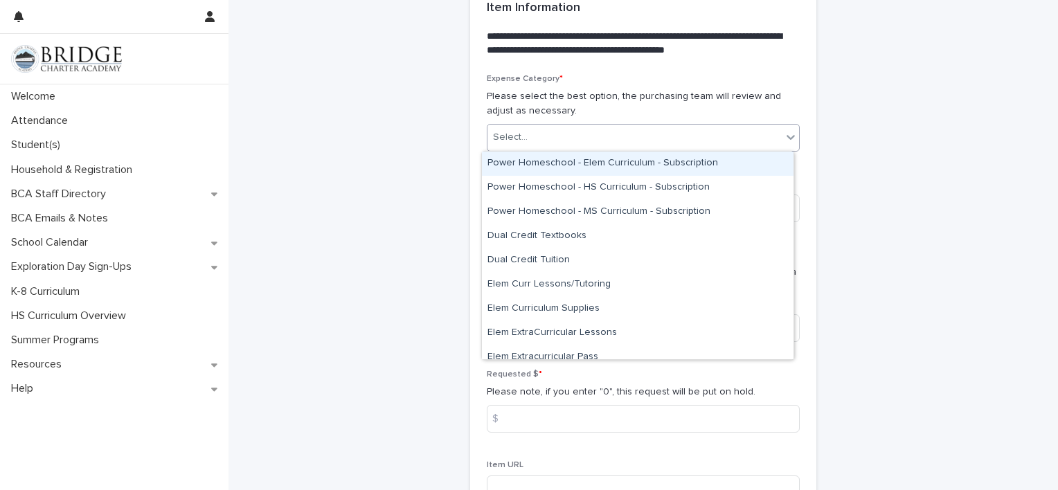
click at [607, 140] on div "Select..." at bounding box center [635, 137] width 294 height 23
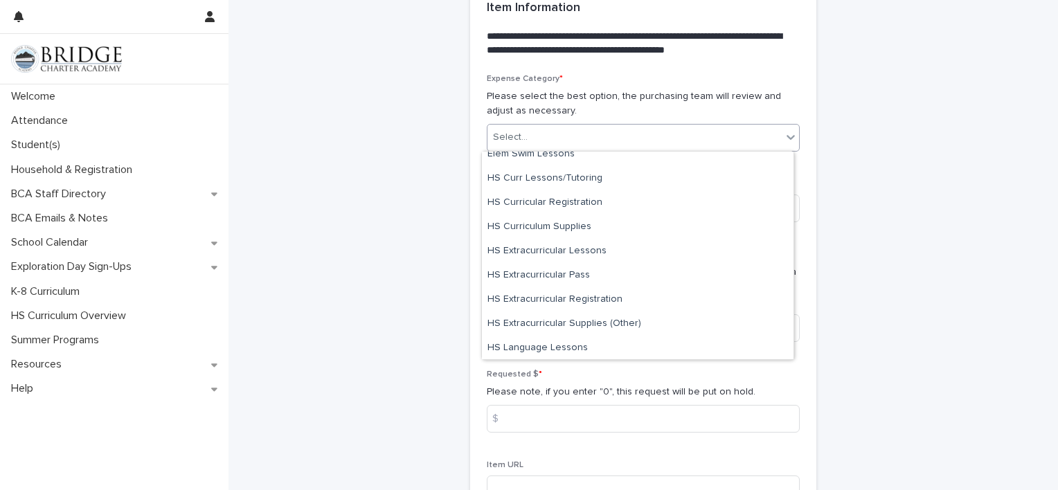
scroll to position [332, 0]
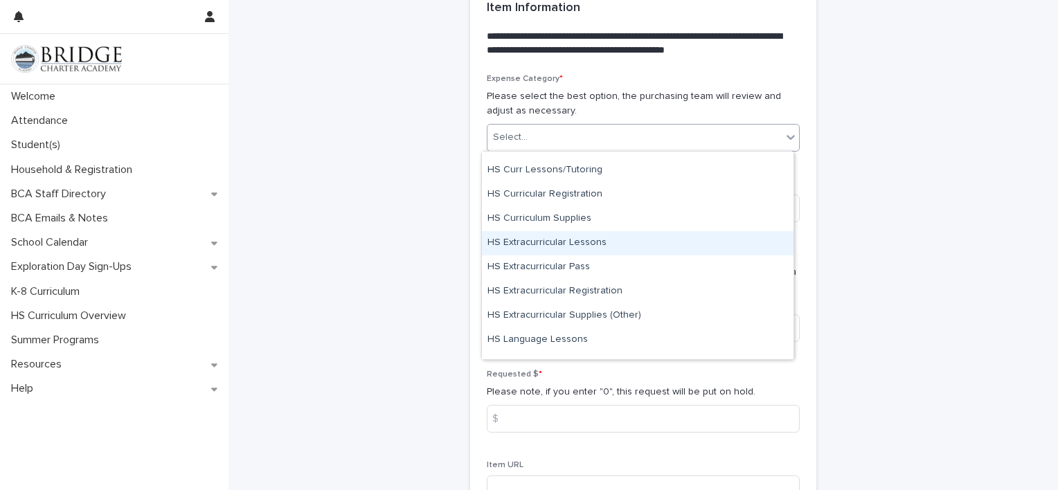
click at [551, 244] on div "HS Extracurricular Lessons" at bounding box center [638, 243] width 312 height 24
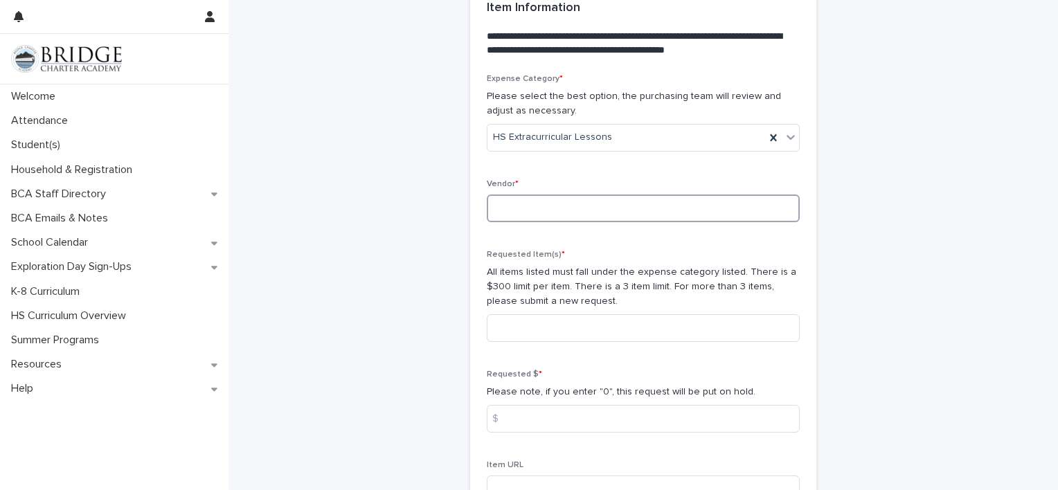
click at [517, 206] on input at bounding box center [643, 209] width 313 height 28
type input "**********"
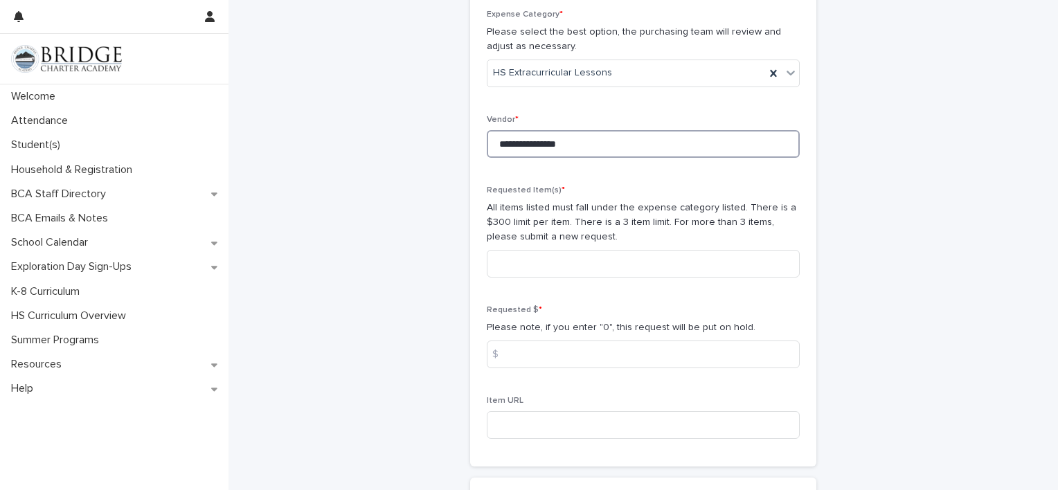
scroll to position [975, 0]
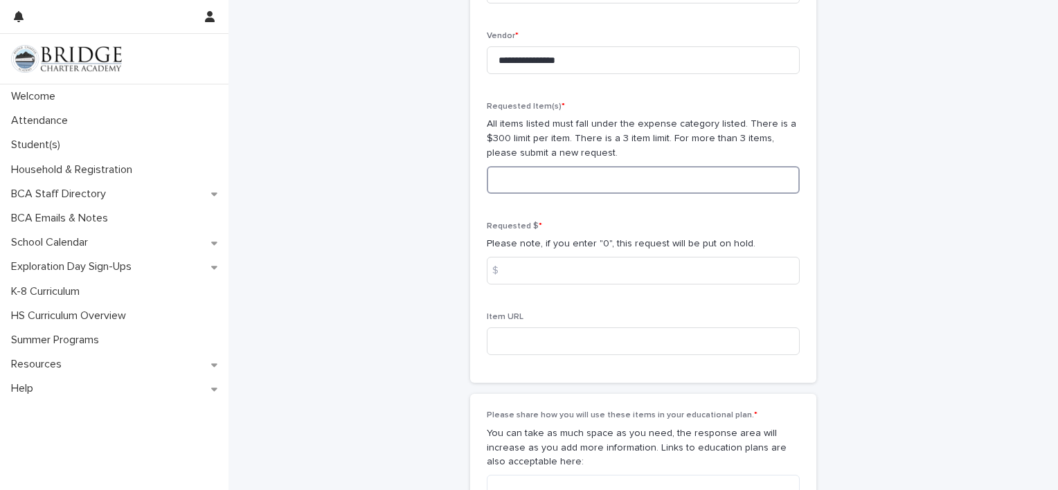
click at [560, 186] on input at bounding box center [643, 180] width 313 height 28
type input "**********"
click at [596, 277] on input at bounding box center [643, 271] width 313 height 28
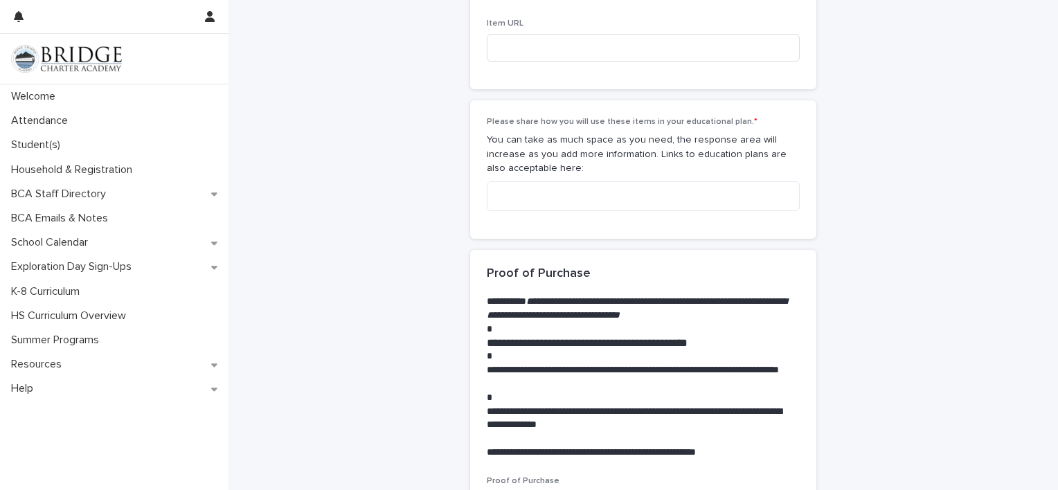
scroll to position [1274, 0]
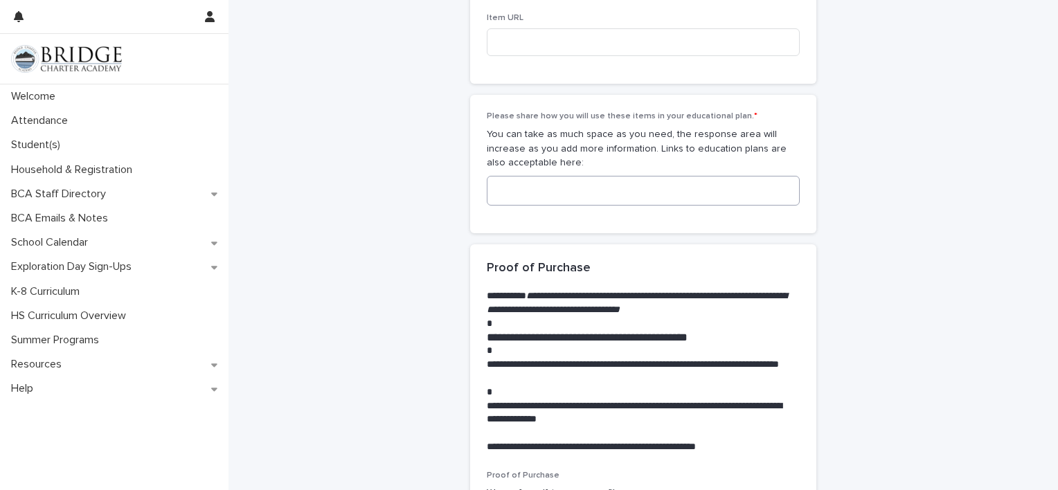
type input "******"
click at [543, 195] on textarea at bounding box center [643, 191] width 313 height 30
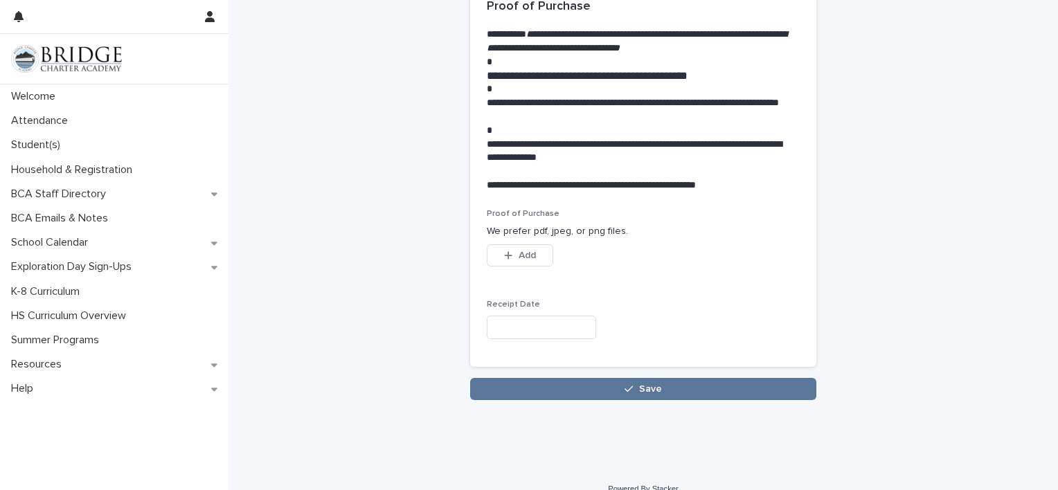
scroll to position [1554, 0]
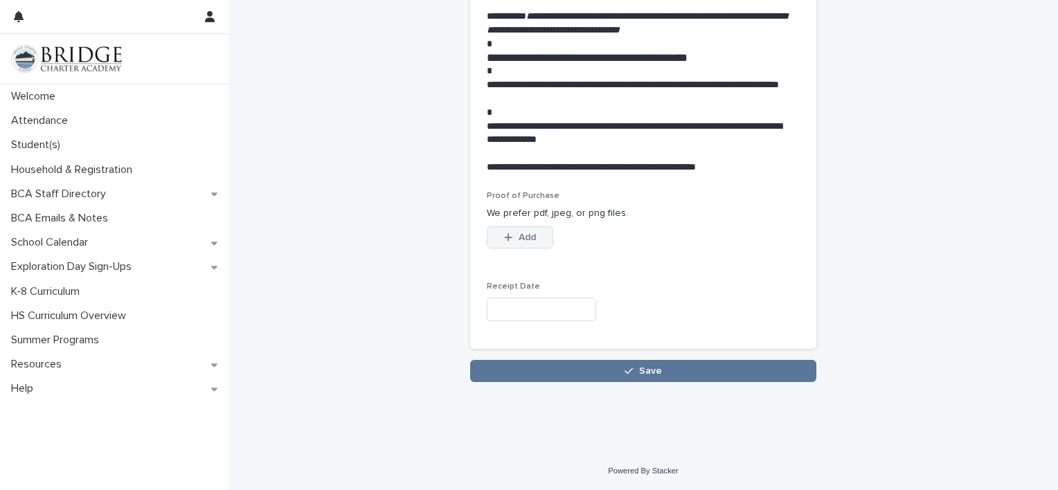
click at [507, 240] on div "button" at bounding box center [511, 238] width 14 height 10
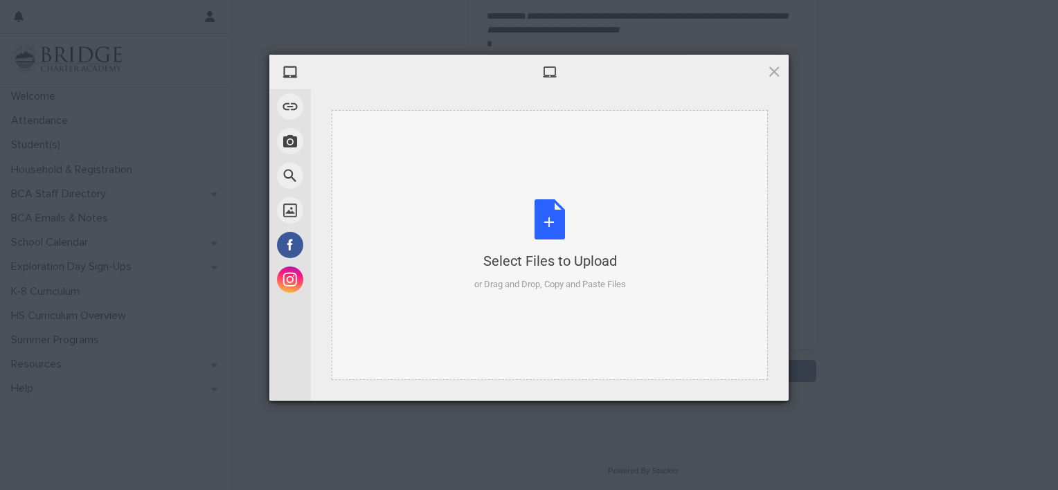
click at [551, 224] on div "Select Files to Upload or Drag and Drop, Copy and Paste Files" at bounding box center [550, 245] width 152 height 92
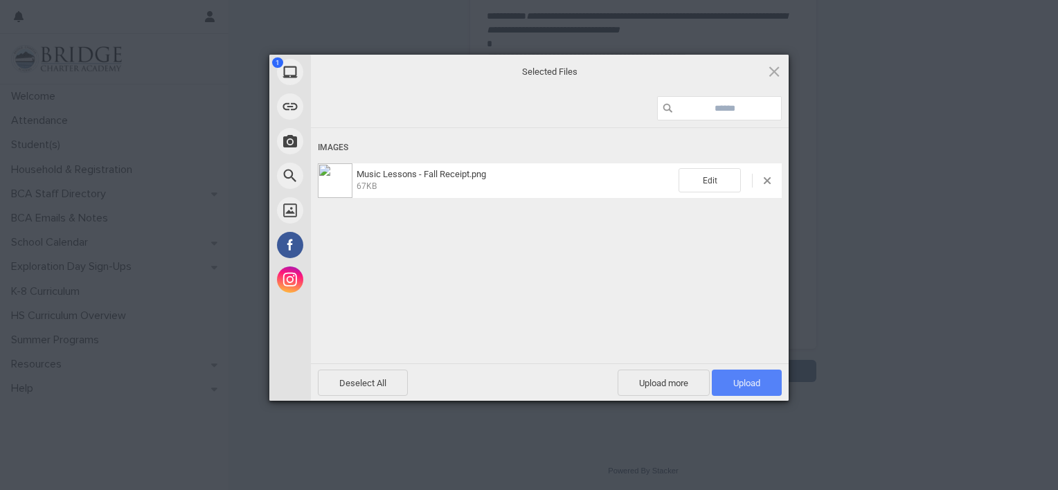
click at [748, 378] on span "Upload 1" at bounding box center [746, 383] width 27 height 10
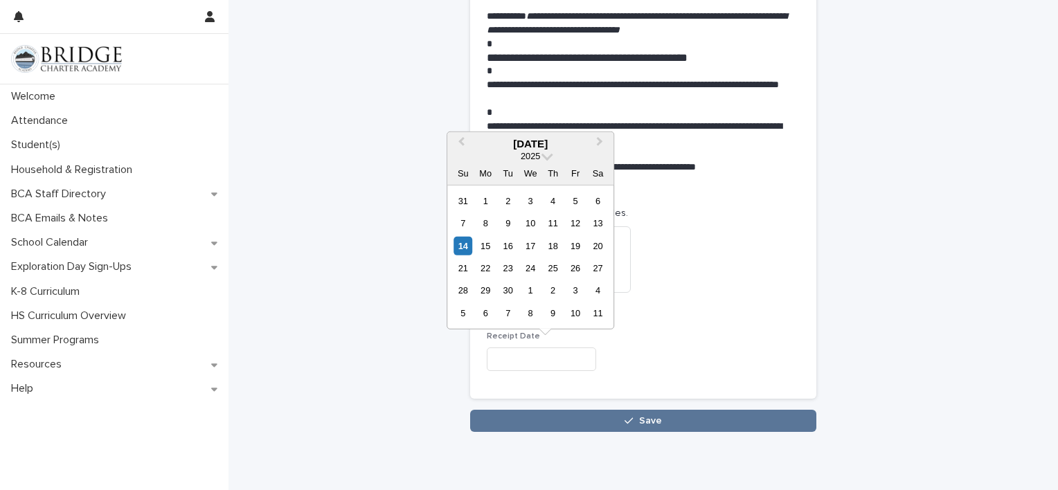
click at [547, 366] on input "text" at bounding box center [541, 360] width 109 height 24
click at [461, 144] on span "Previous Month" at bounding box center [461, 143] width 0 height 19
click at [600, 139] on span "Next Month" at bounding box center [600, 143] width 0 height 19
click at [597, 291] on div "30" at bounding box center [598, 290] width 19 height 19
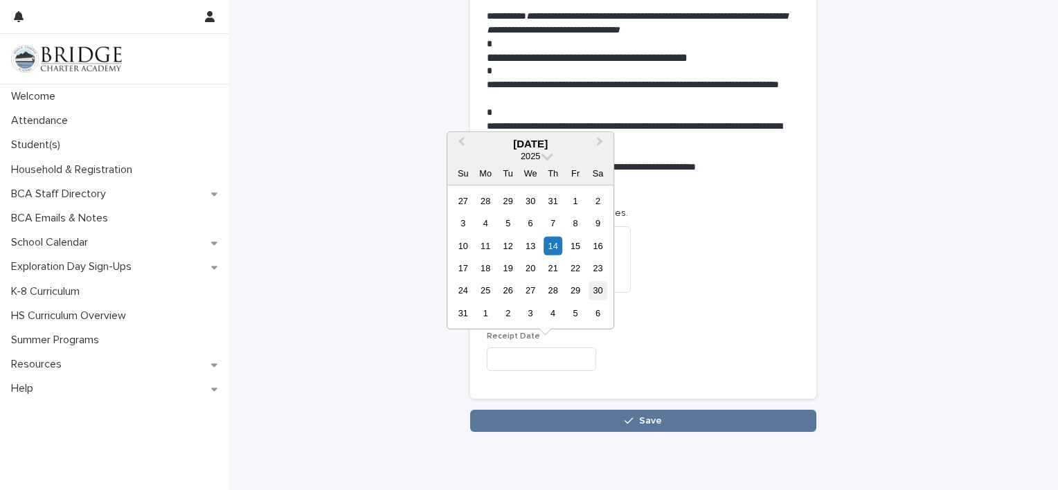
type input "**********"
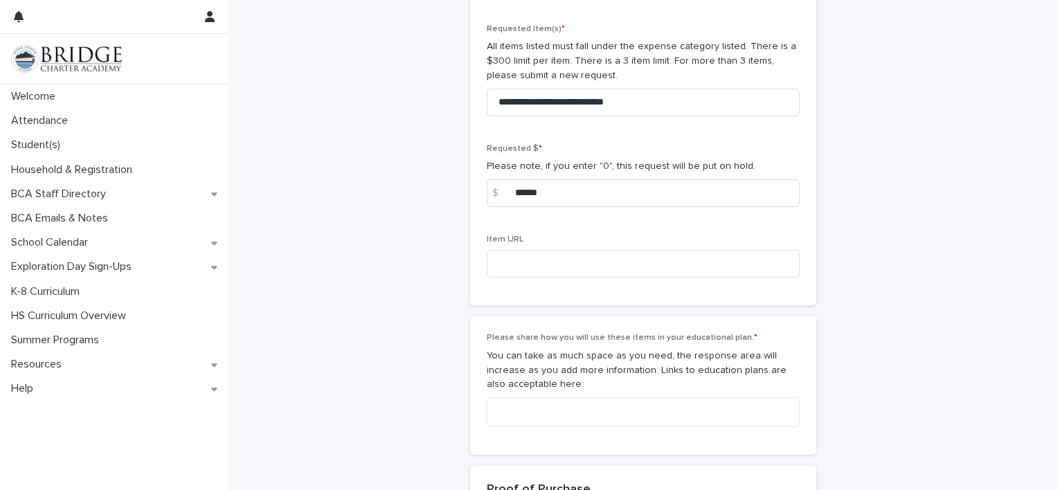
scroll to position [1047, 0]
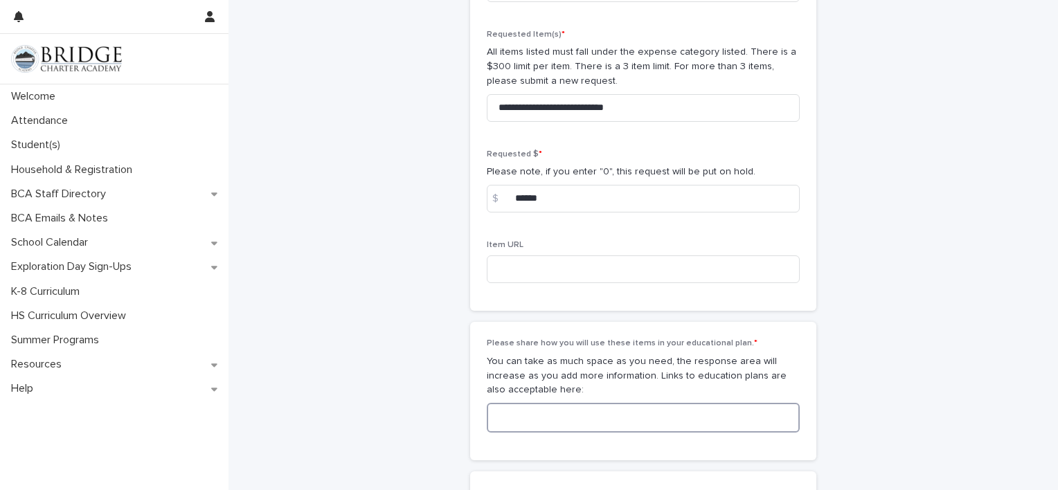
click at [633, 420] on textarea at bounding box center [643, 418] width 313 height 30
paste textarea "**********"
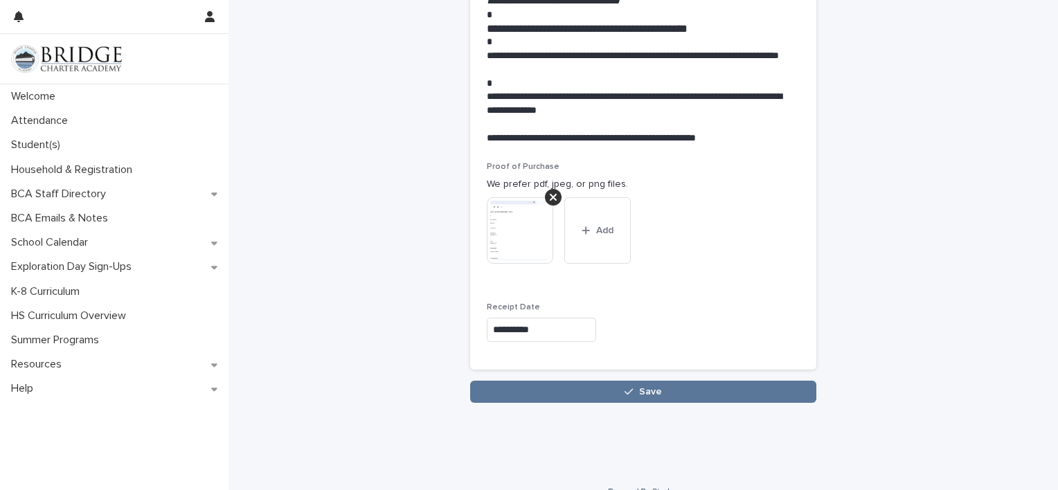
scroll to position [1651, 0]
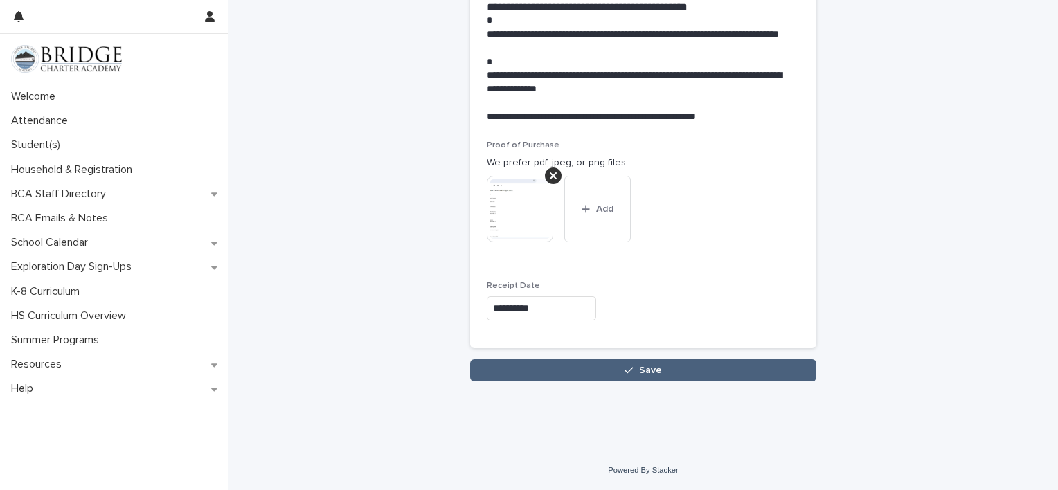
type textarea "**********"
click at [673, 369] on button "Save" at bounding box center [643, 370] width 346 height 22
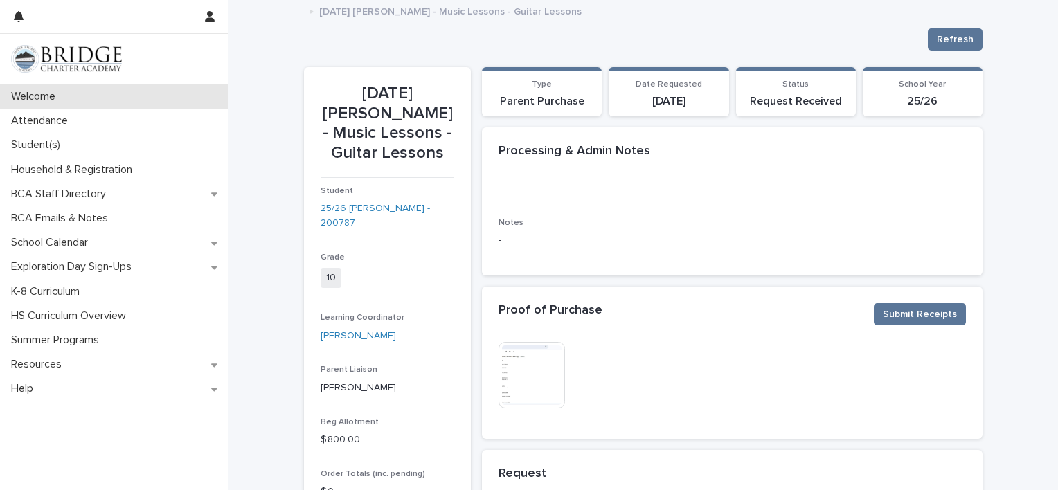
click at [51, 96] on p "Welcome" at bounding box center [36, 96] width 61 height 13
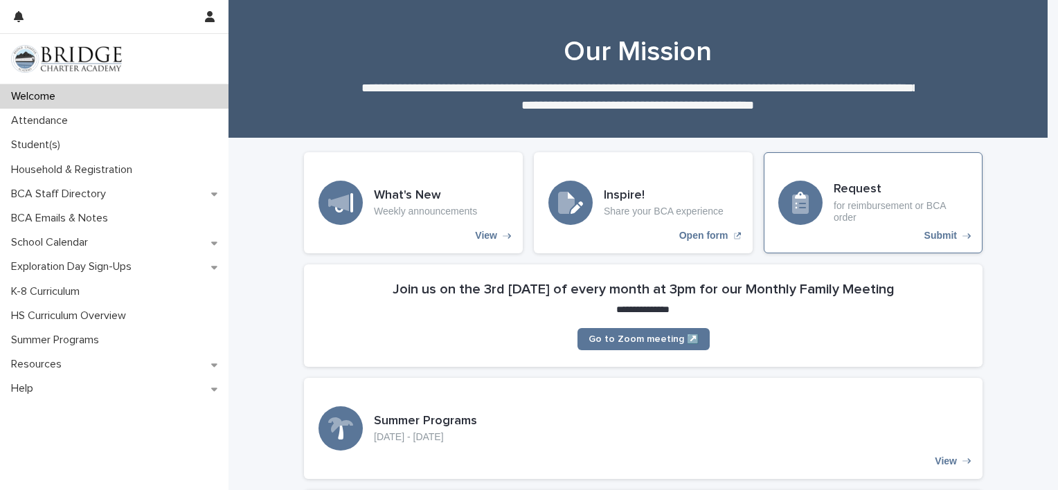
click at [878, 193] on h3 "Request" at bounding box center [901, 189] width 134 height 15
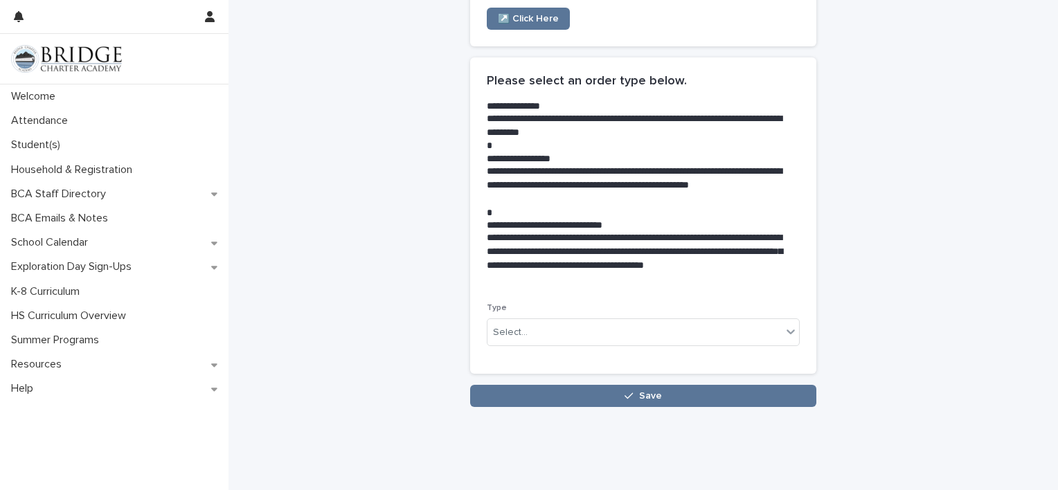
scroll to position [244, 0]
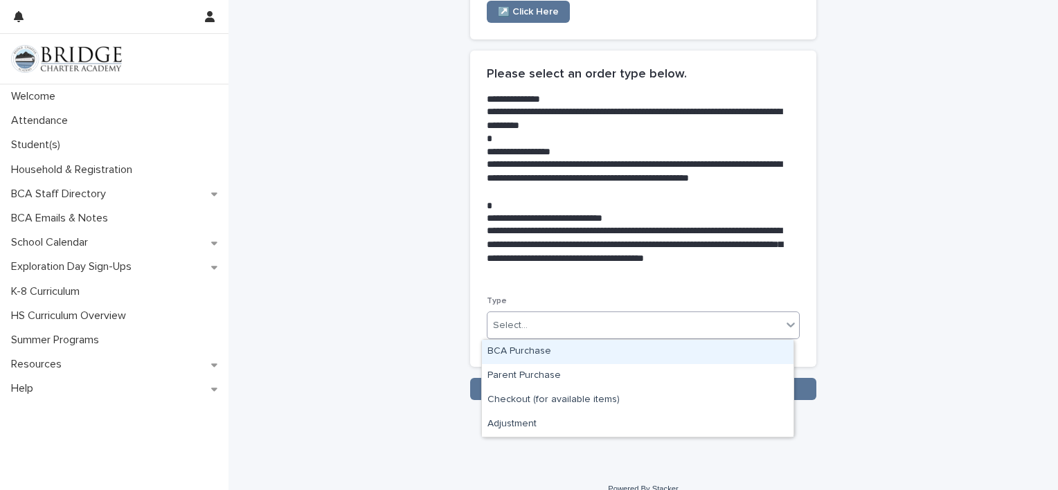
click at [749, 321] on div "Select..." at bounding box center [635, 325] width 294 height 23
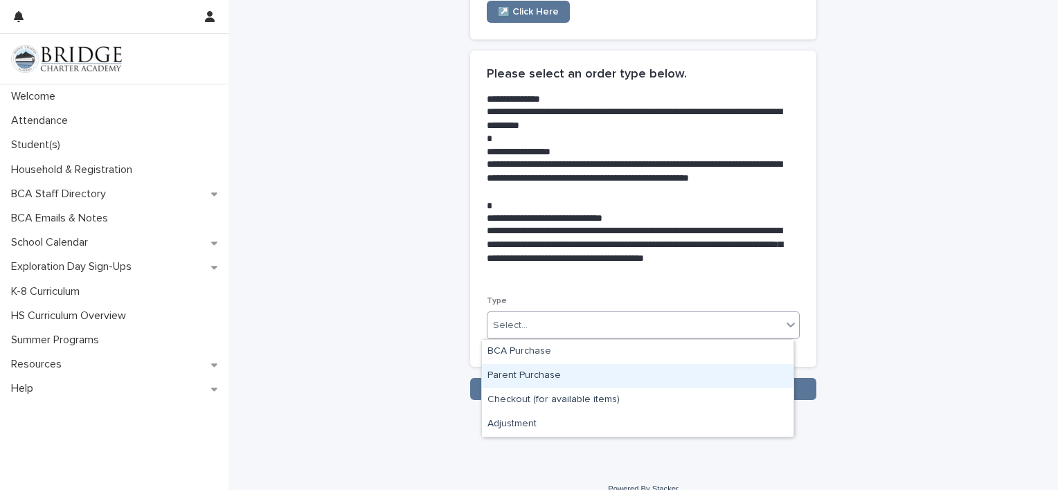
click at [653, 370] on div "Parent Purchase" at bounding box center [638, 376] width 312 height 24
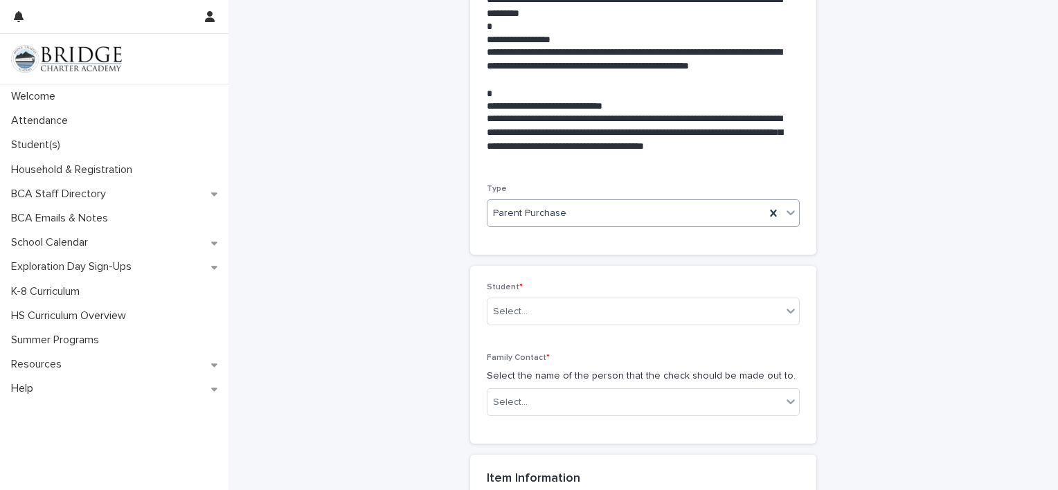
scroll to position [433, 0]
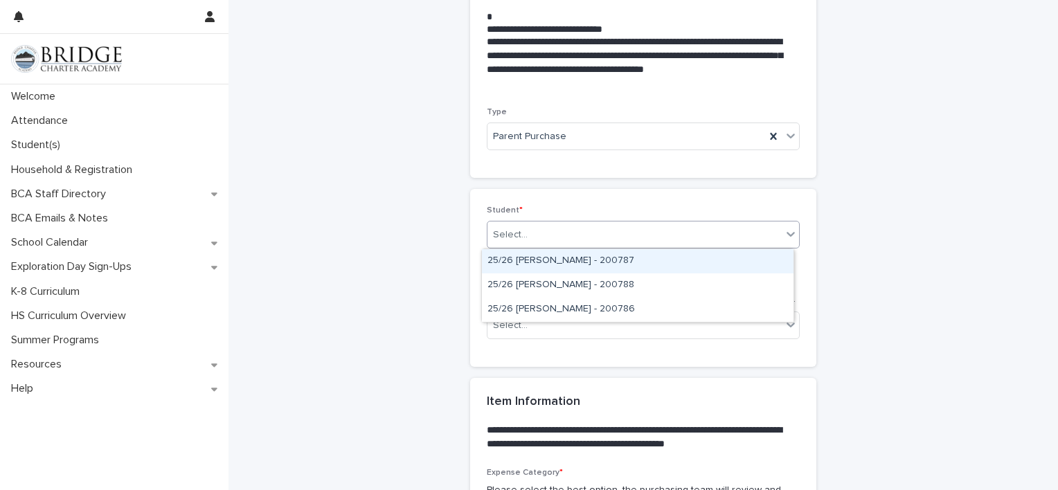
click at [679, 231] on div "Select..." at bounding box center [635, 235] width 294 height 23
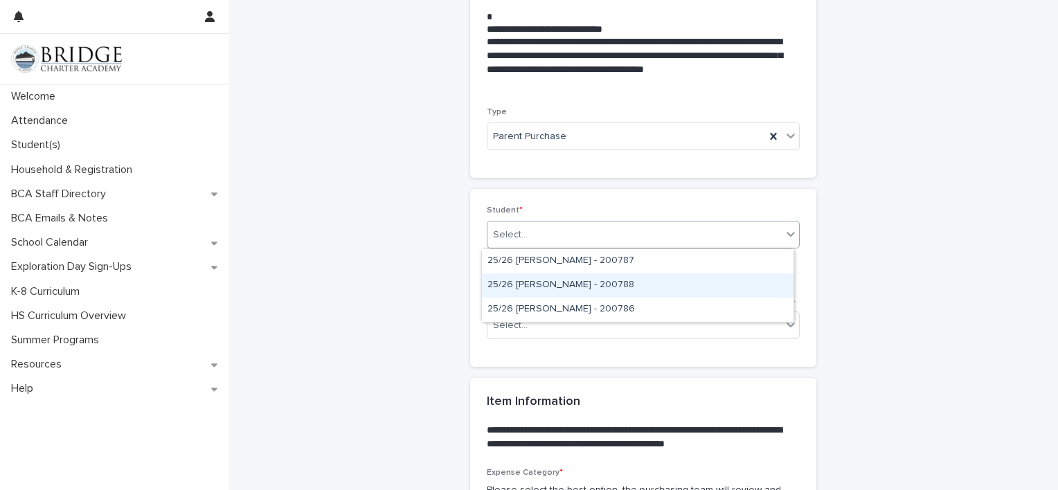
click at [564, 283] on div "25/26 [PERSON_NAME] - 200788" at bounding box center [638, 286] width 312 height 24
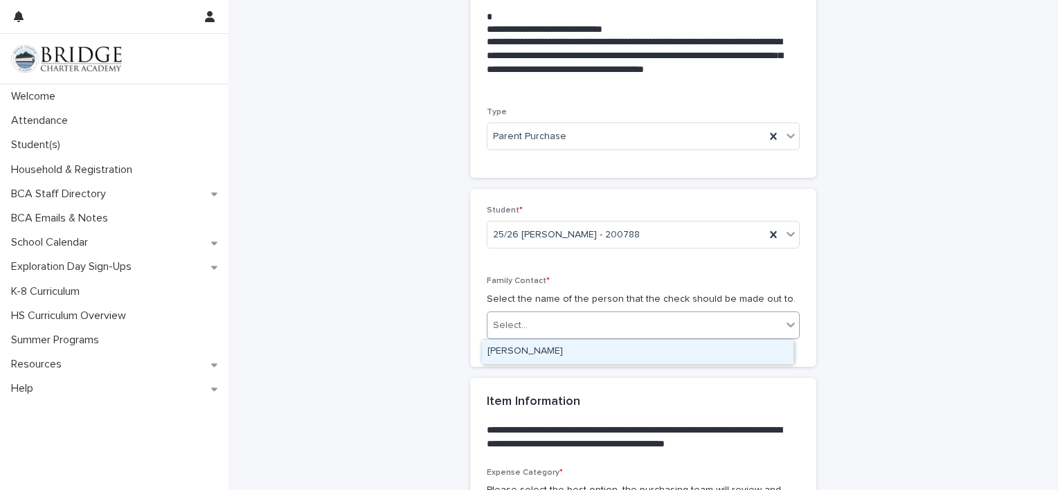
click at [638, 319] on div "Select..." at bounding box center [635, 325] width 294 height 23
click at [618, 351] on div "[PERSON_NAME]" at bounding box center [638, 352] width 312 height 24
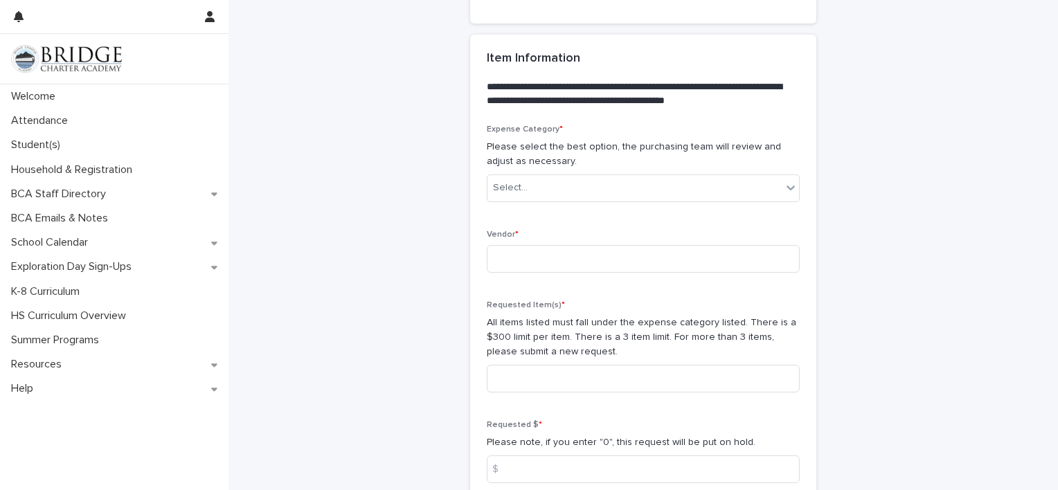
scroll to position [787, 0]
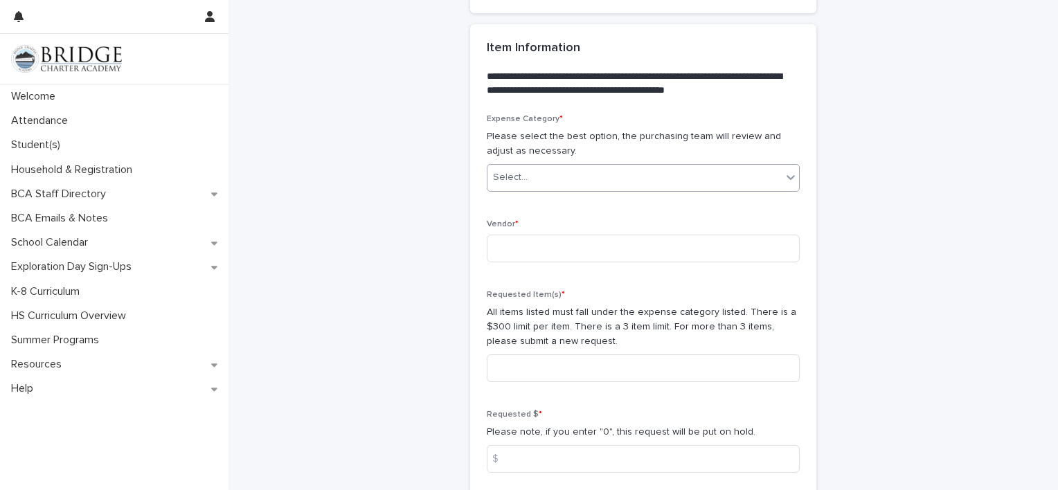
click at [643, 176] on div "Select..." at bounding box center [635, 177] width 294 height 23
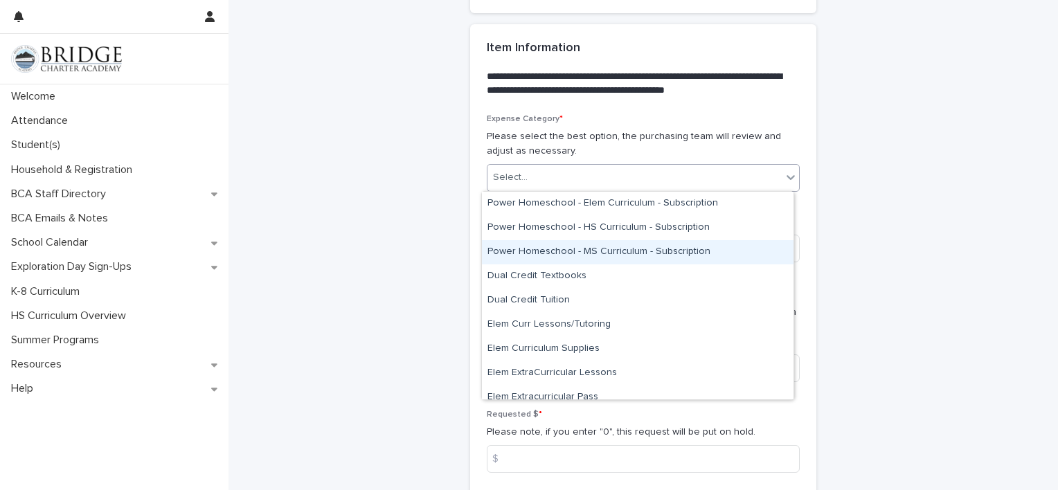
click at [592, 252] on div "Power Homeschool - MS Curriculum - Subscription" at bounding box center [638, 252] width 312 height 24
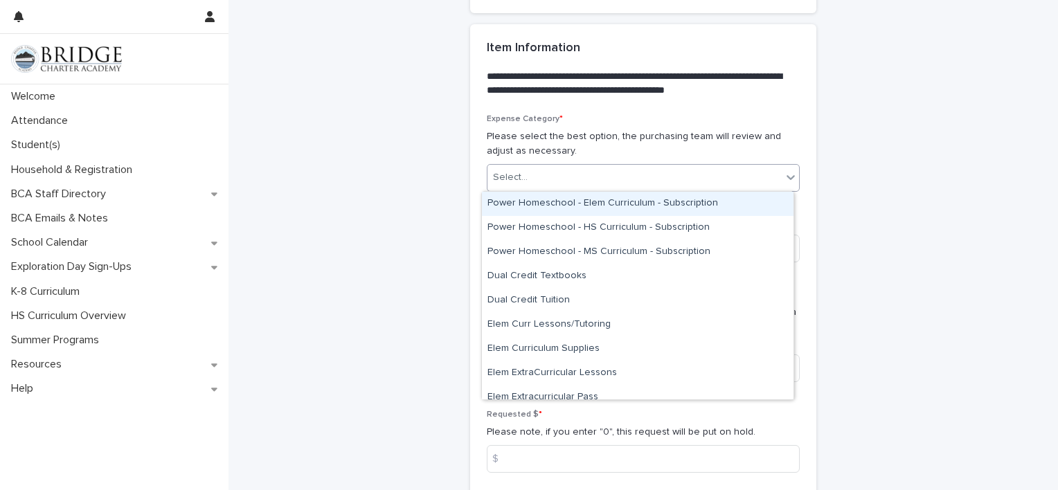
click at [787, 179] on icon at bounding box center [791, 177] width 14 height 14
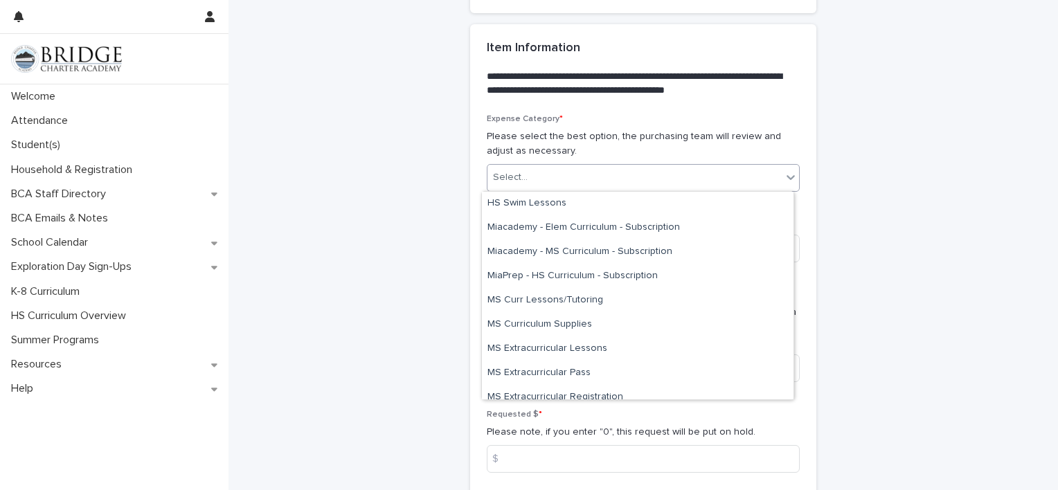
scroll to position [563, 0]
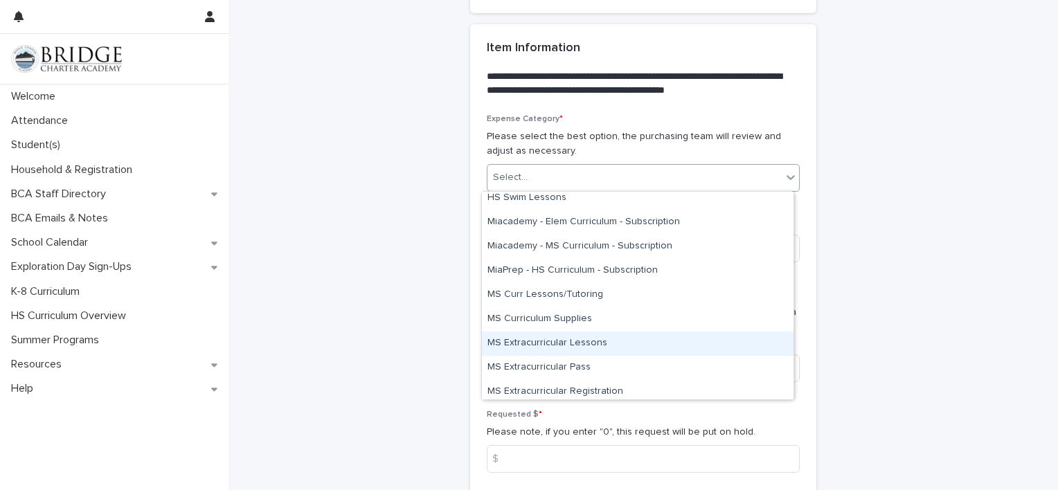
click at [546, 339] on div "MS Extracurricular Lessons" at bounding box center [638, 344] width 312 height 24
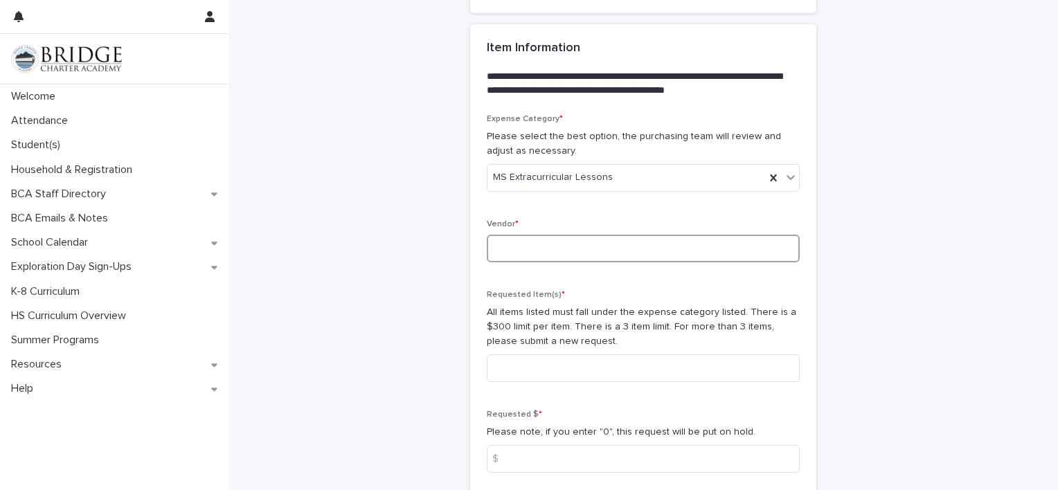
click at [544, 247] on input at bounding box center [643, 249] width 313 height 28
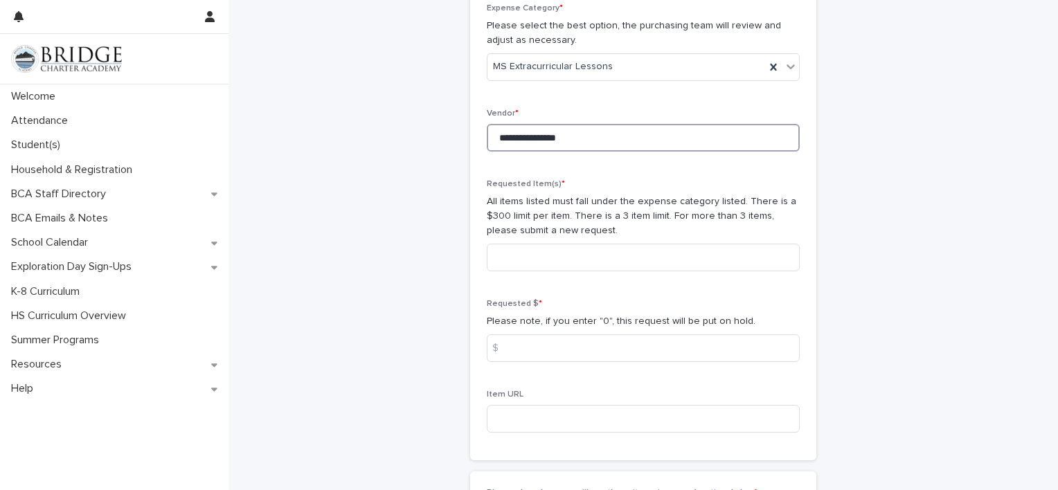
scroll to position [952, 0]
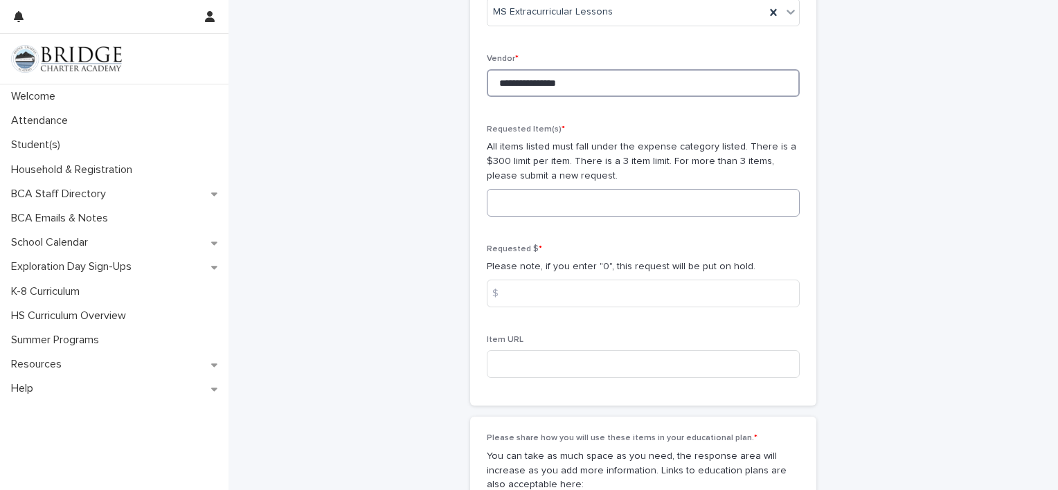
type input "**********"
click at [524, 202] on input at bounding box center [643, 203] width 313 height 28
type input "**********"
click at [630, 296] on input at bounding box center [643, 294] width 313 height 28
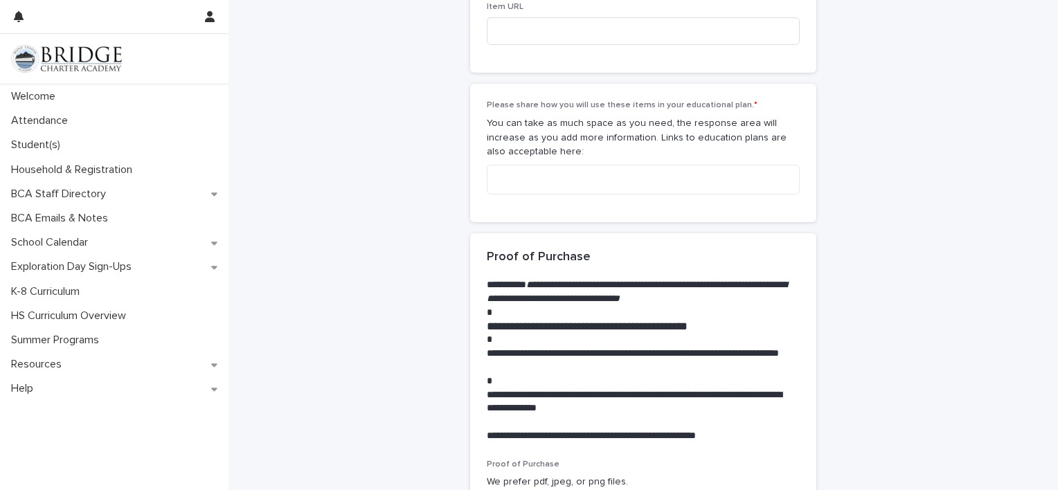
scroll to position [1293, 0]
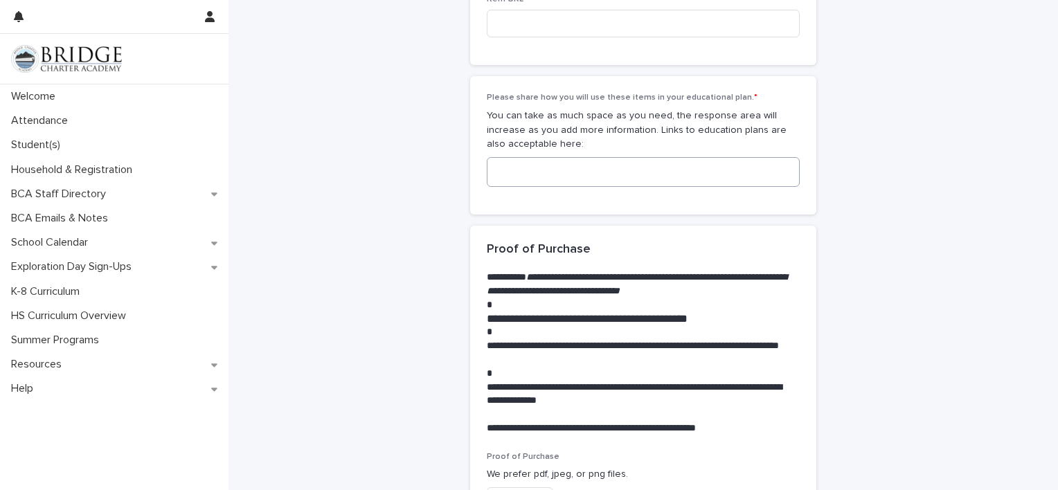
type input "******"
click at [571, 177] on textarea at bounding box center [643, 172] width 313 height 30
paste textarea "**********"
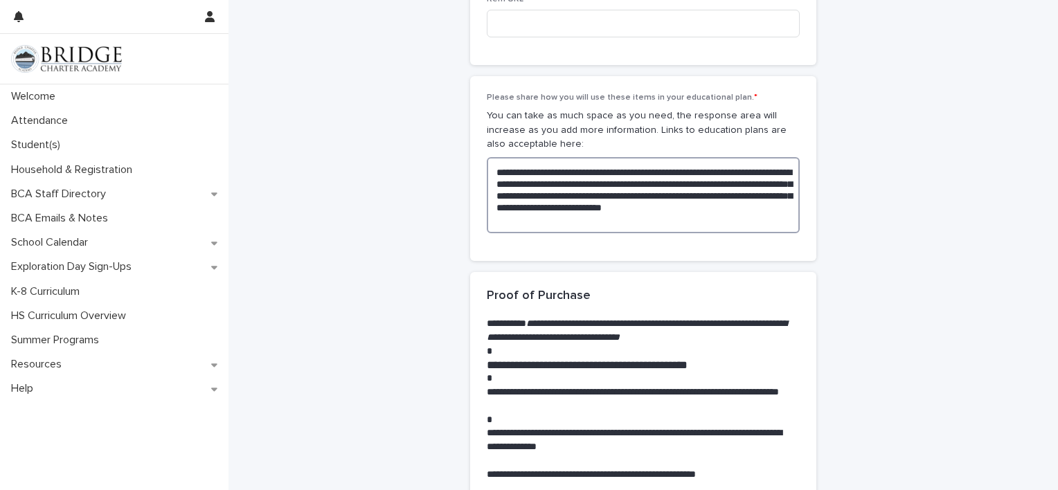
type textarea "**********"
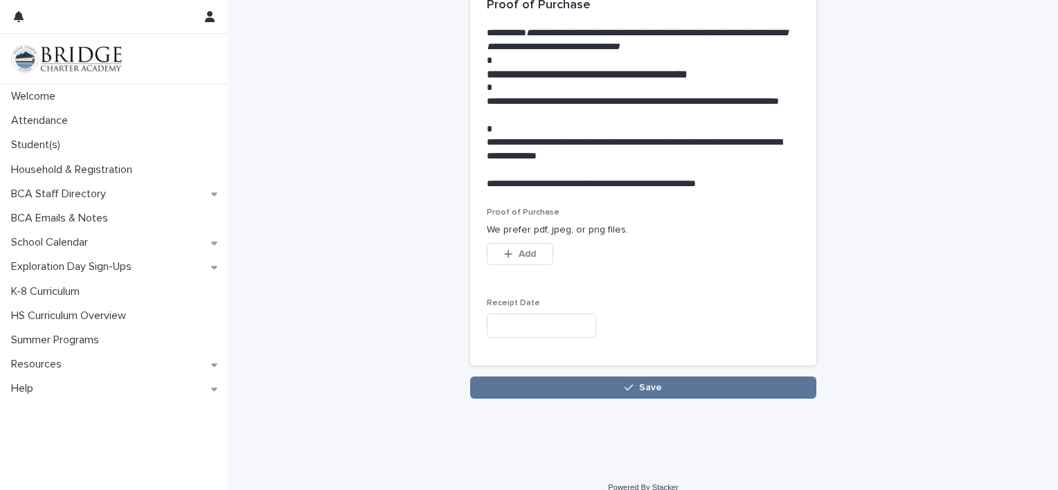
scroll to position [1601, 0]
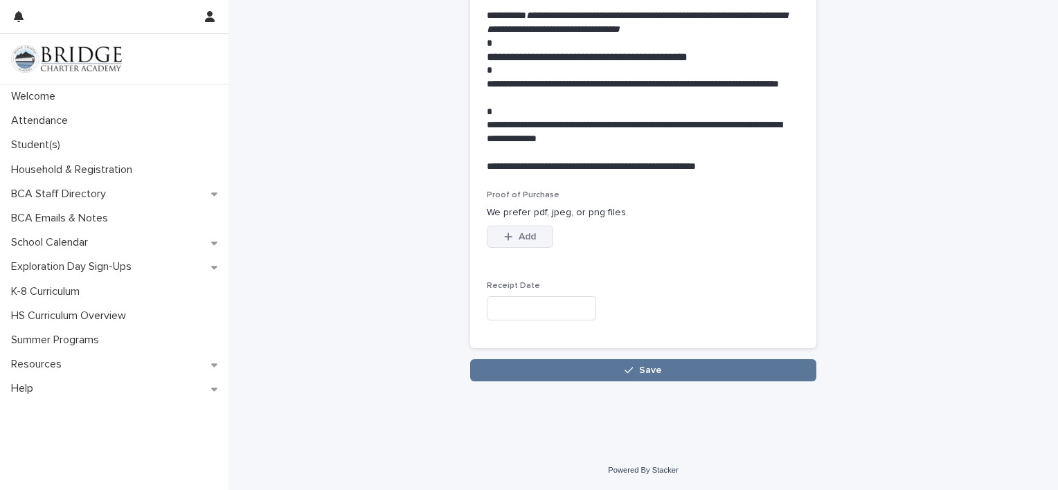
click at [524, 244] on button "Add" at bounding box center [520, 237] width 66 height 22
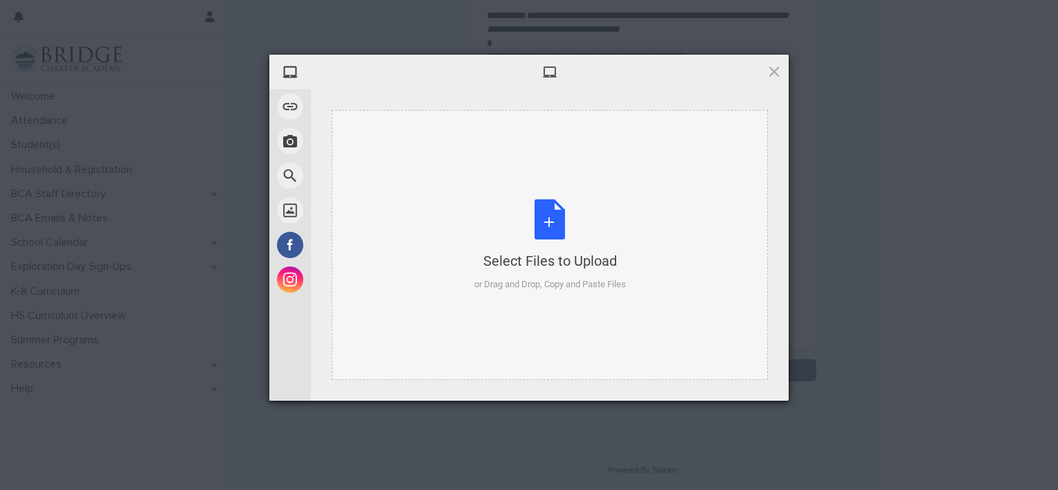
click at [535, 233] on div "Select Files to Upload or Drag and Drop, Copy and Paste Files" at bounding box center [550, 245] width 152 height 92
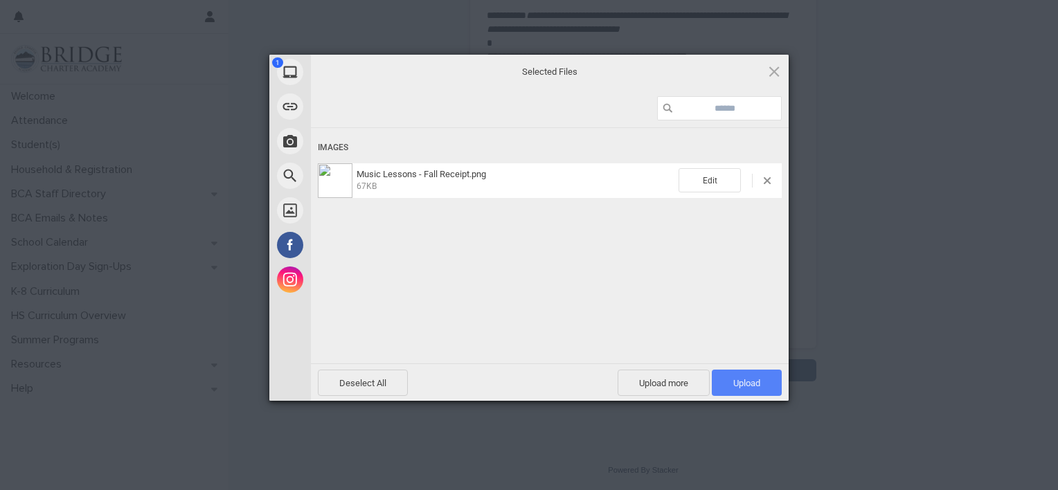
click at [744, 374] on span "Upload 1" at bounding box center [747, 383] width 70 height 26
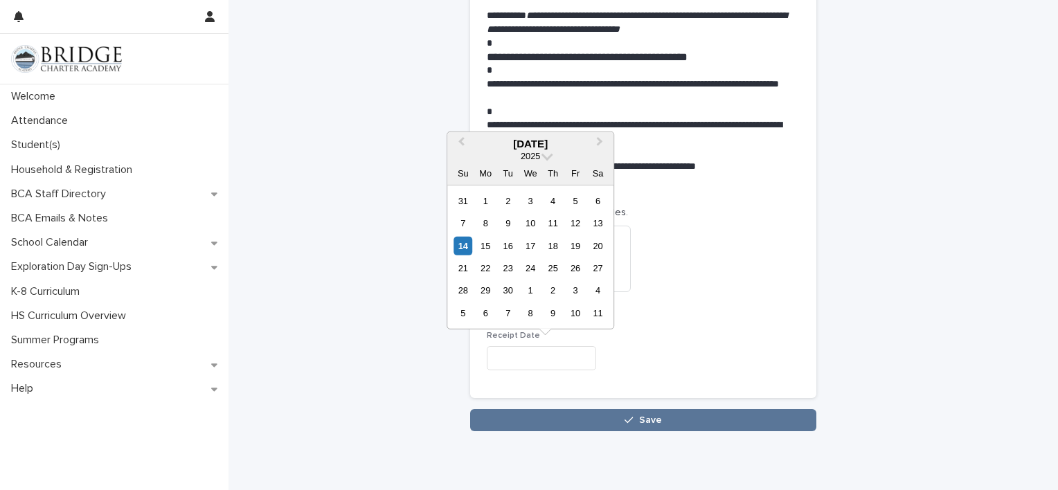
click at [567, 358] on input "text" at bounding box center [541, 358] width 109 height 24
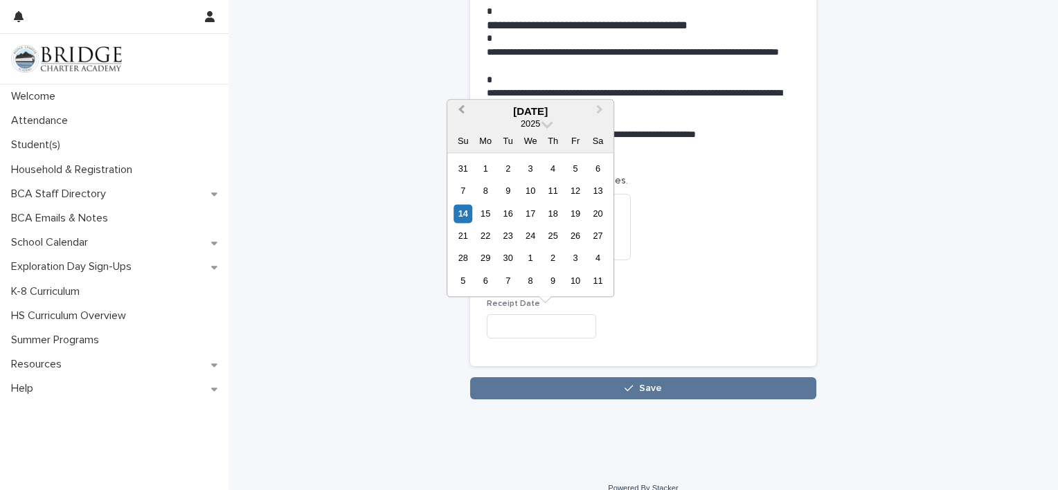
click at [461, 111] on span "Previous Month" at bounding box center [461, 111] width 0 height 19
click at [597, 253] on div "30" at bounding box center [598, 258] width 19 height 19
type input "**********"
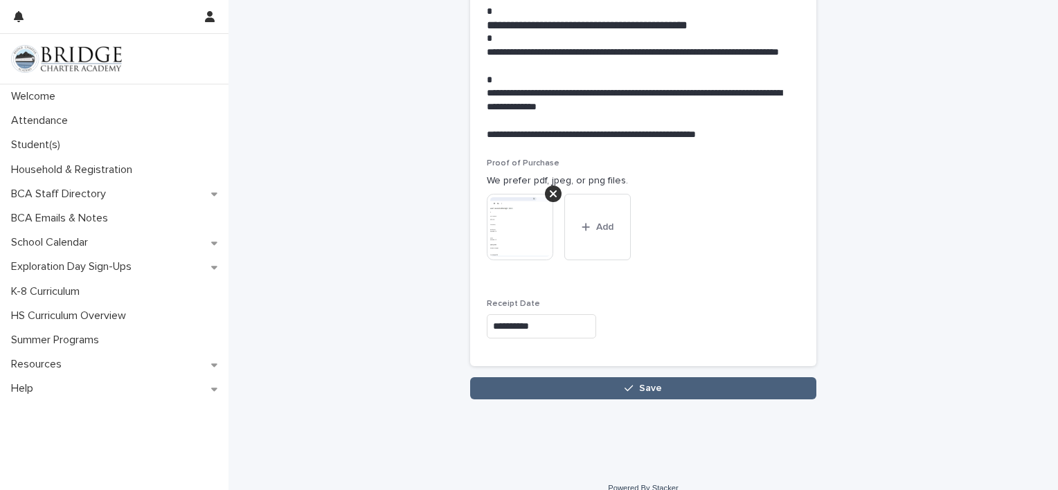
click at [639, 384] on span "Save" at bounding box center [650, 389] width 23 height 10
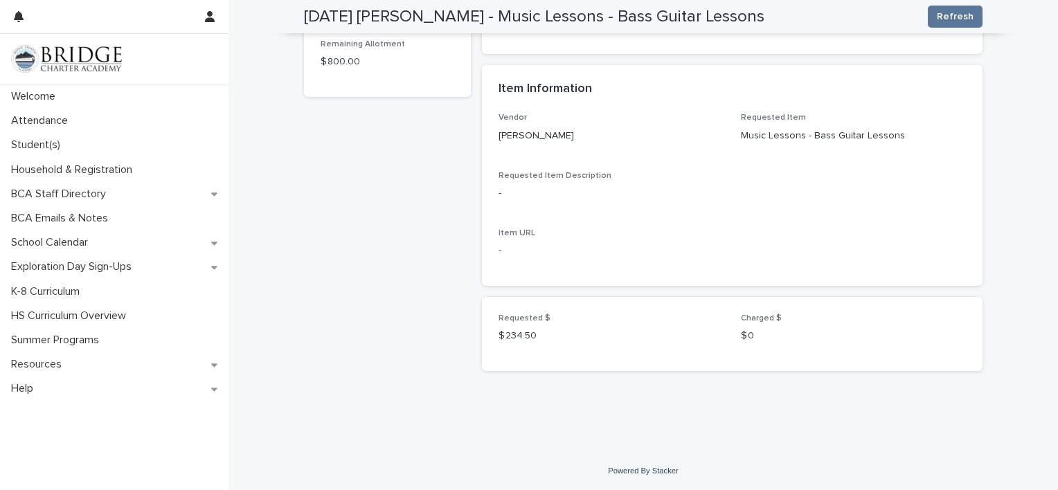
scroll to position [510, 0]
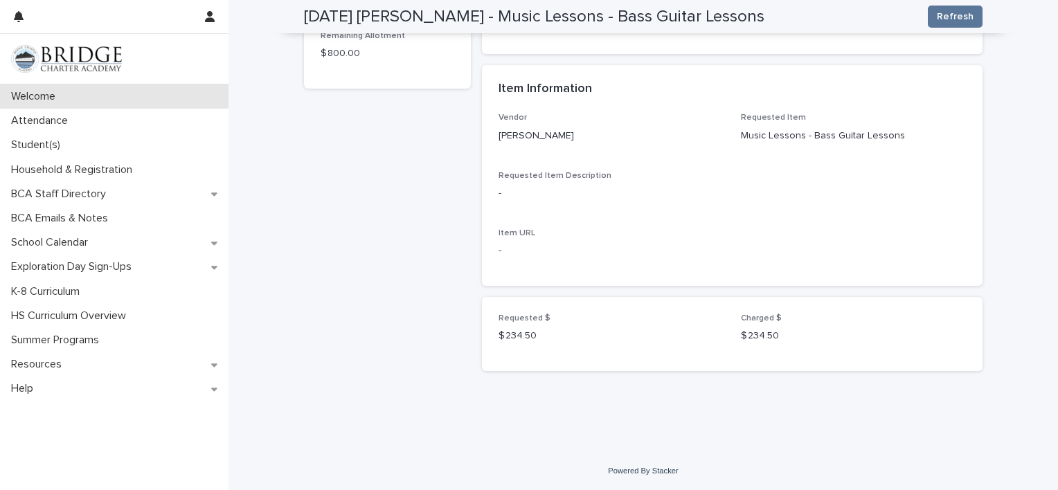
click at [66, 91] on p "Welcome" at bounding box center [36, 96] width 61 height 13
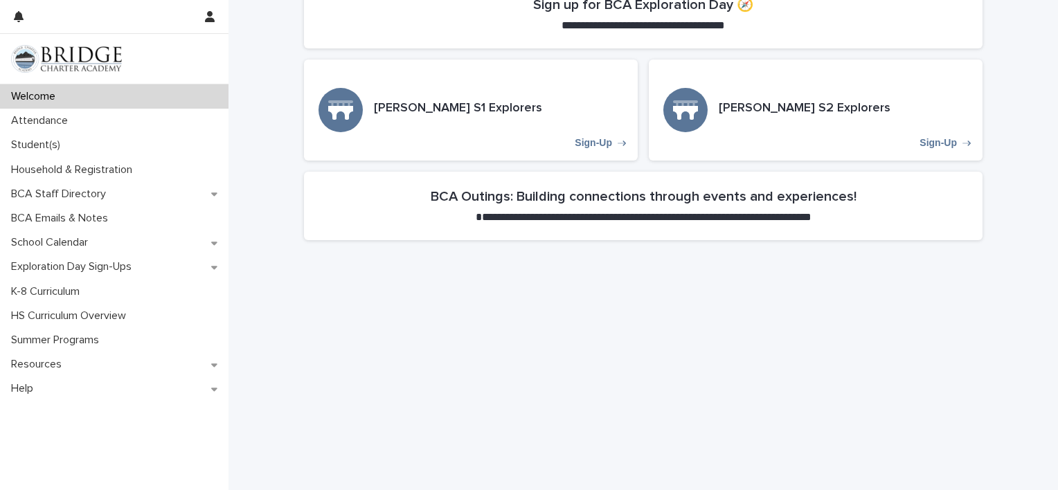
scroll to position [651, 0]
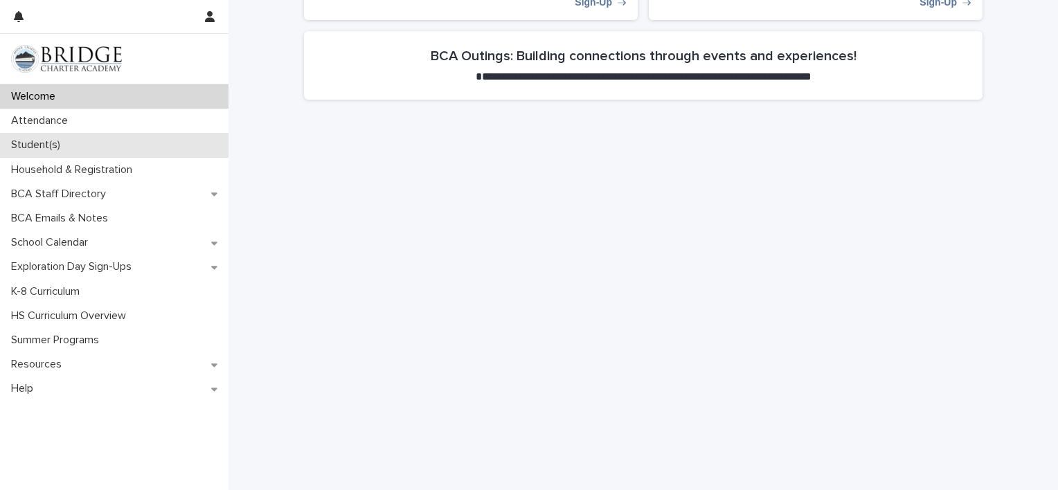
click at [67, 143] on p "Student(s)" at bounding box center [39, 145] width 66 height 13
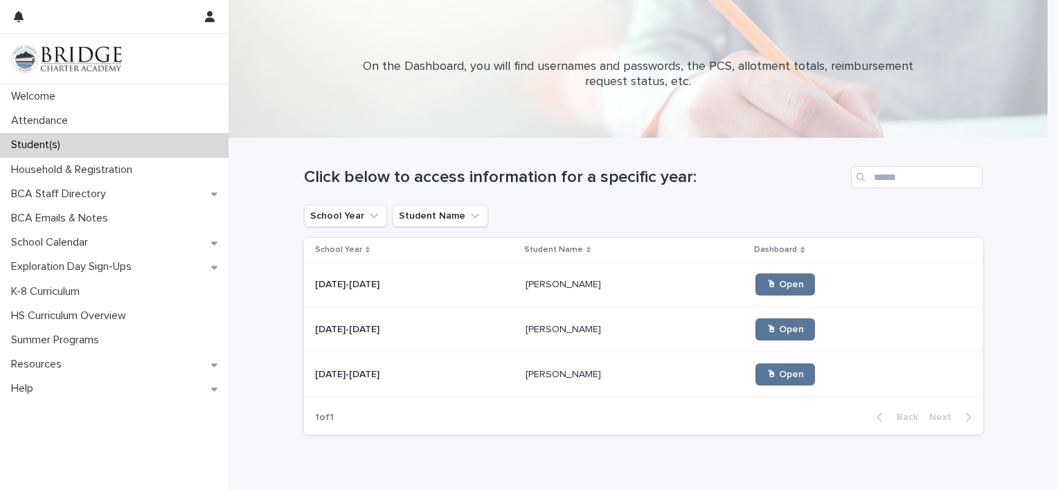
click at [526, 281] on p "[PERSON_NAME]" at bounding box center [565, 283] width 78 height 15
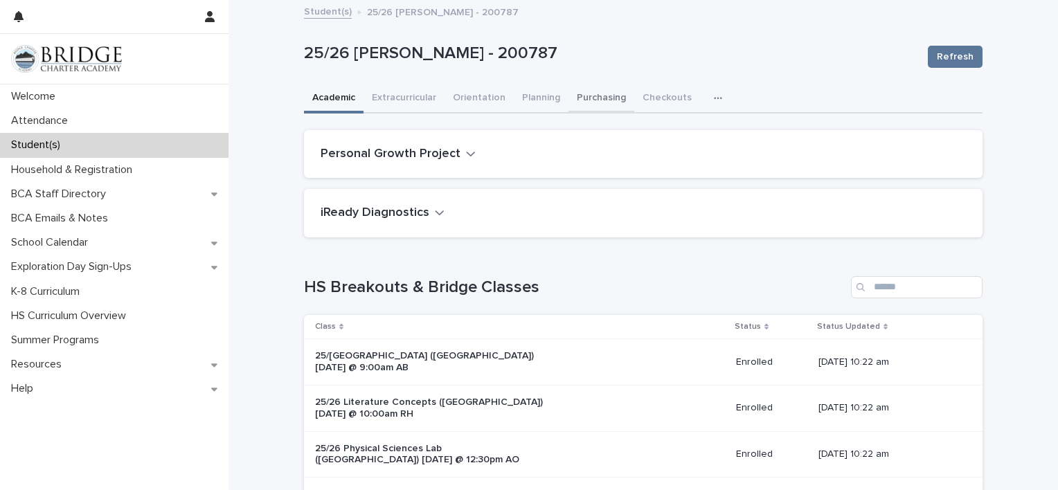
click at [583, 91] on button "Purchasing" at bounding box center [602, 98] width 66 height 29
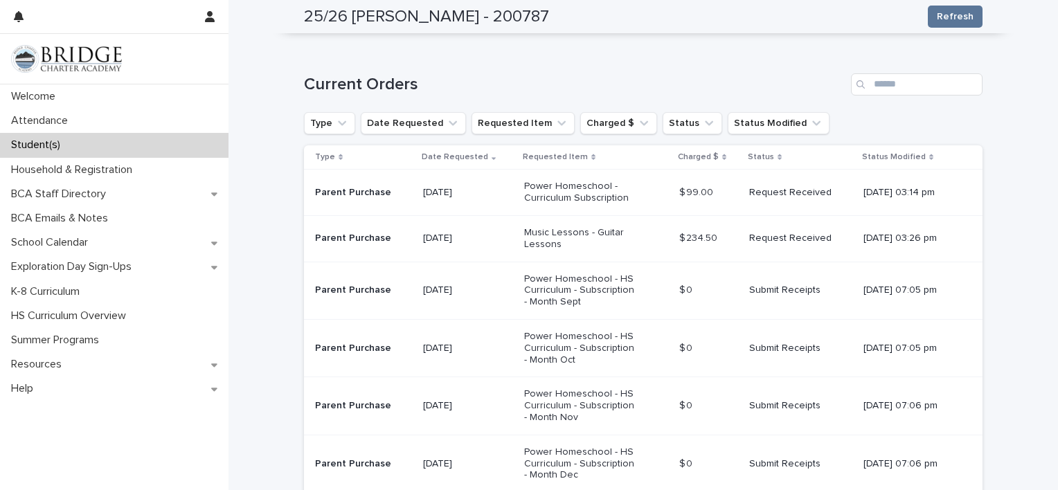
scroll to position [303, 0]
click at [115, 140] on div "Student(s)" at bounding box center [114, 145] width 229 height 24
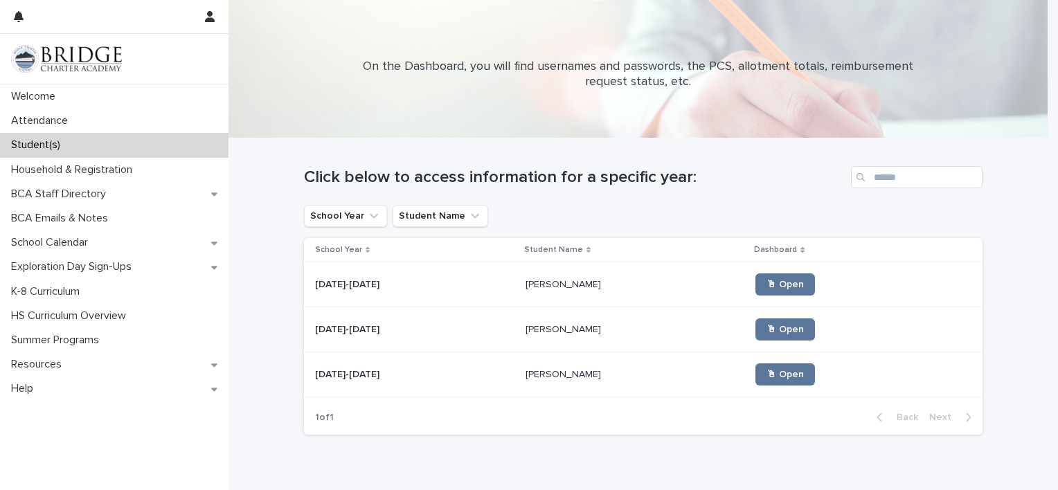
click at [526, 327] on p "[PERSON_NAME]" at bounding box center [565, 328] width 78 height 15
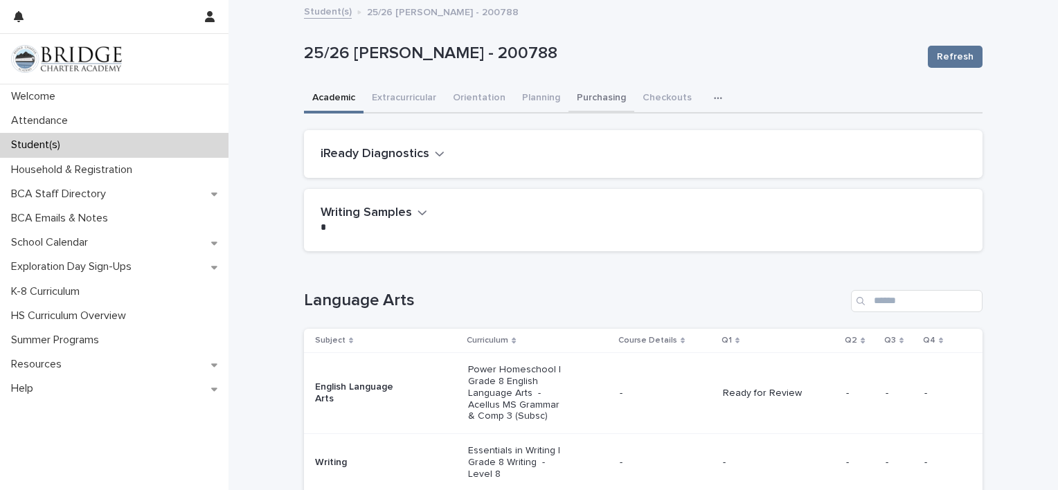
click at [596, 94] on button "Purchasing" at bounding box center [602, 98] width 66 height 29
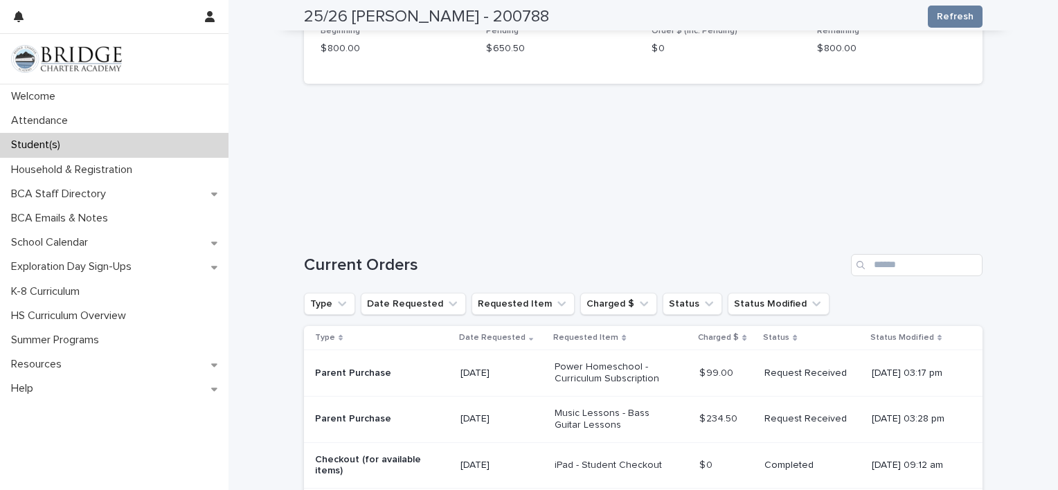
scroll to position [127, 0]
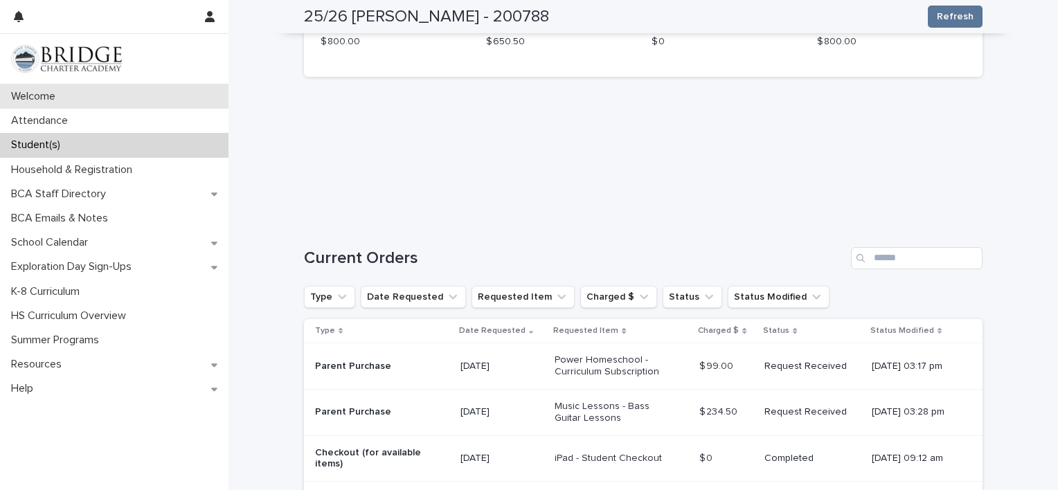
click at [82, 93] on div "Welcome" at bounding box center [114, 96] width 229 height 24
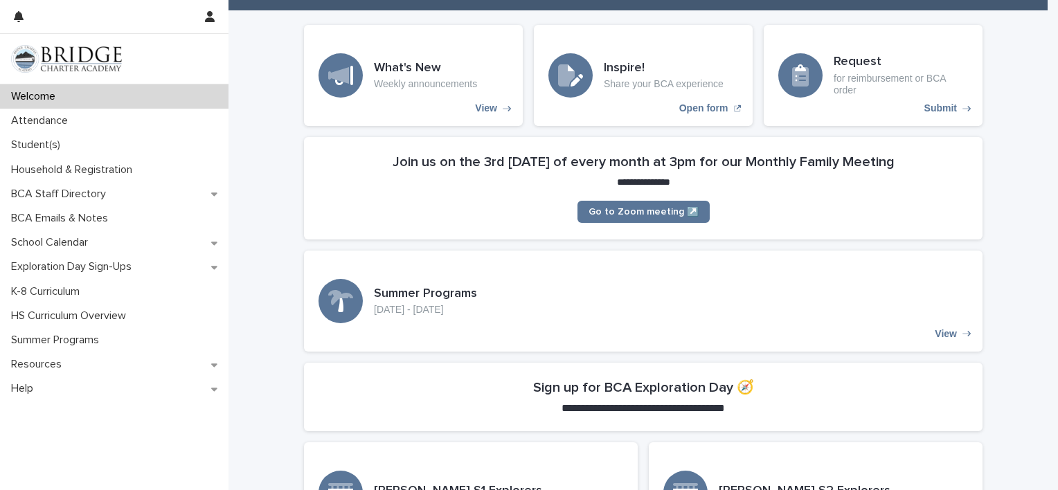
scroll to position [266, 0]
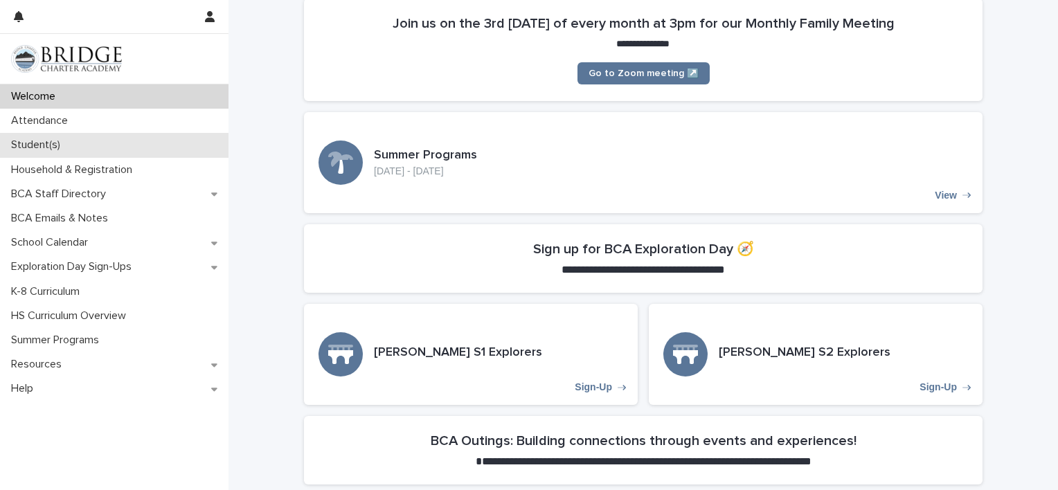
click at [61, 145] on p "Student(s)" at bounding box center [39, 145] width 66 height 13
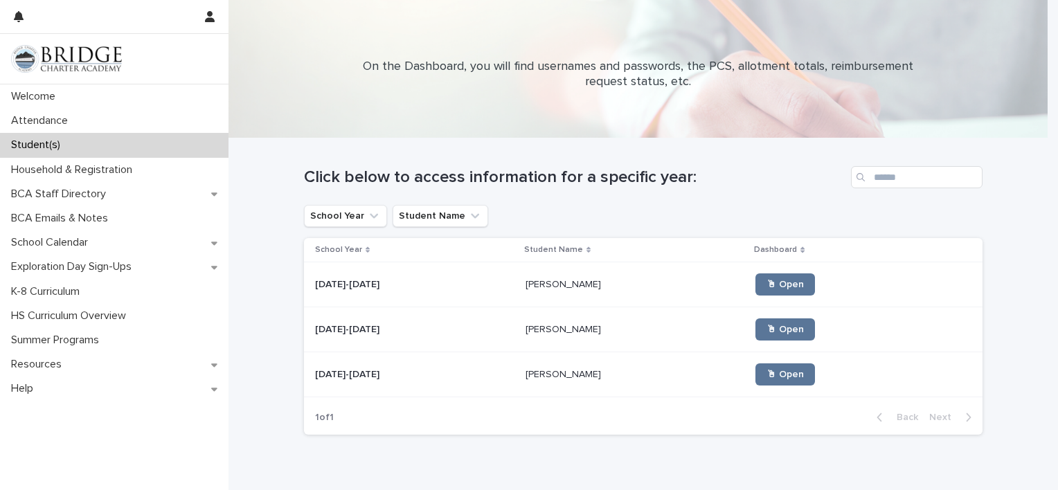
click at [520, 371] on td "[PERSON_NAME] [PERSON_NAME]" at bounding box center [635, 375] width 231 height 45
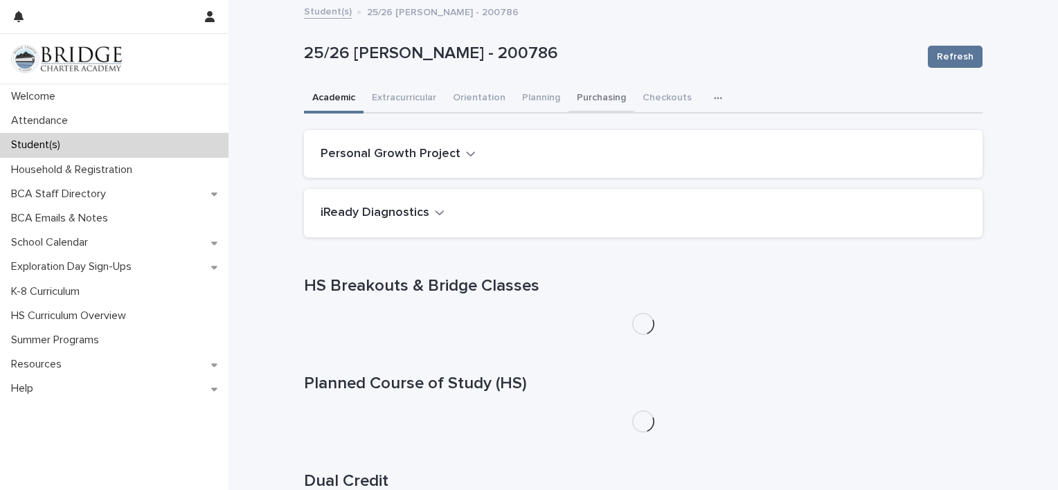
click at [589, 84] on button "Purchasing" at bounding box center [602, 98] width 66 height 29
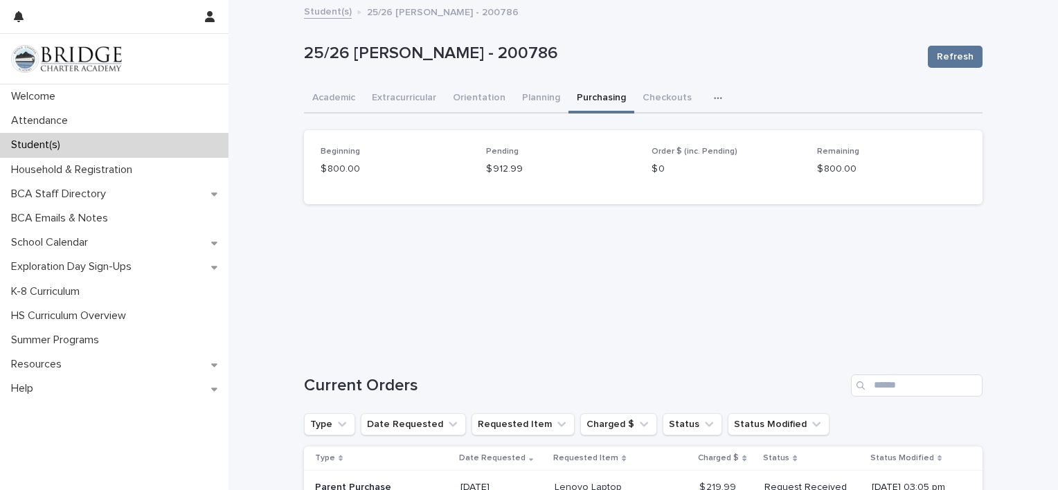
click at [316, 5] on link "Student(s)" at bounding box center [328, 11] width 48 height 16
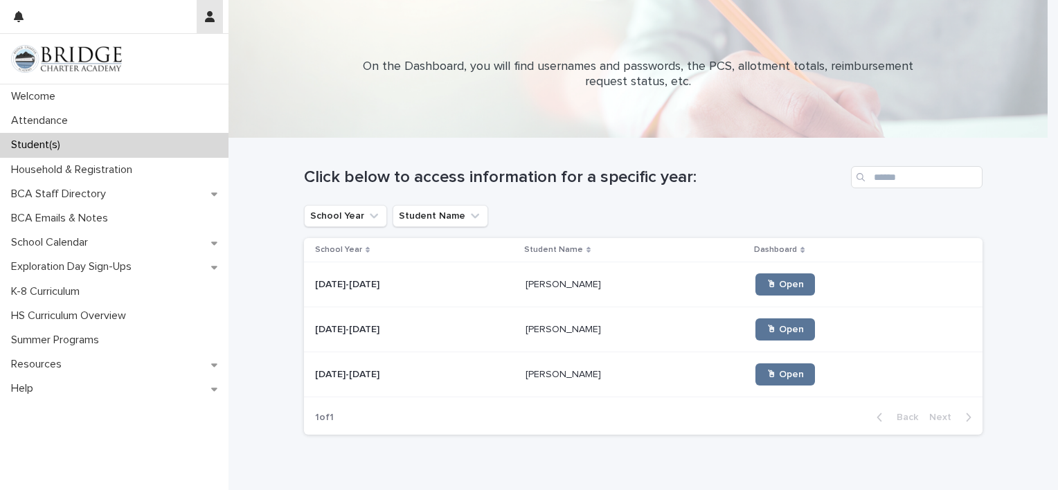
click at [206, 14] on icon "button" at bounding box center [210, 16] width 10 height 11
click at [150, 52] on p "Log Out" at bounding box center [169, 59] width 87 height 24
